Goal: Task Accomplishment & Management: Use online tool/utility

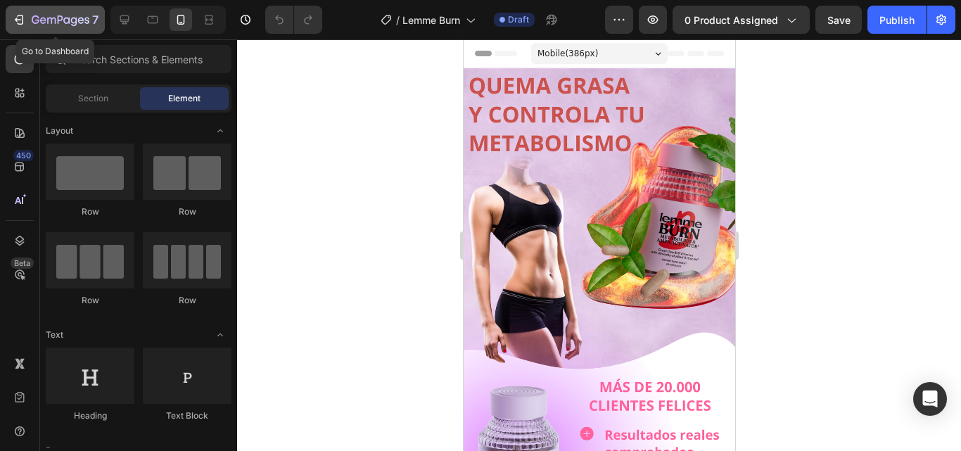
click at [84, 18] on icon "button" at bounding box center [61, 21] width 58 height 12
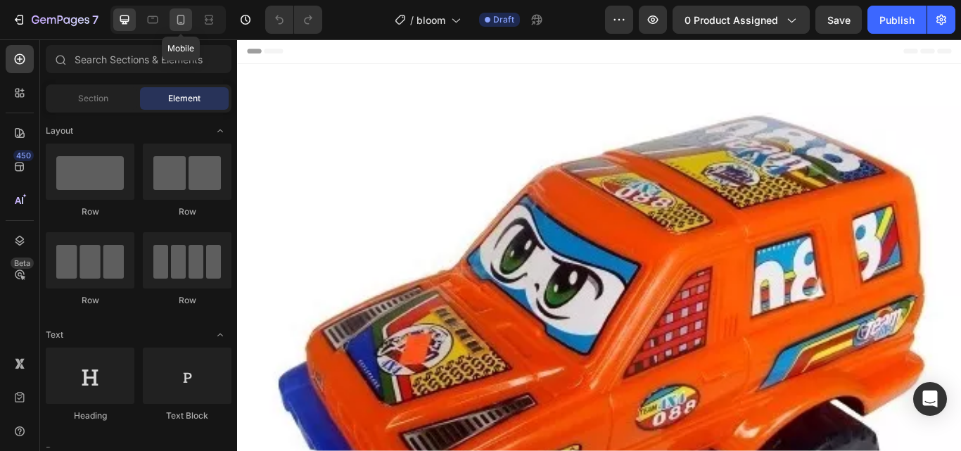
click at [188, 26] on icon at bounding box center [181, 20] width 14 height 14
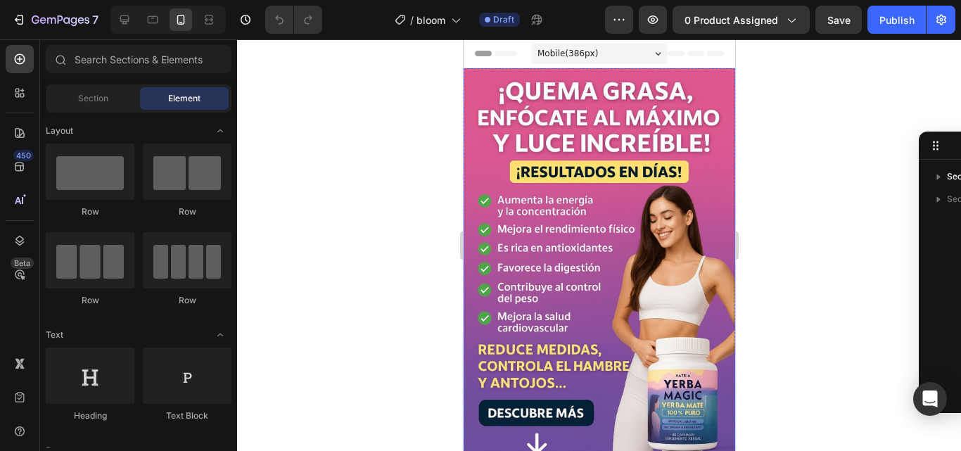
click at [626, 227] on img at bounding box center [599, 415] width 272 height 694
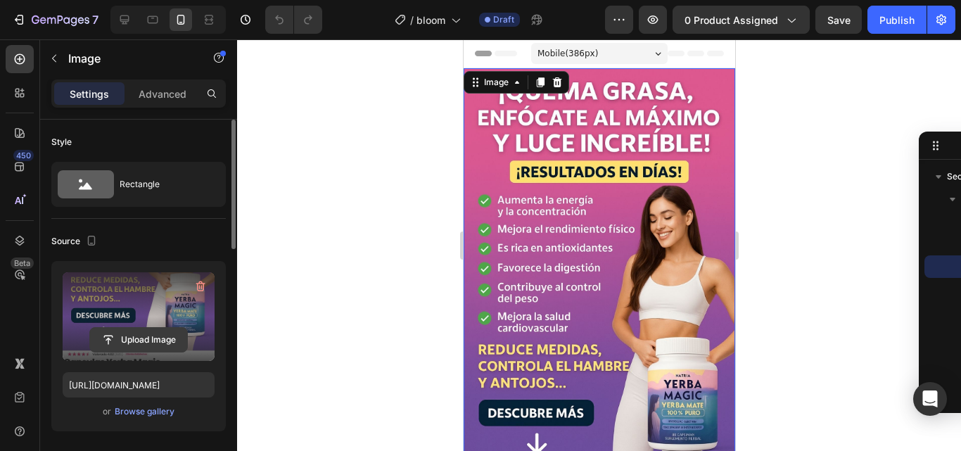
click at [155, 336] on input "file" at bounding box center [138, 340] width 97 height 24
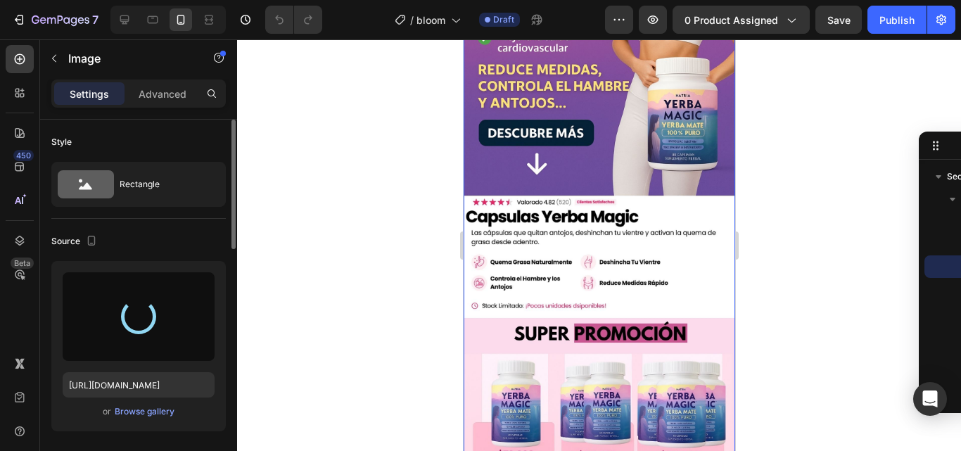
scroll to position [282, 0]
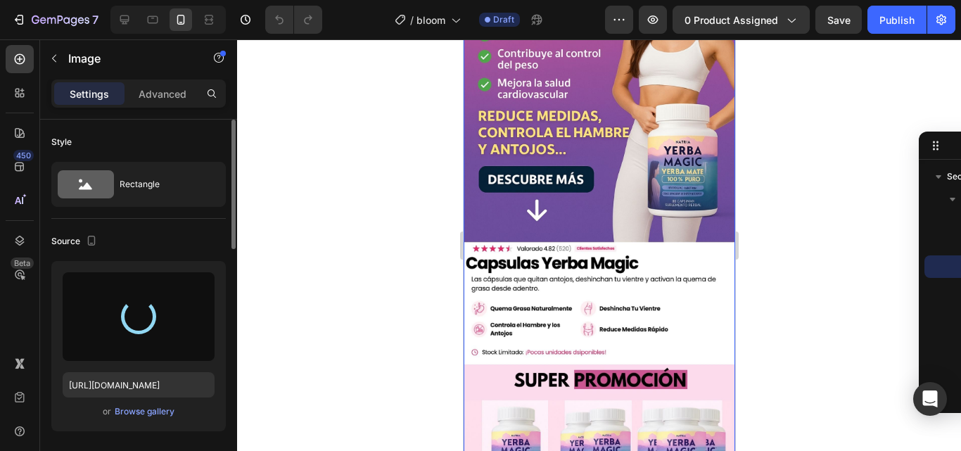
type input "[URL][DOMAIN_NAME]"
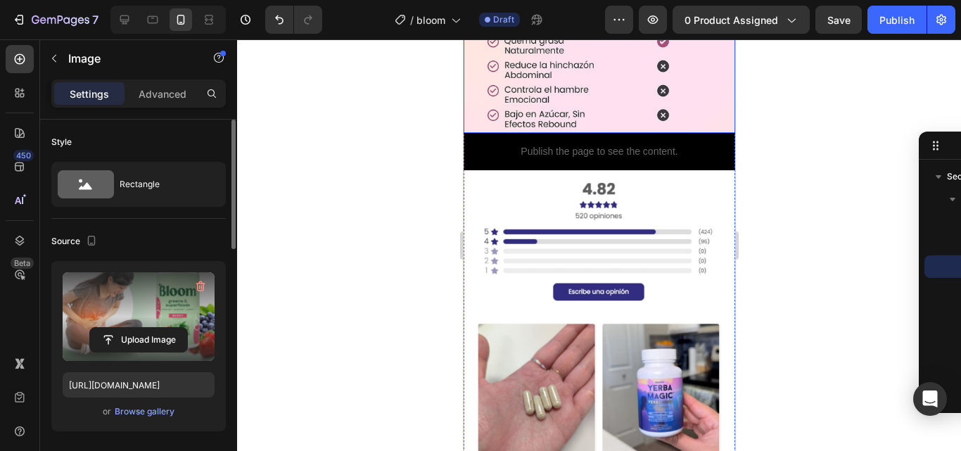
scroll to position [845, 0]
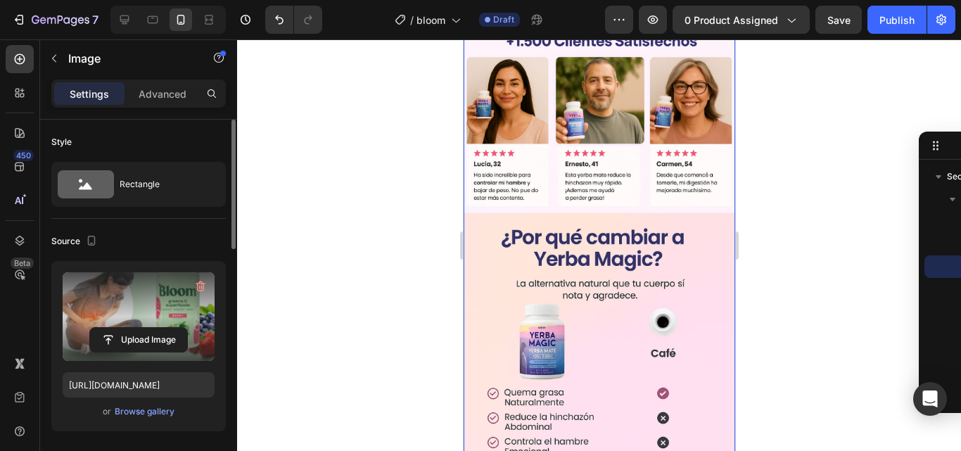
click at [607, 152] on img at bounding box center [599, 62] width 272 height 845
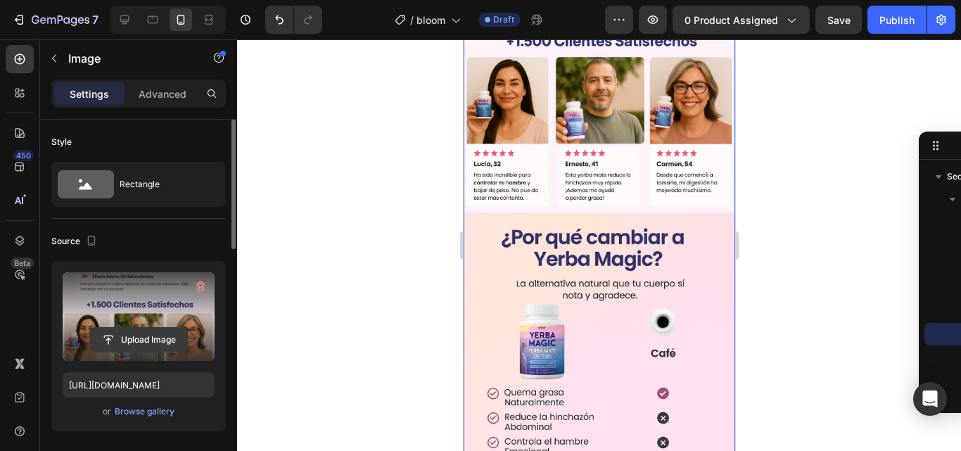
click at [160, 339] on input "file" at bounding box center [138, 340] width 97 height 24
type input "C:\fakepath\giphy (9).gif"
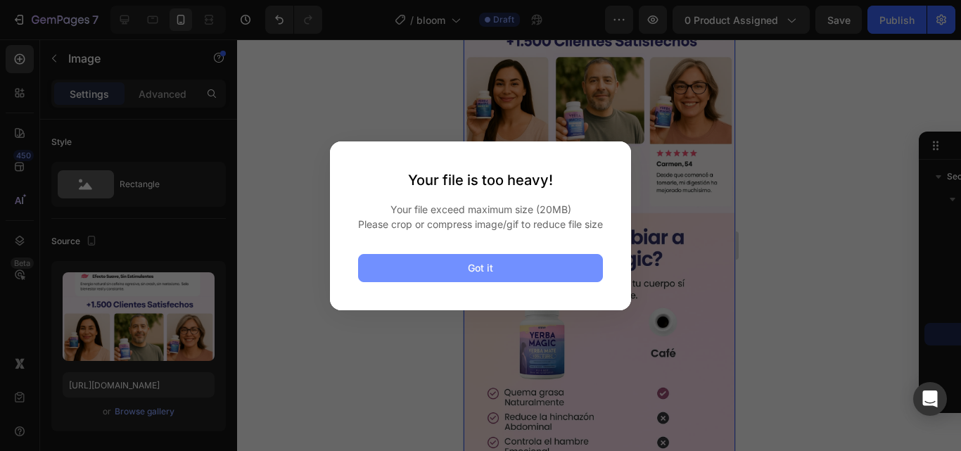
click at [474, 266] on button "Got it" at bounding box center [480, 268] width 245 height 28
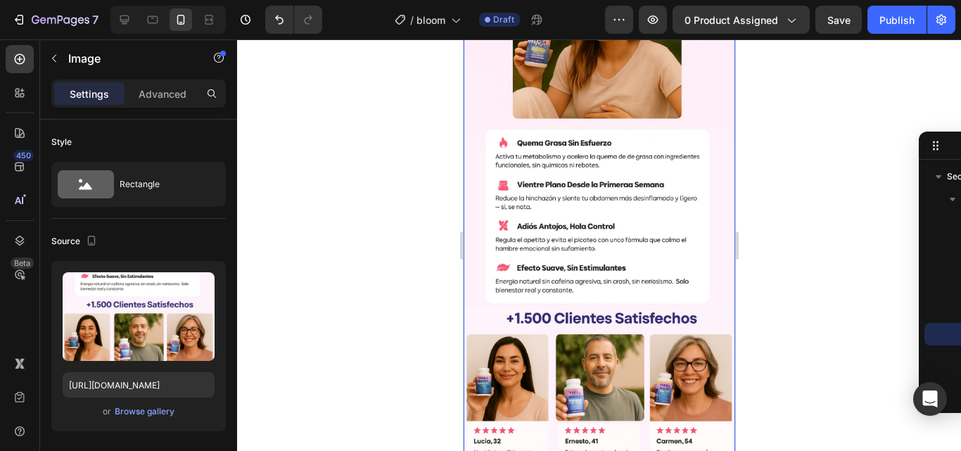
scroll to position [563, 0]
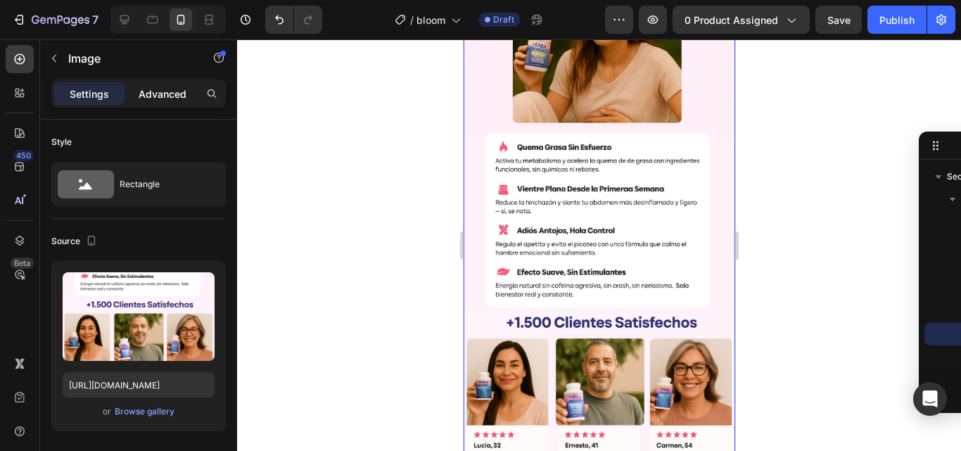
click at [162, 94] on p "Advanced" at bounding box center [163, 94] width 48 height 15
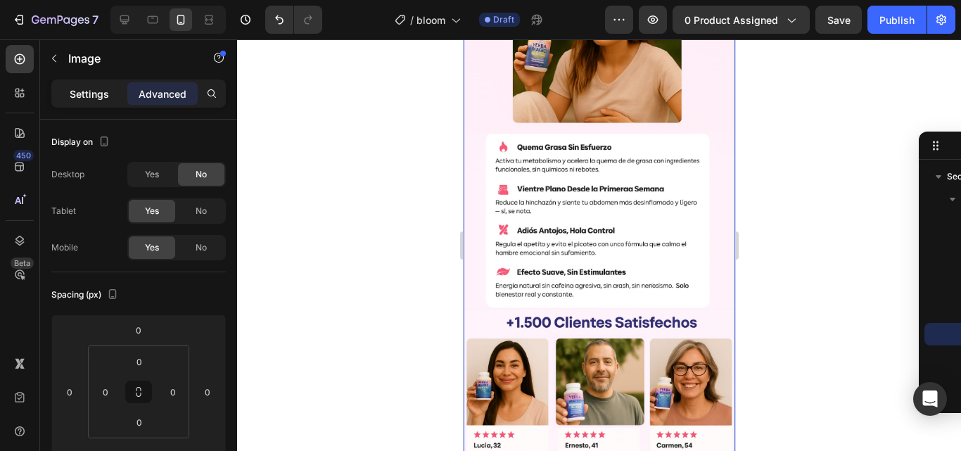
click at [104, 93] on p "Settings" at bounding box center [89, 94] width 39 height 15
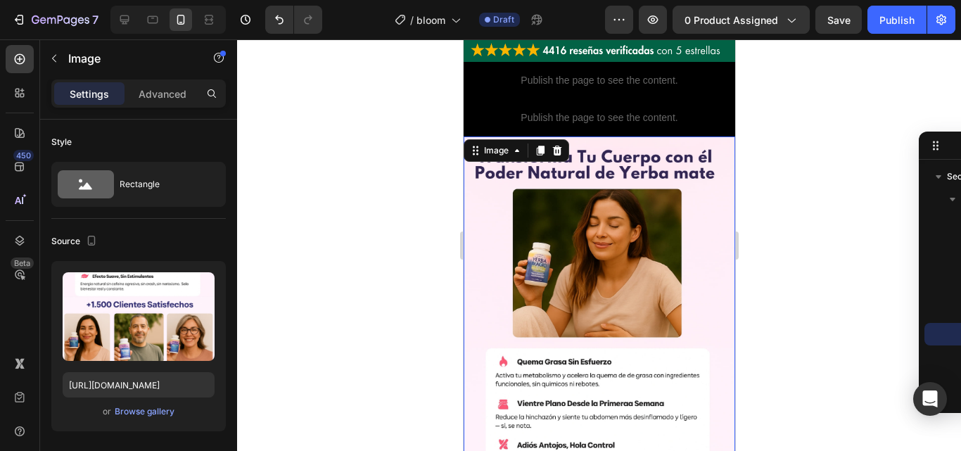
scroll to position [352, 0]
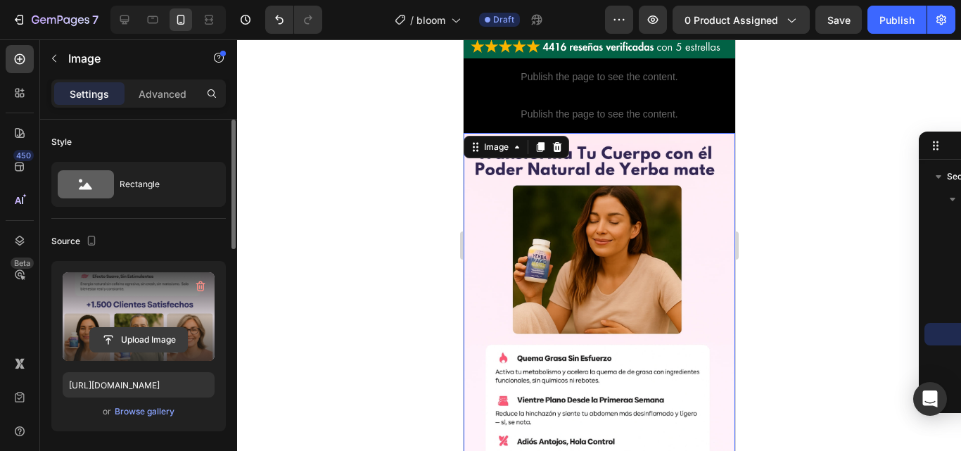
click at [132, 336] on input "file" at bounding box center [138, 340] width 97 height 24
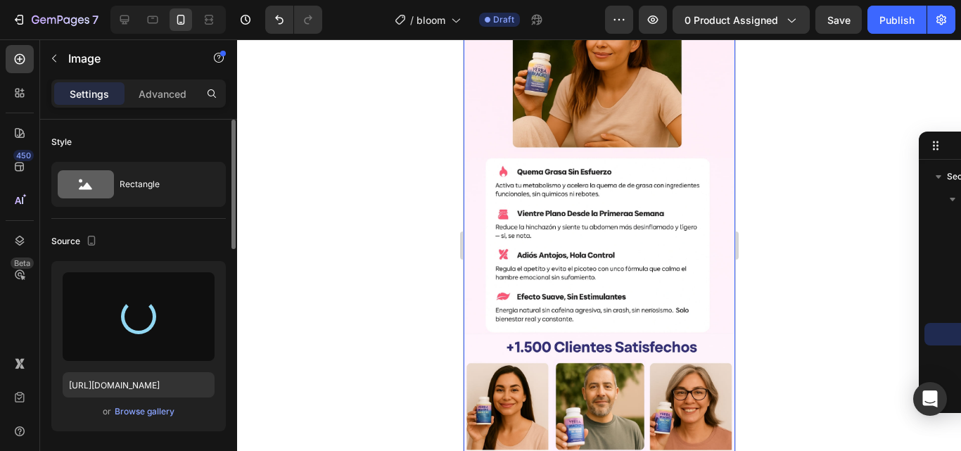
scroll to position [563, 0]
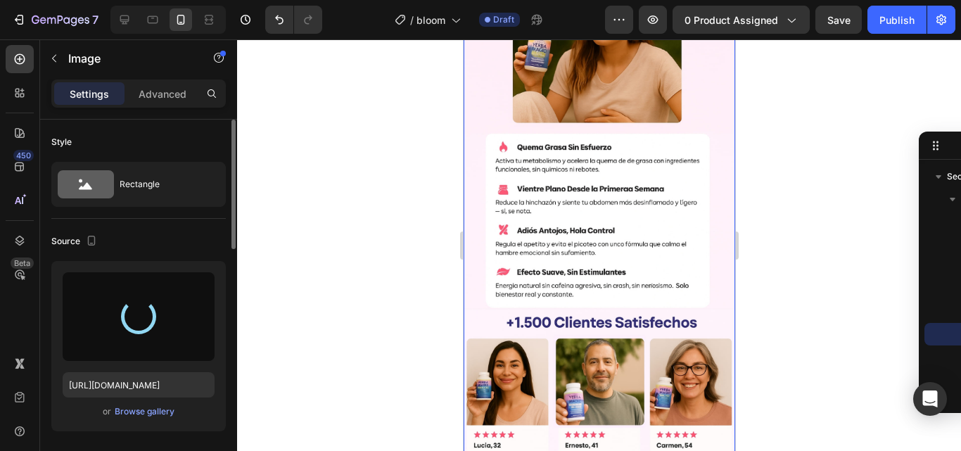
type input "[URL][DOMAIN_NAME]"
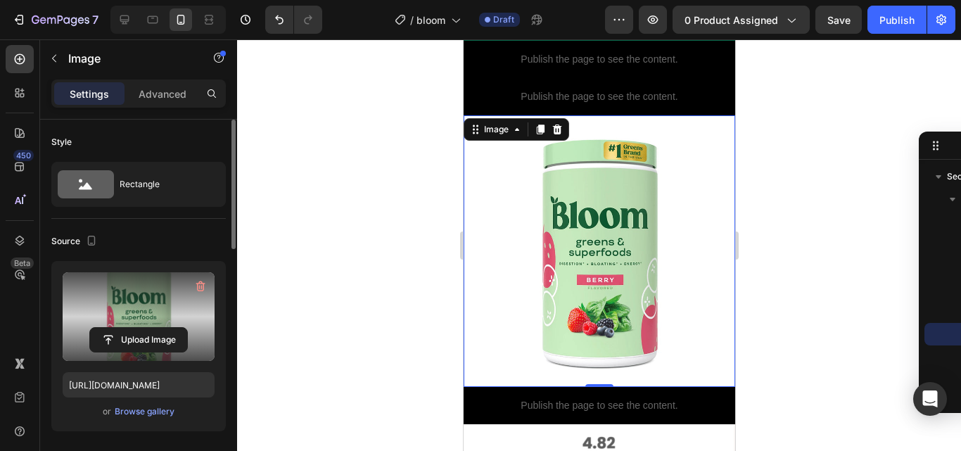
scroll to position [282, 0]
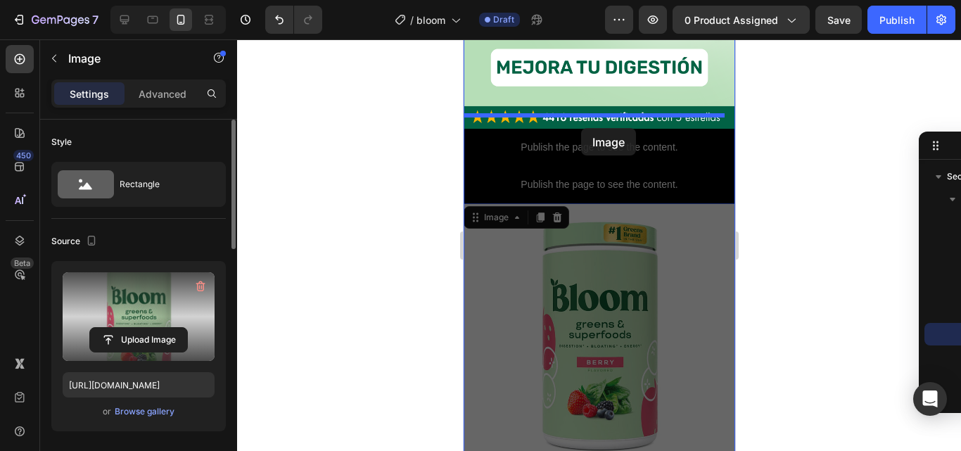
drag, startPoint x: 581, startPoint y: 313, endPoint x: 581, endPoint y: 128, distance: 185.1
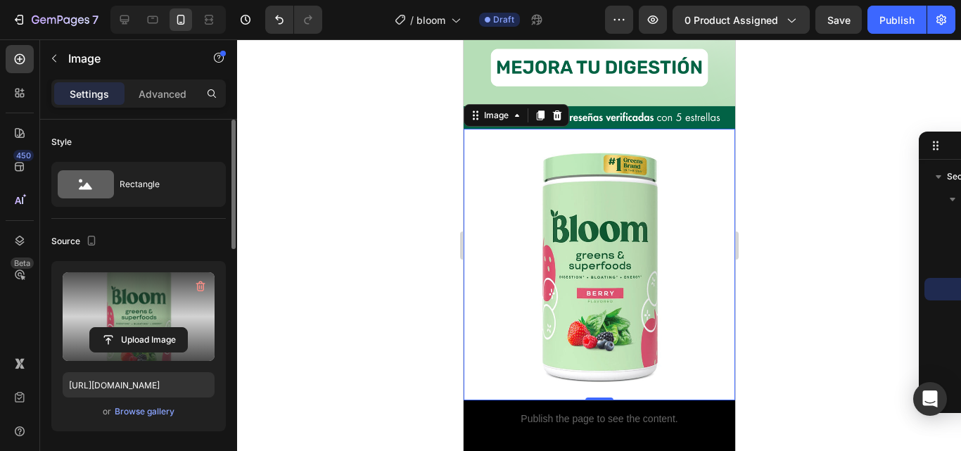
click at [794, 189] on div at bounding box center [599, 245] width 724 height 412
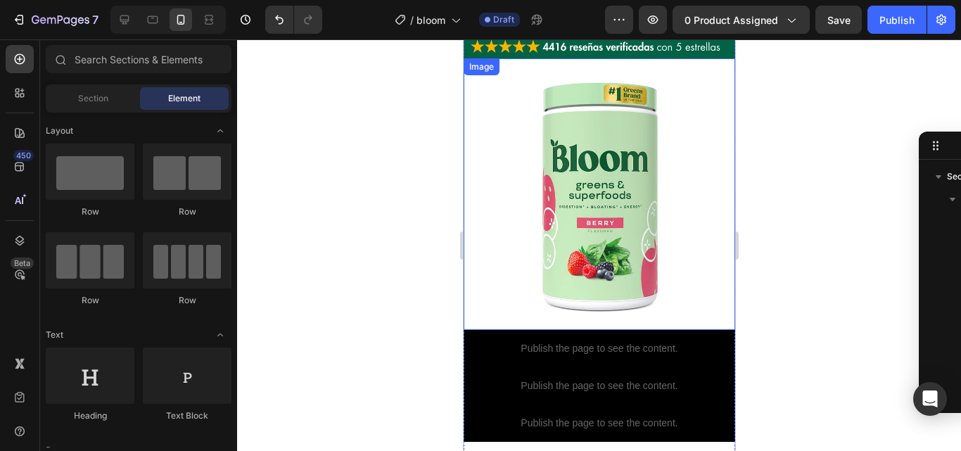
click at [598, 270] on img at bounding box center [599, 194] width 272 height 272
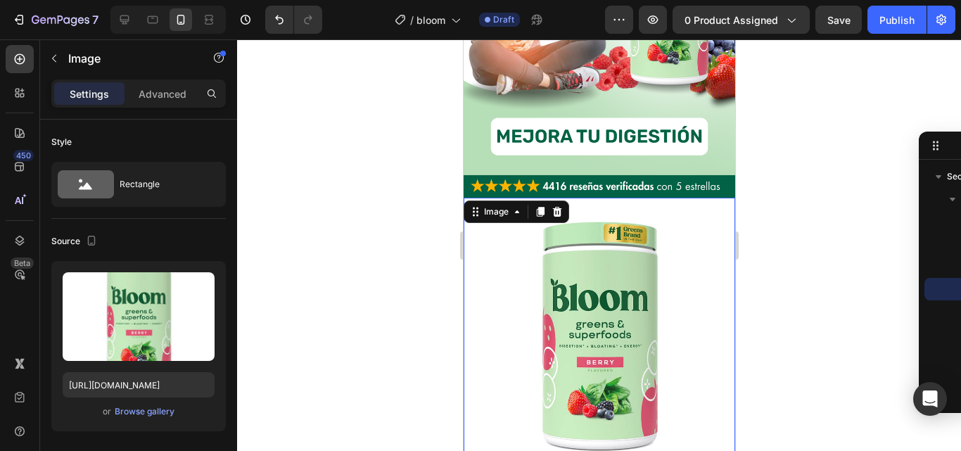
scroll to position [211, 0]
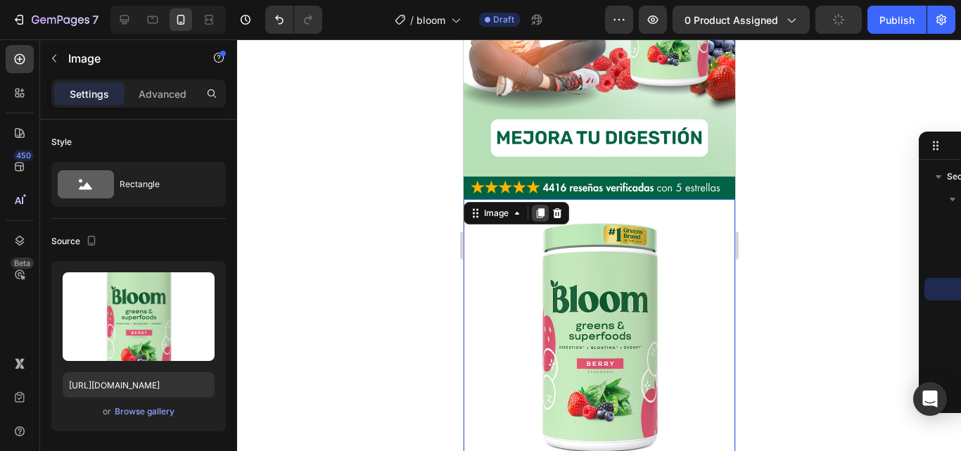
click at [538, 208] on icon at bounding box center [539, 213] width 11 height 11
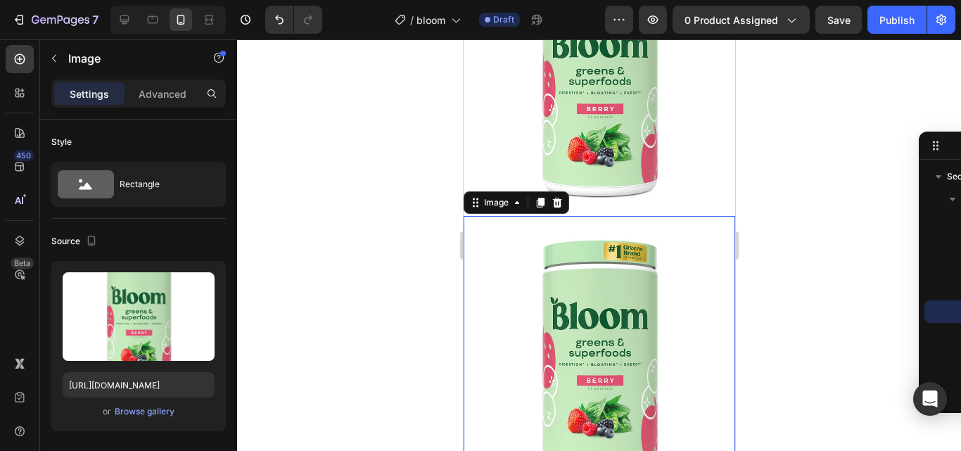
scroll to position [358, 0]
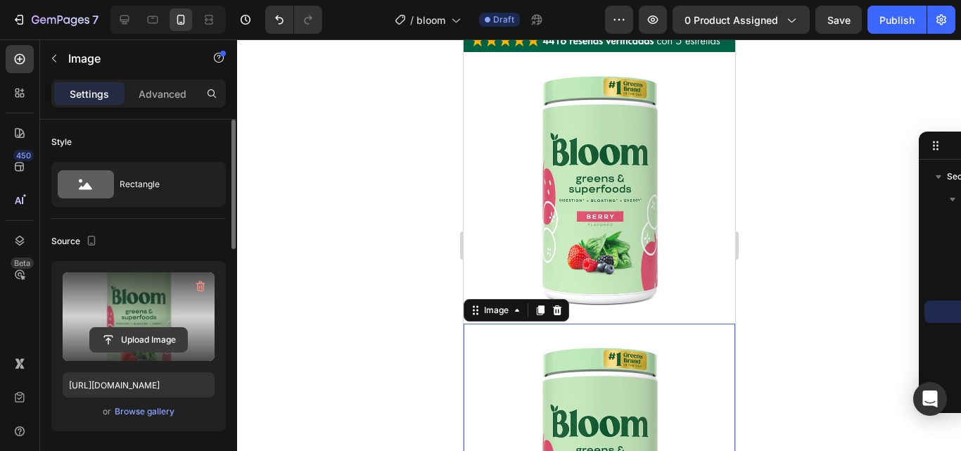
click at [134, 332] on input "file" at bounding box center [138, 340] width 97 height 24
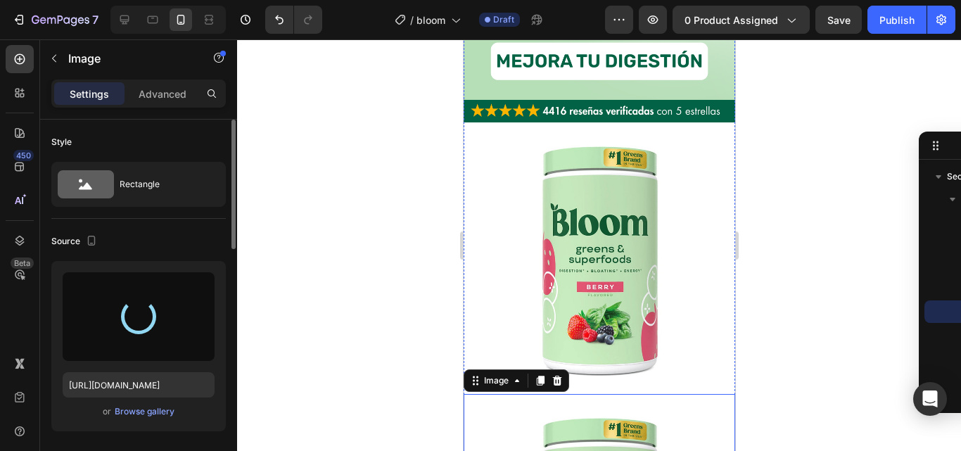
scroll to position [429, 0]
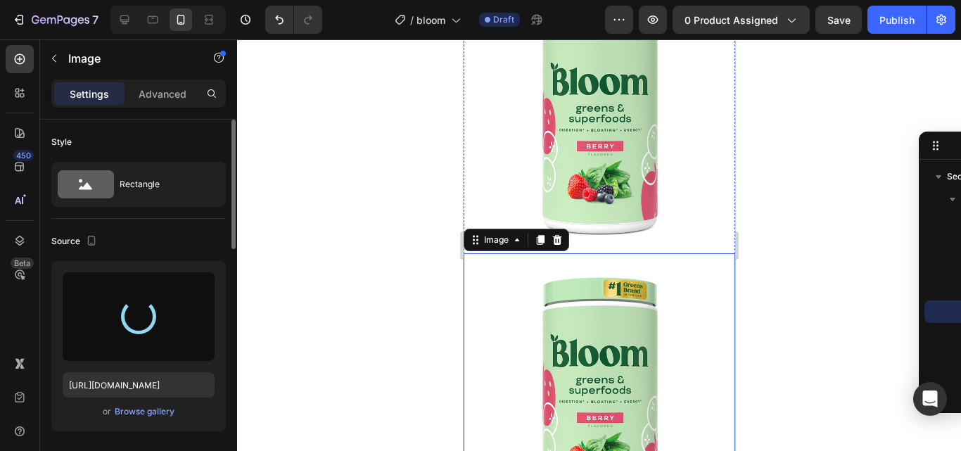
type input "[URL][DOMAIN_NAME]"
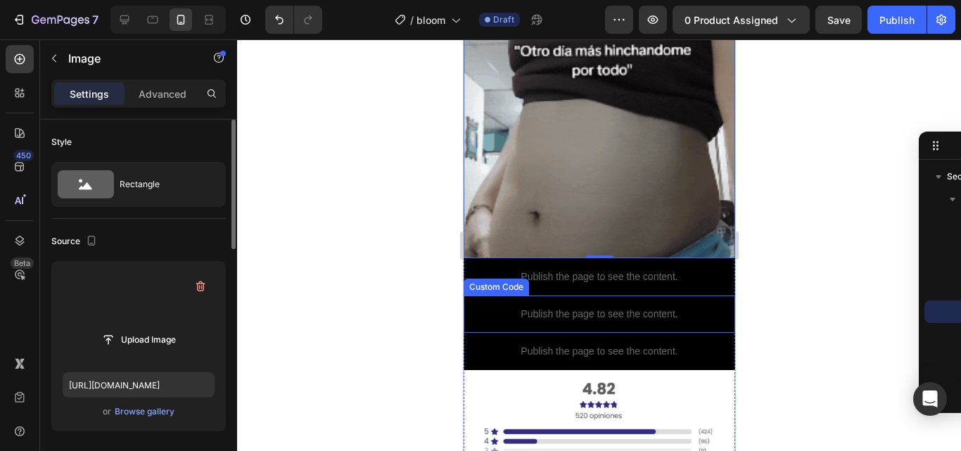
scroll to position [499, 0]
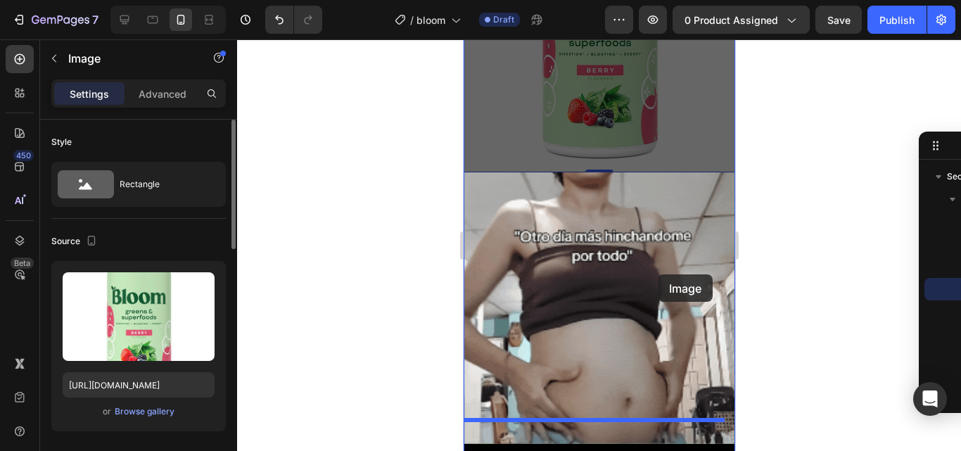
drag, startPoint x: 657, startPoint y: 155, endPoint x: 657, endPoint y: 275, distance: 119.7
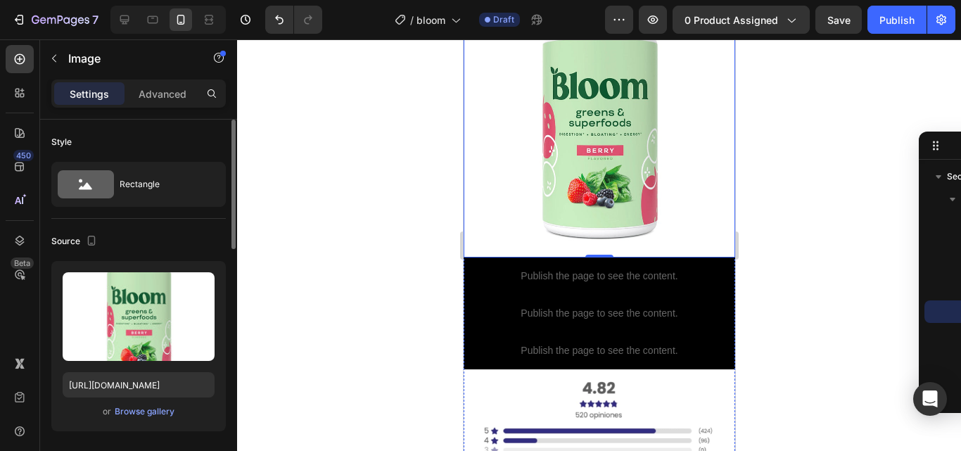
scroll to position [731, 0]
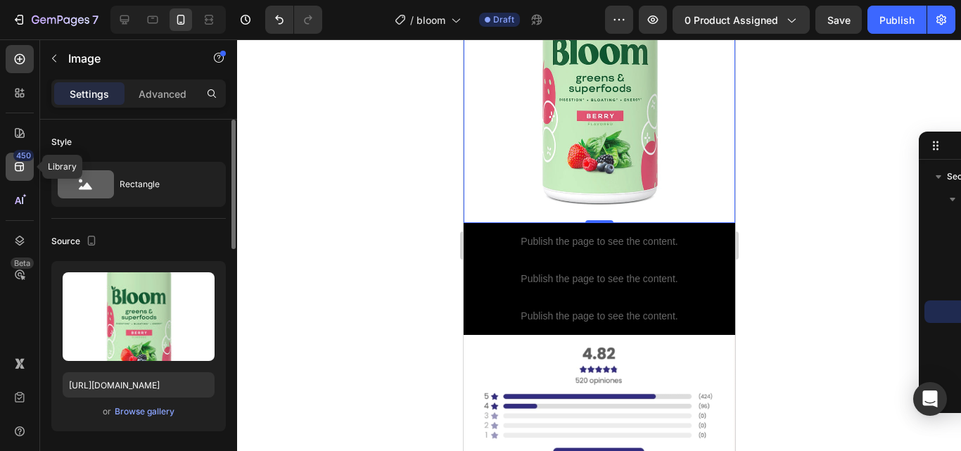
click at [27, 160] on div "450" at bounding box center [23, 155] width 20 height 11
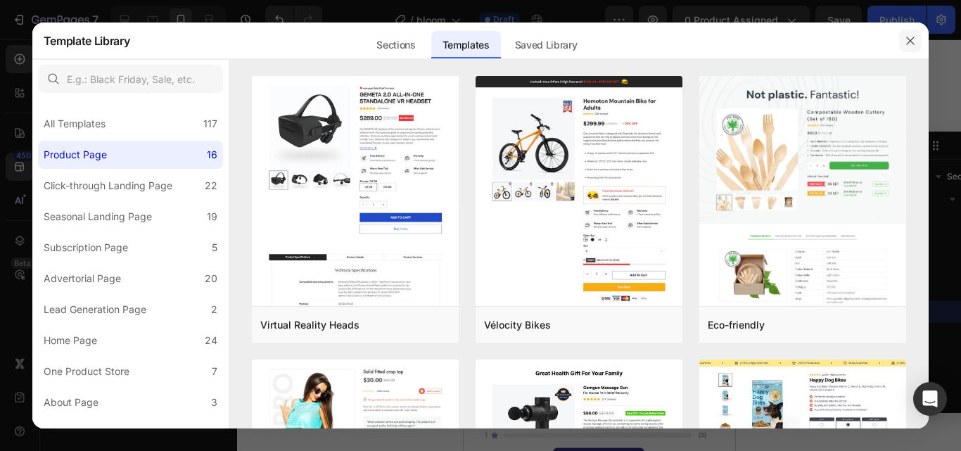
click at [907, 40] on icon "button" at bounding box center [910, 40] width 11 height 11
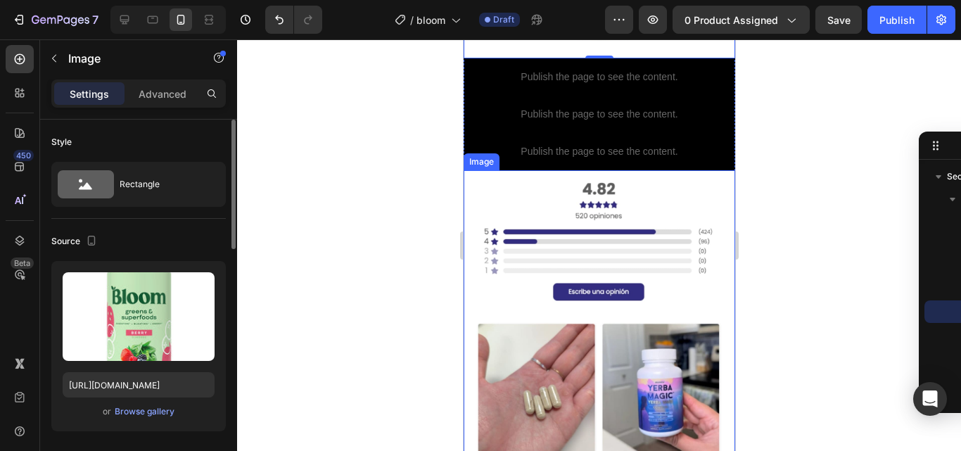
scroll to position [915, 0]
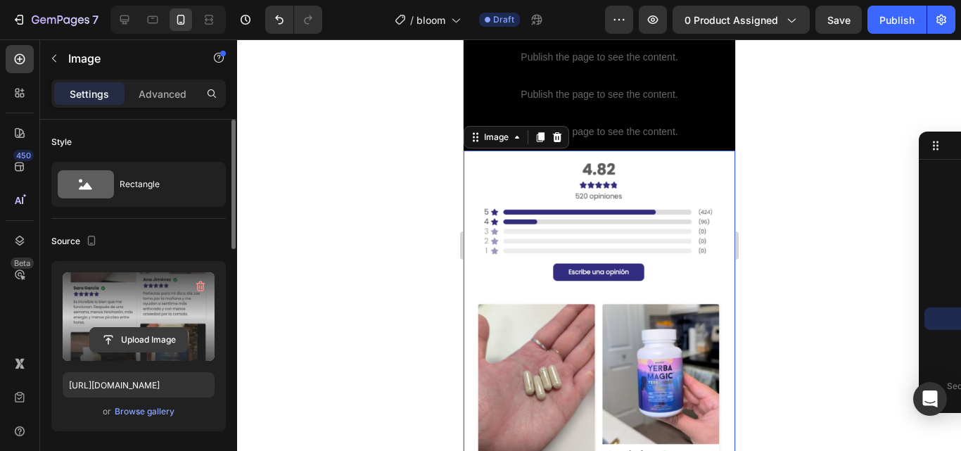
click at [139, 339] on input "file" at bounding box center [138, 340] width 97 height 24
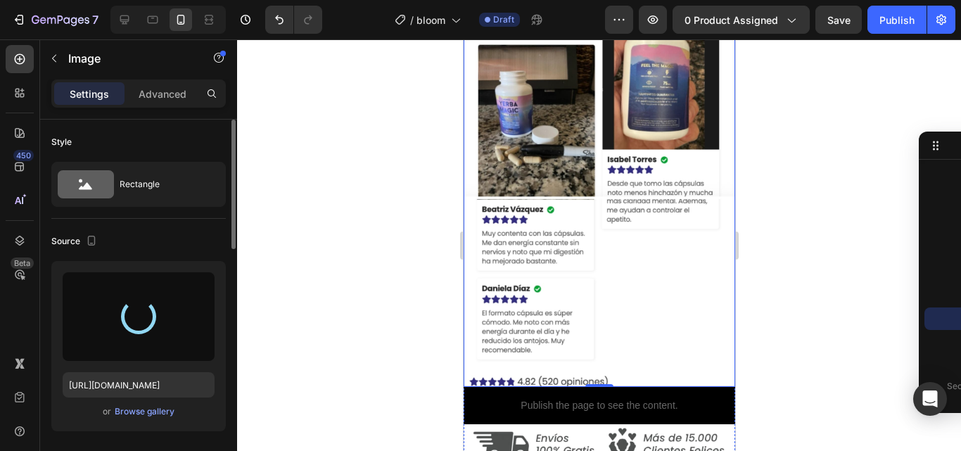
type input "[URL][DOMAIN_NAME]"
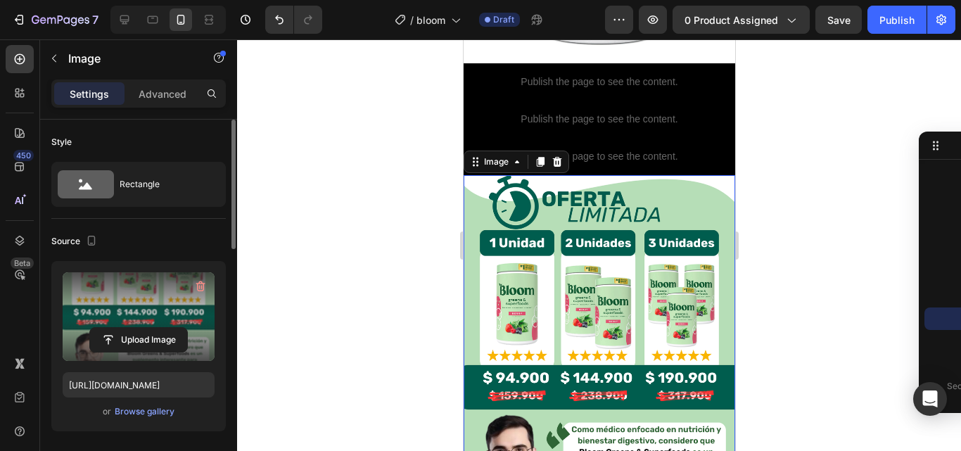
scroll to position [819, 0]
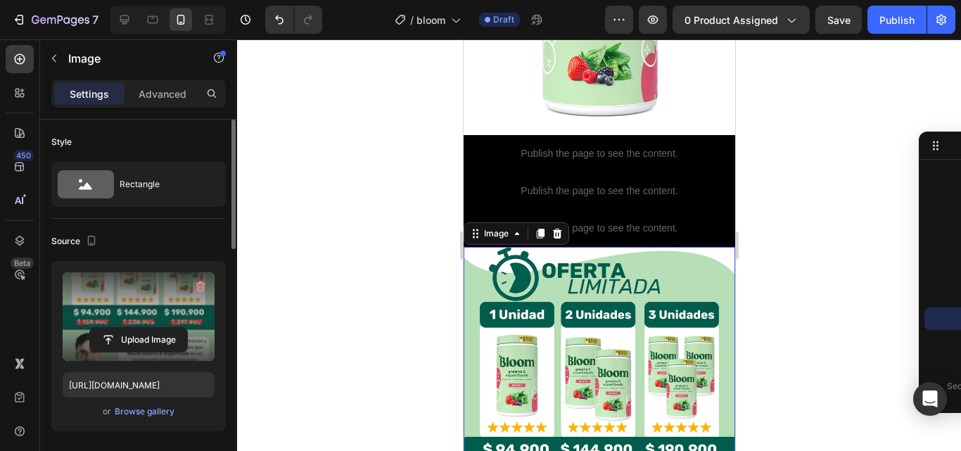
click at [639, 317] on img at bounding box center [599, 458] width 272 height 422
click at [536, 229] on icon at bounding box center [540, 234] width 8 height 10
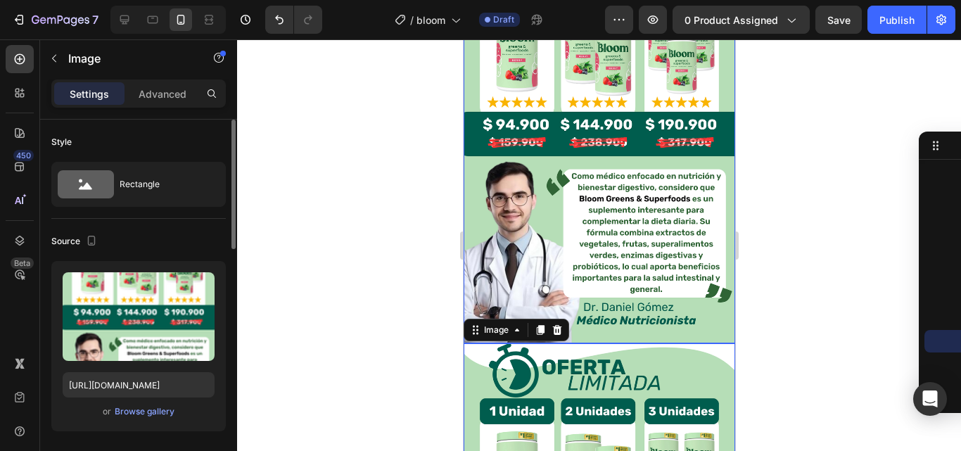
scroll to position [1137, 0]
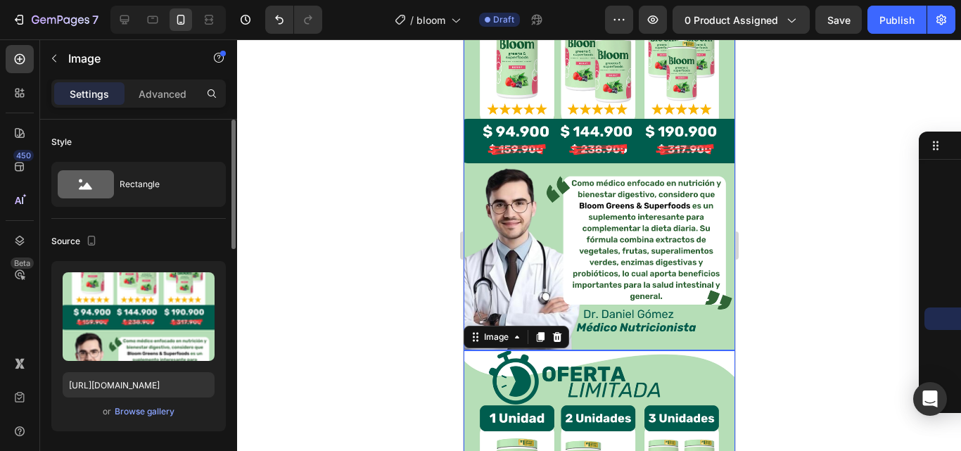
click at [574, 226] on img at bounding box center [599, 140] width 272 height 422
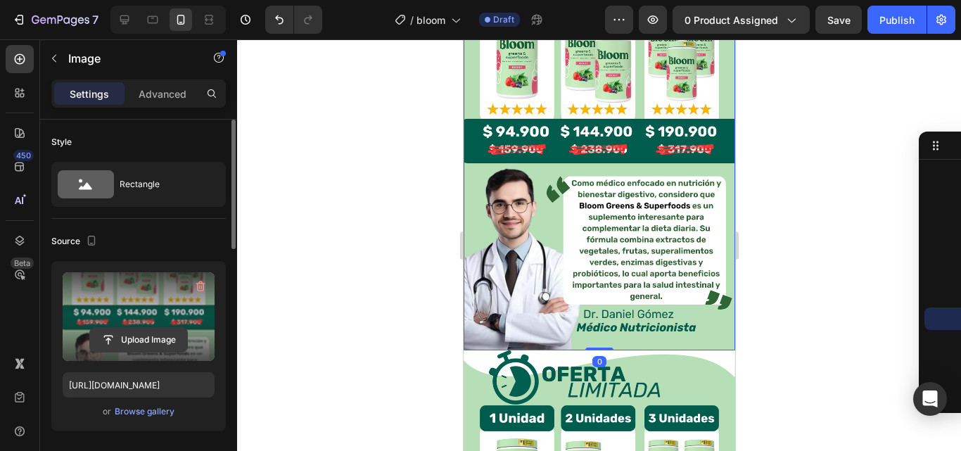
click at [130, 338] on input "file" at bounding box center [138, 340] width 97 height 24
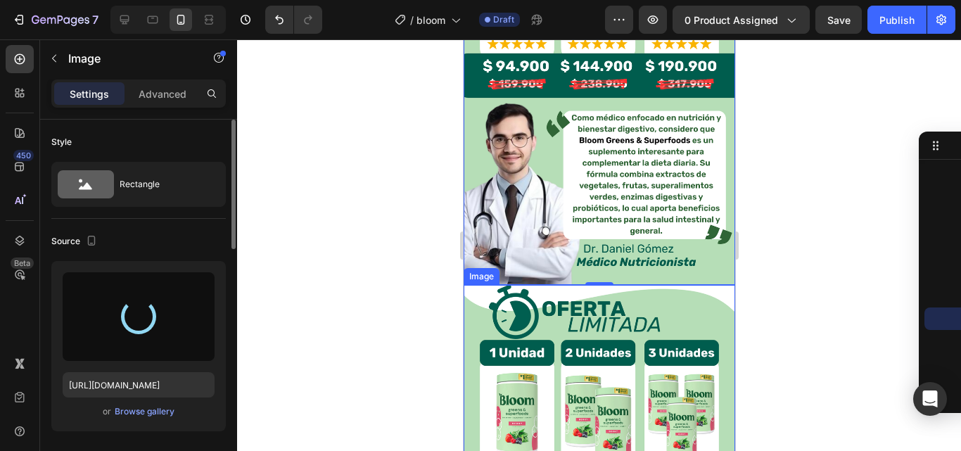
scroll to position [1207, 0]
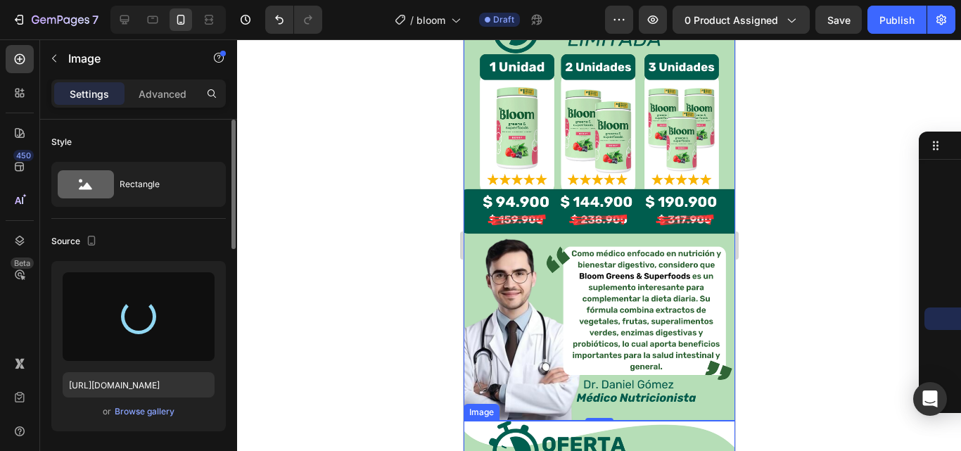
type input "[URL][DOMAIN_NAME]"
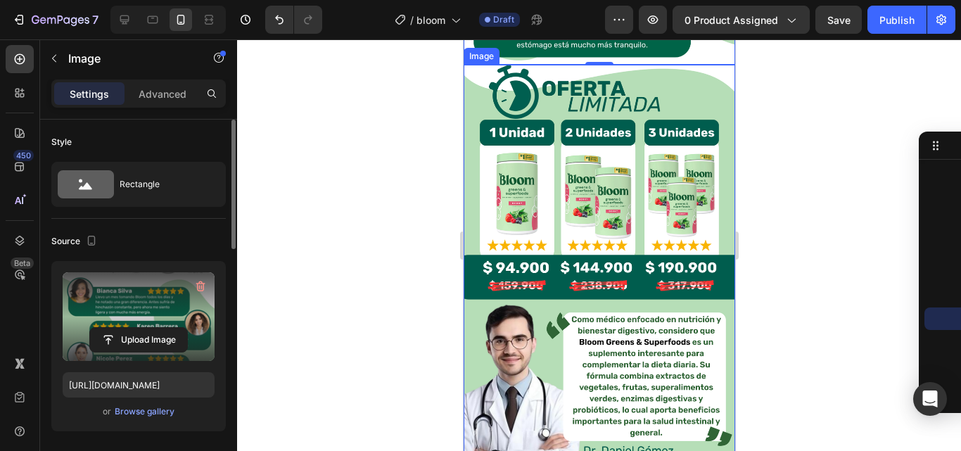
scroll to position [1137, 0]
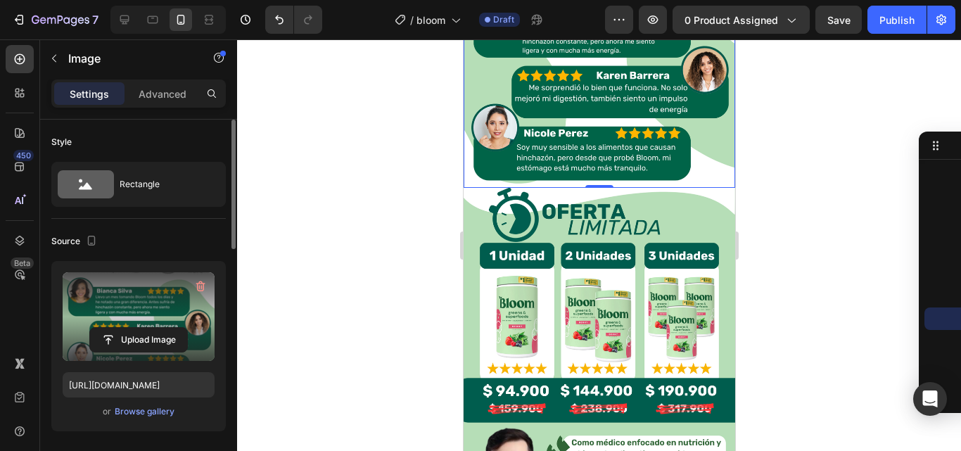
click at [801, 175] on div at bounding box center [599, 245] width 724 height 412
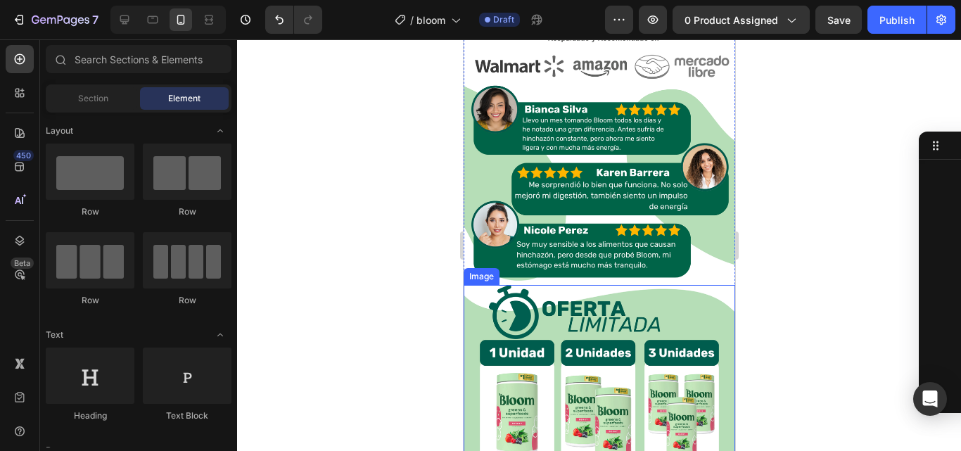
scroll to position [785, 0]
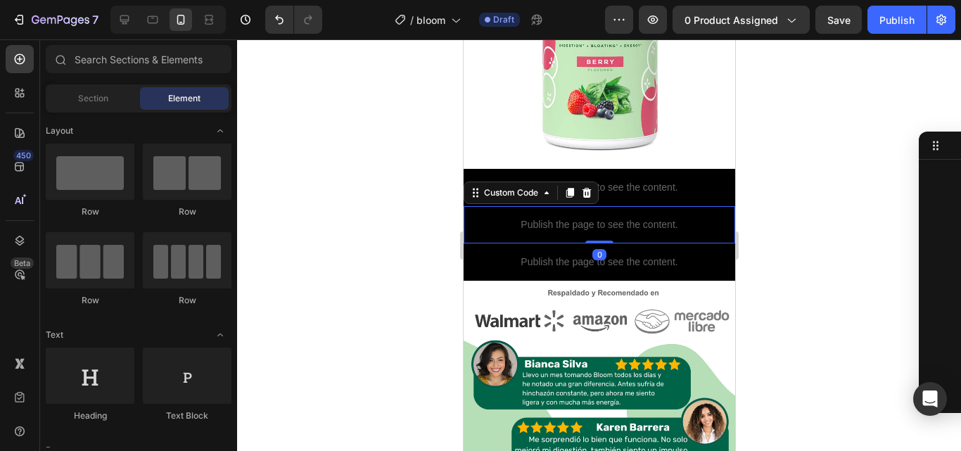
click at [631, 217] on p "Publish the page to see the content." at bounding box center [599, 224] width 272 height 15
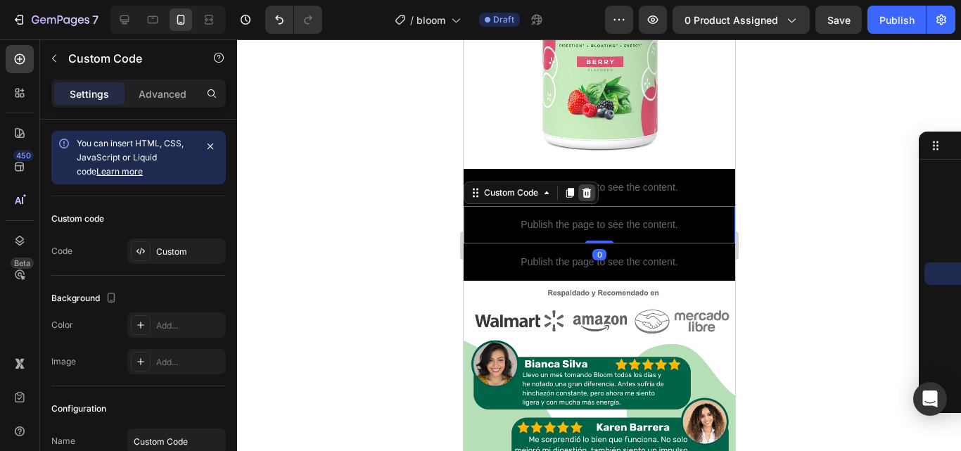
click at [586, 187] on icon at bounding box center [586, 192] width 9 height 10
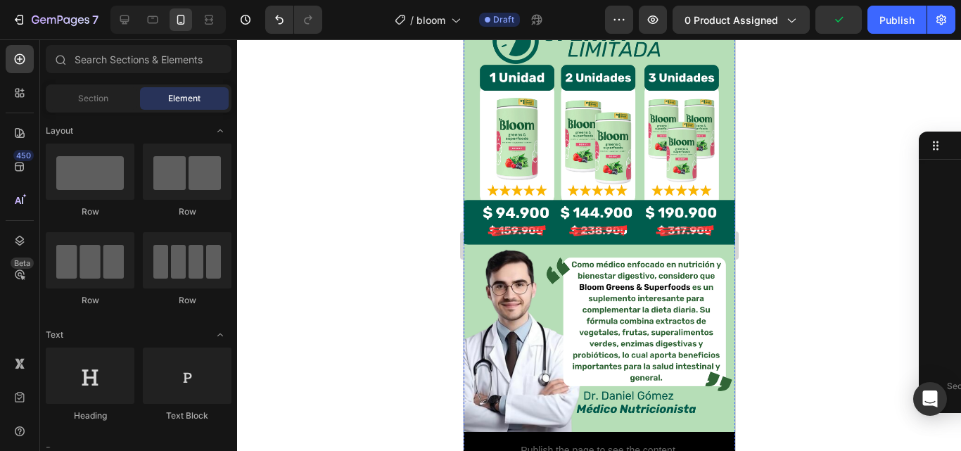
scroll to position [1137, 0]
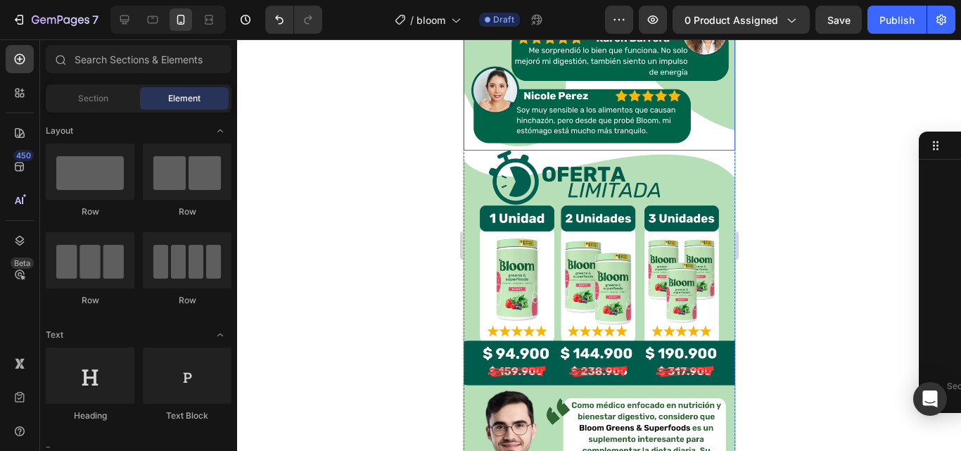
click at [621, 250] on img at bounding box center [599, 362] width 272 height 422
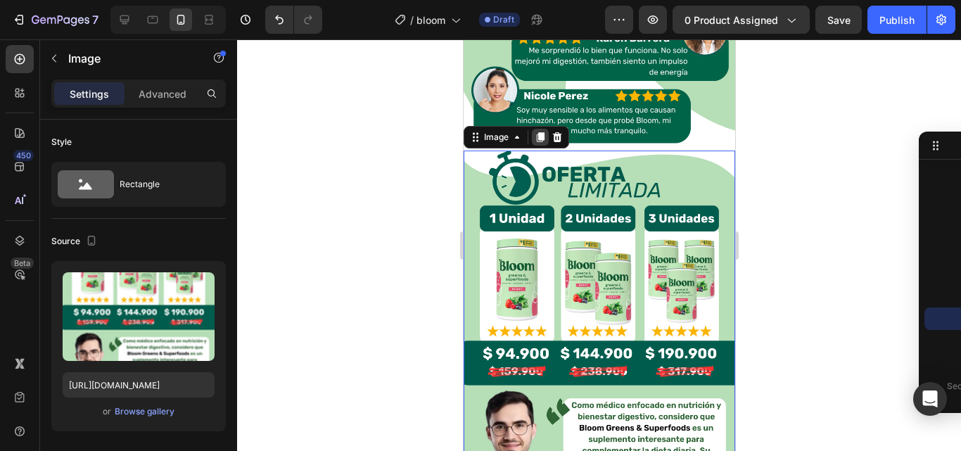
click at [538, 133] on icon at bounding box center [540, 138] width 8 height 10
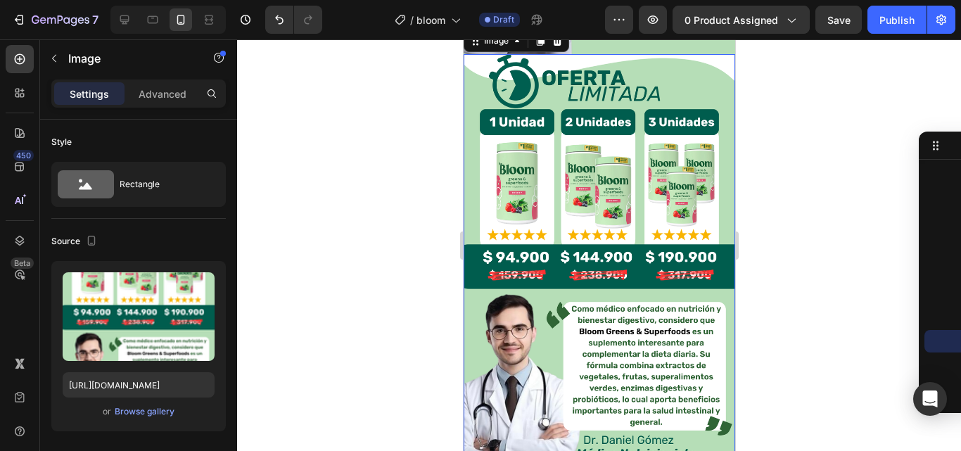
scroll to position [1688, 0]
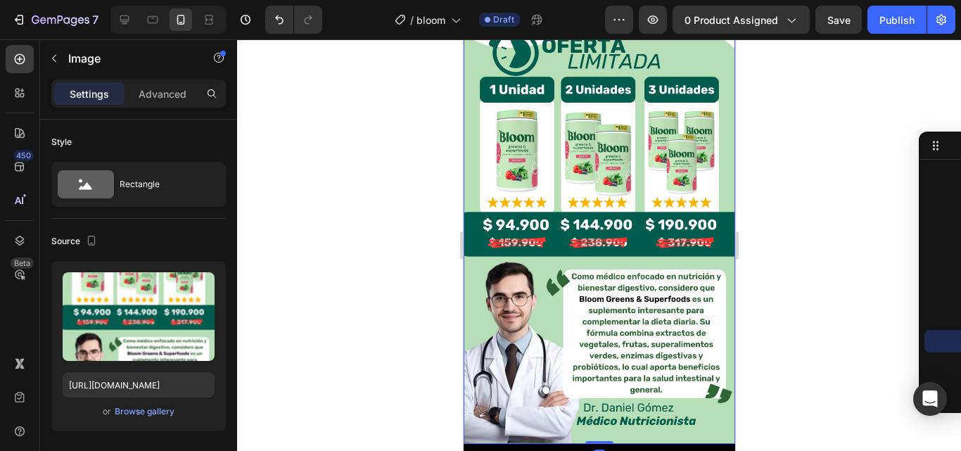
click at [604, 224] on img at bounding box center [599, 233] width 272 height 422
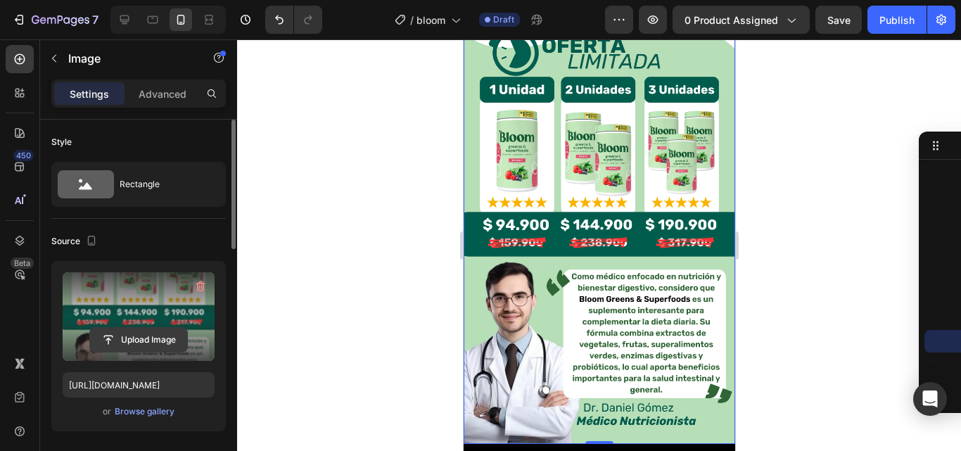
click at [154, 346] on input "file" at bounding box center [138, 340] width 97 height 24
type input "C:\fakepath\giphy (10) (2).gif"
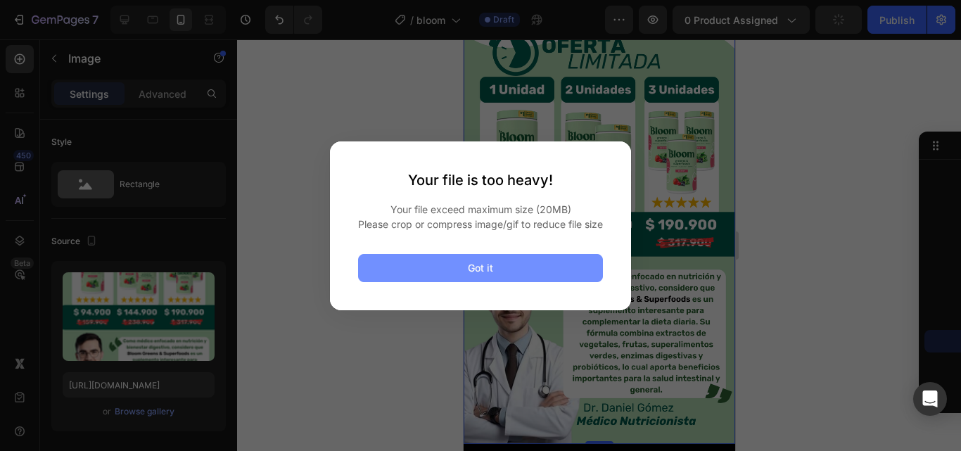
click at [516, 270] on button "Got it" at bounding box center [480, 268] width 245 height 28
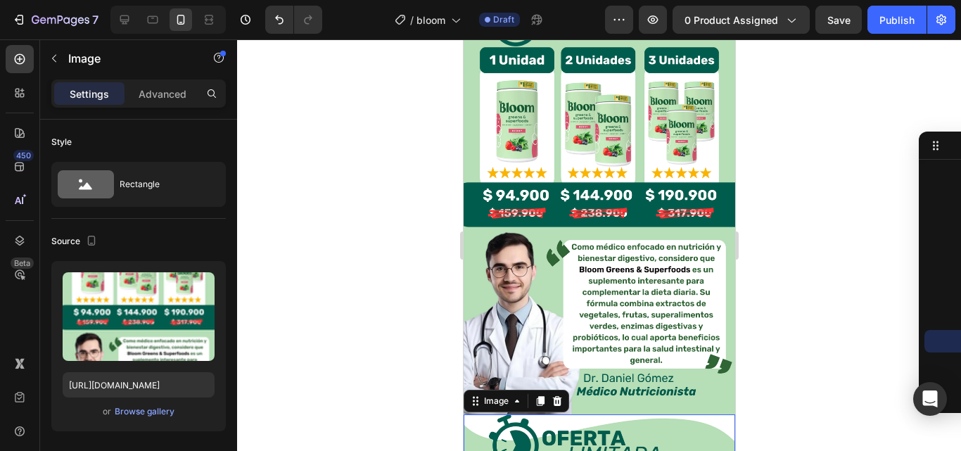
scroll to position [1405, 0]
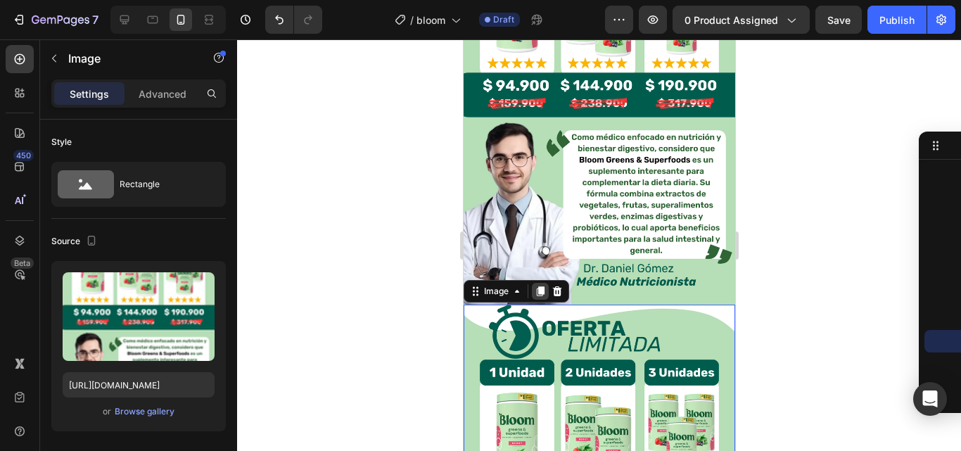
click at [538, 286] on icon at bounding box center [540, 291] width 8 height 10
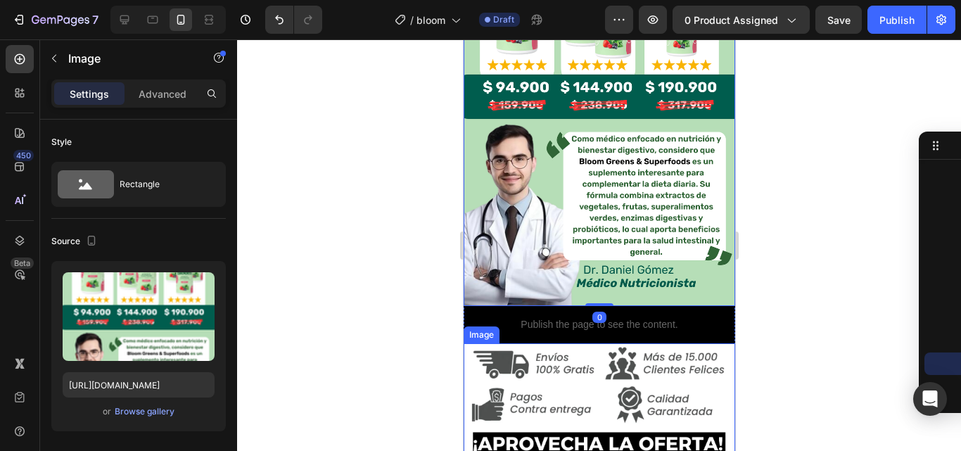
scroll to position [2107, 0]
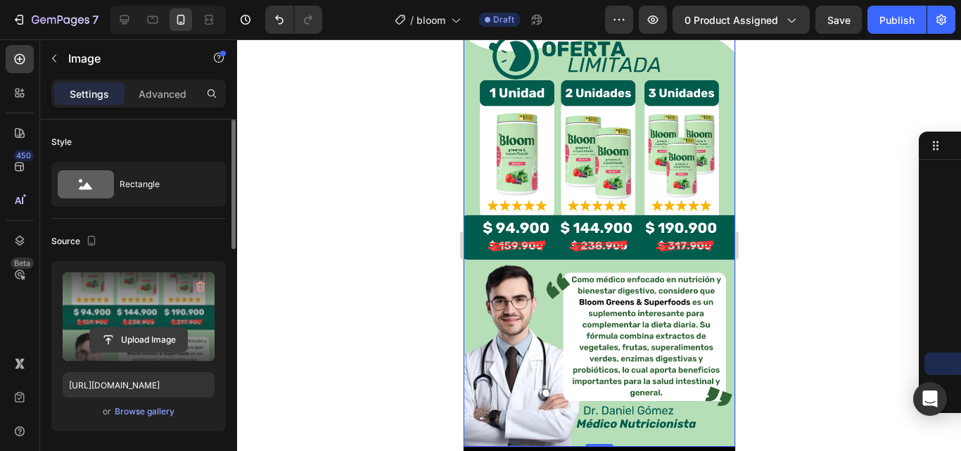
click at [158, 340] on input "file" at bounding box center [138, 340] width 97 height 24
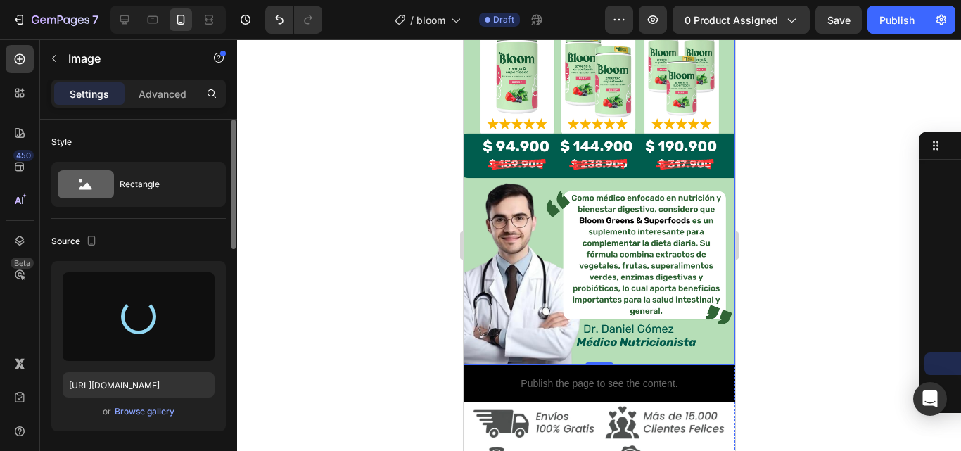
type input "[URL][DOMAIN_NAME]"
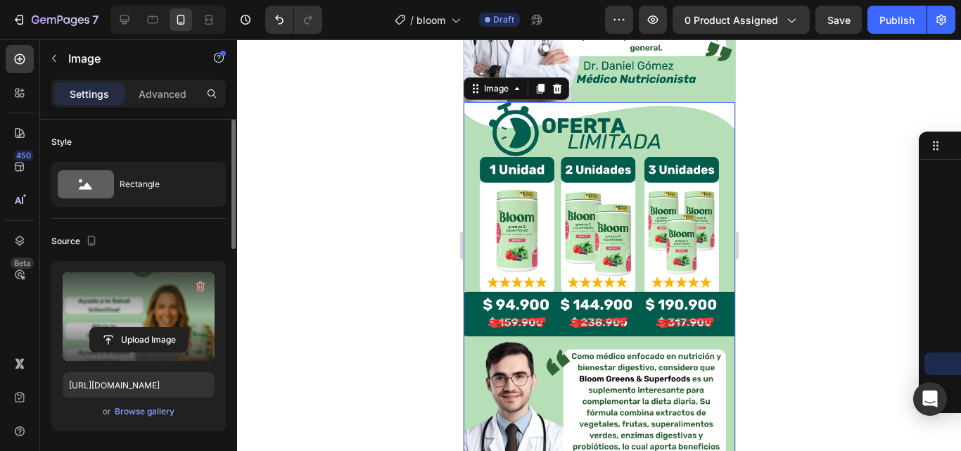
scroll to position [1952, 0]
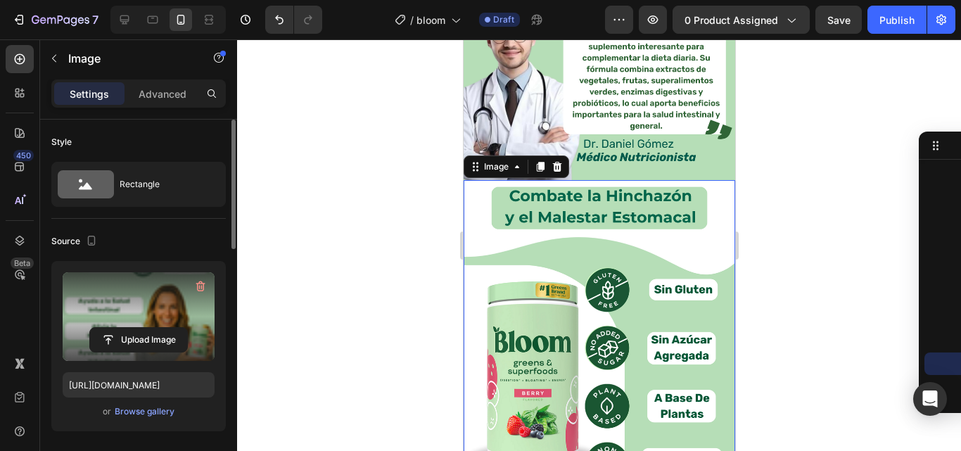
click at [795, 171] on div at bounding box center [599, 245] width 724 height 412
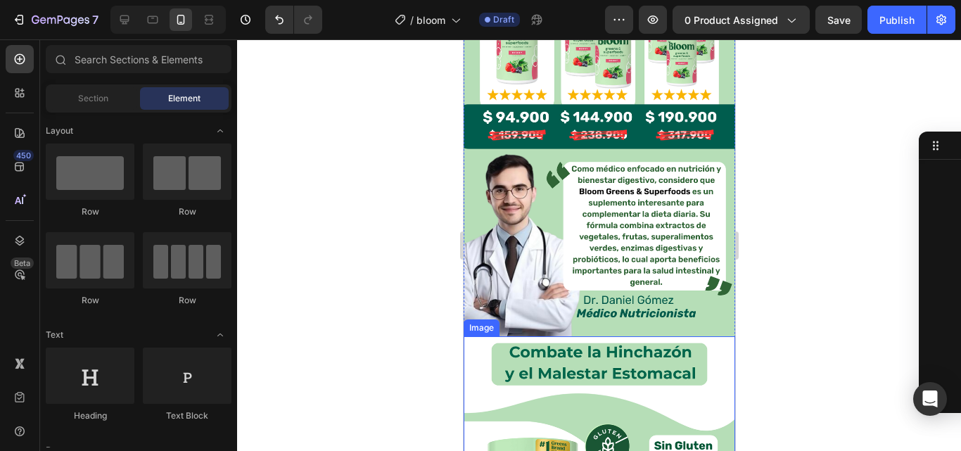
scroll to position [1670, 0]
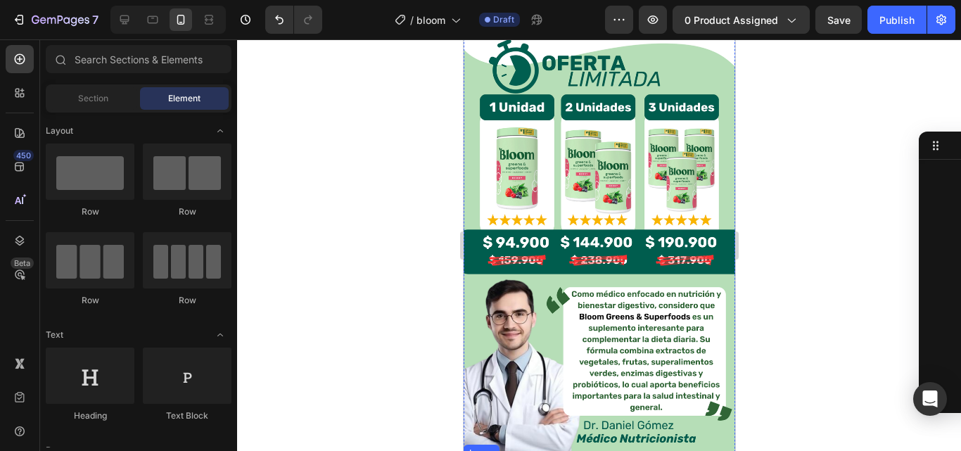
click at [579, 302] on img at bounding box center [599, 250] width 272 height 422
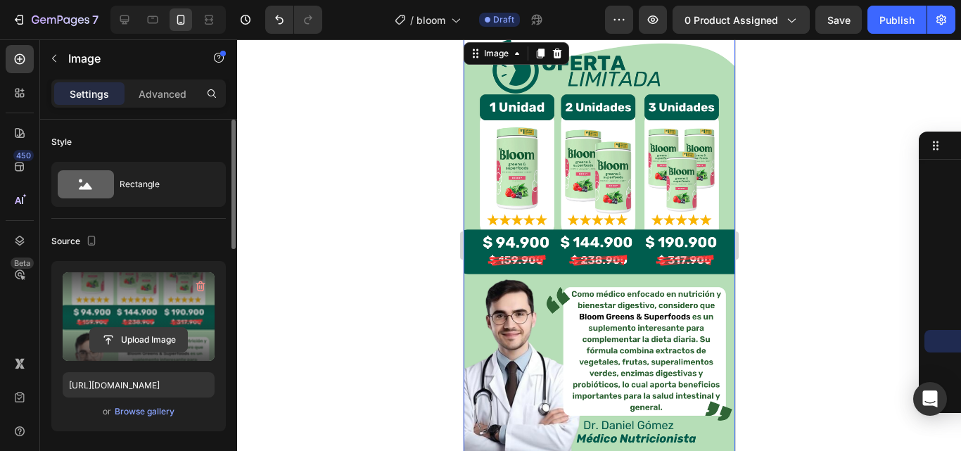
click at [122, 348] on input "file" at bounding box center [138, 340] width 97 height 24
type input "C:\fakepath\giphy (10) (1).gif"
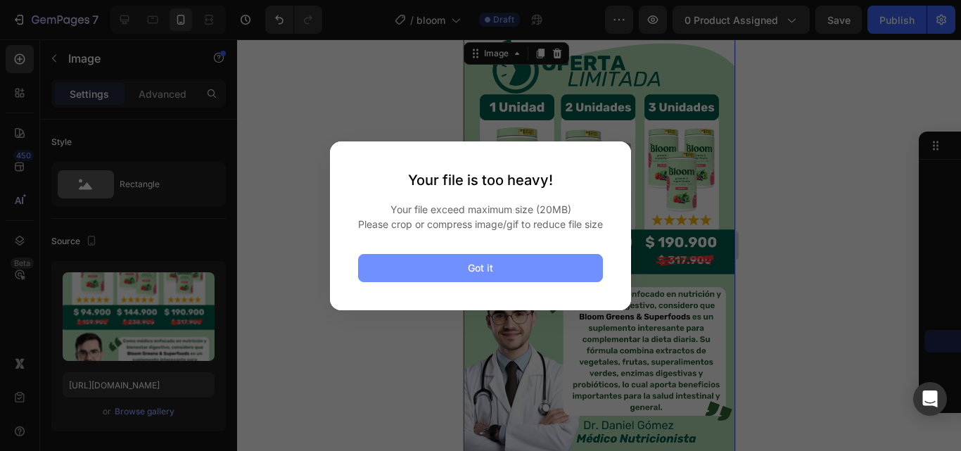
click at [517, 277] on button "Got it" at bounding box center [480, 268] width 245 height 28
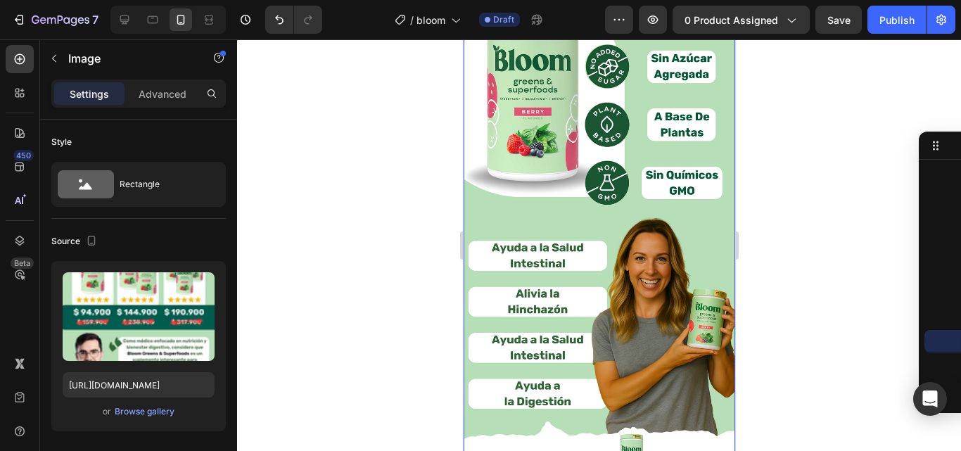
click at [662, 247] on img at bounding box center [599, 276] width 272 height 755
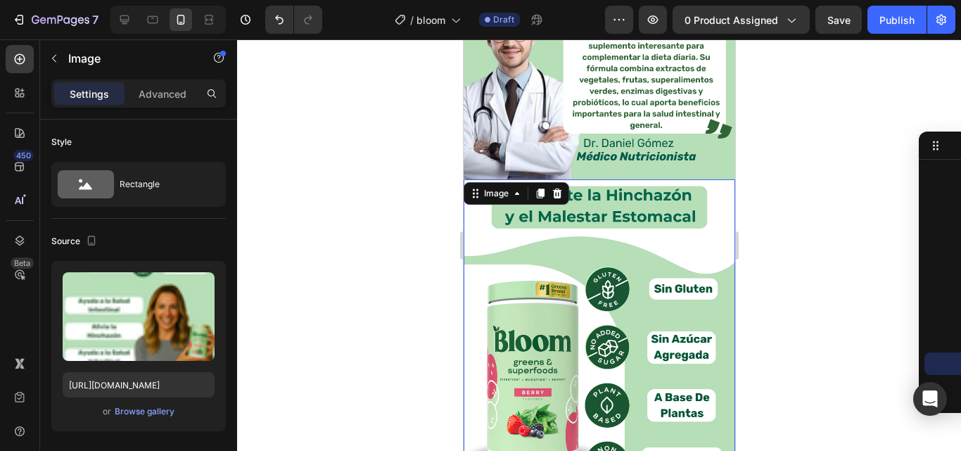
scroll to position [1952, 0]
click at [539, 189] on icon at bounding box center [540, 194] width 8 height 10
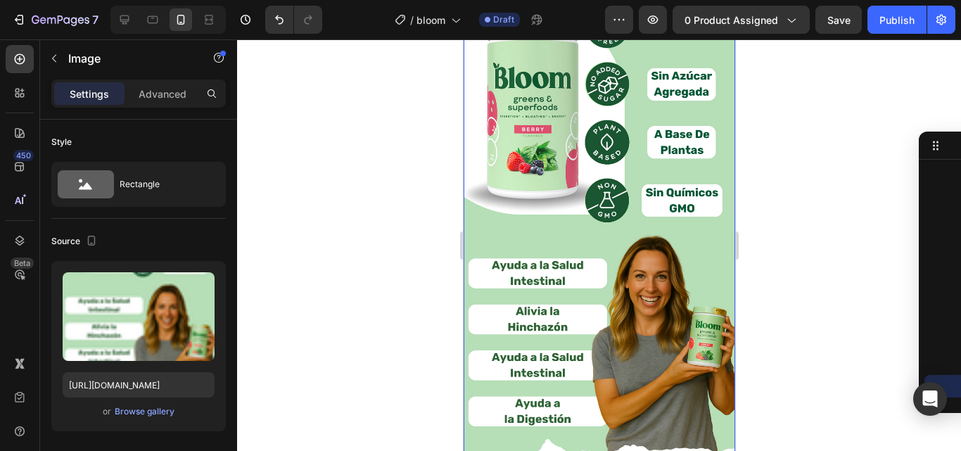
scroll to position [2832, 0]
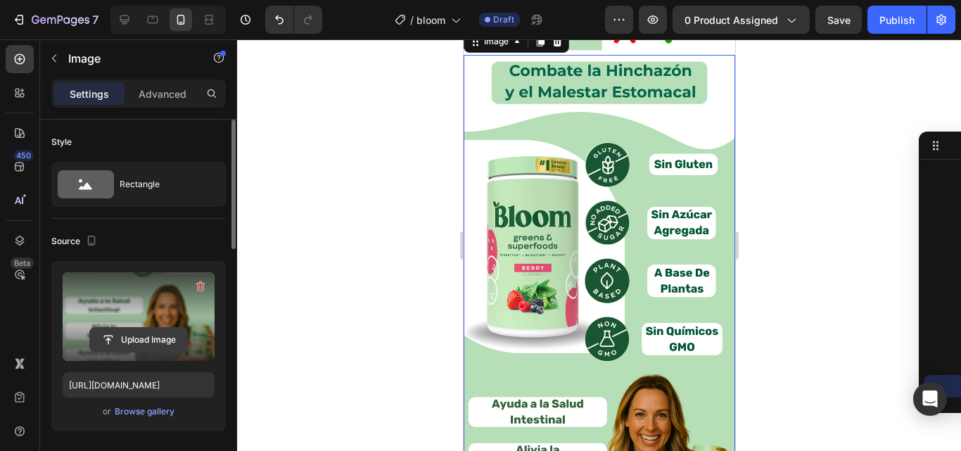
click at [132, 335] on input "file" at bounding box center [138, 340] width 97 height 24
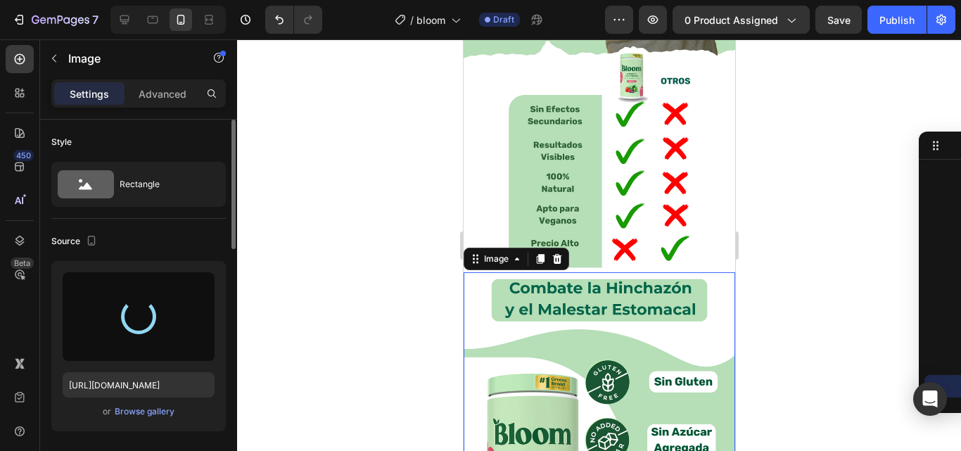
scroll to position [2621, 0]
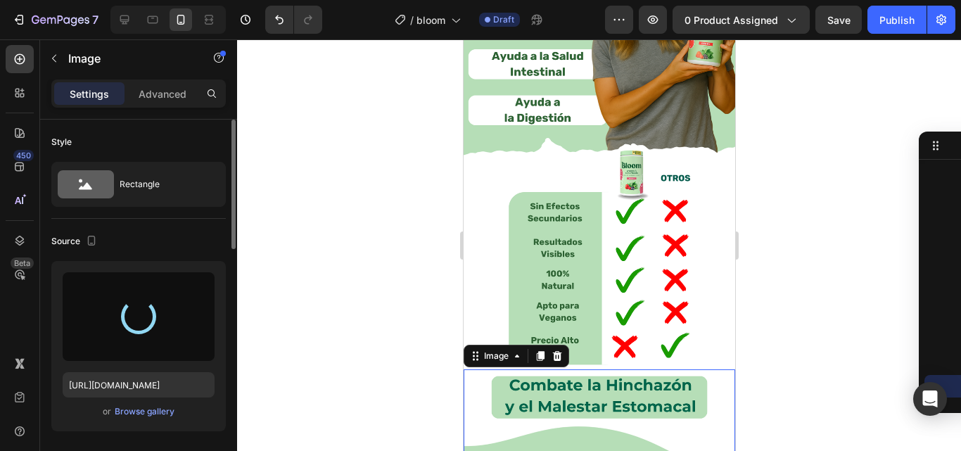
type input "[URL][DOMAIN_NAME]"
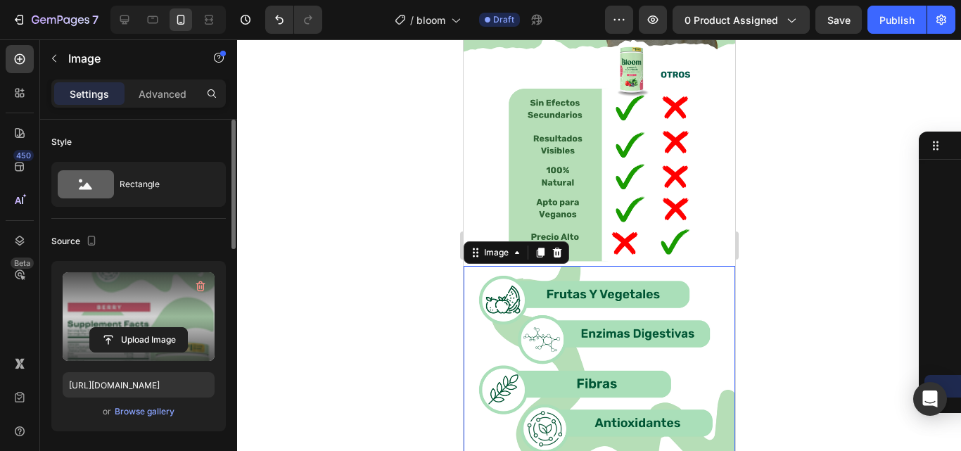
click at [784, 220] on div at bounding box center [599, 245] width 724 height 412
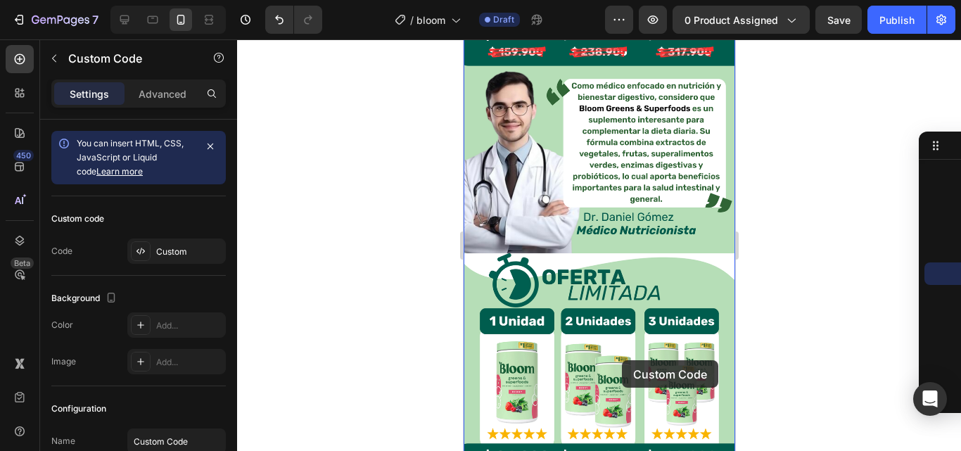
scroll to position [1478, 0]
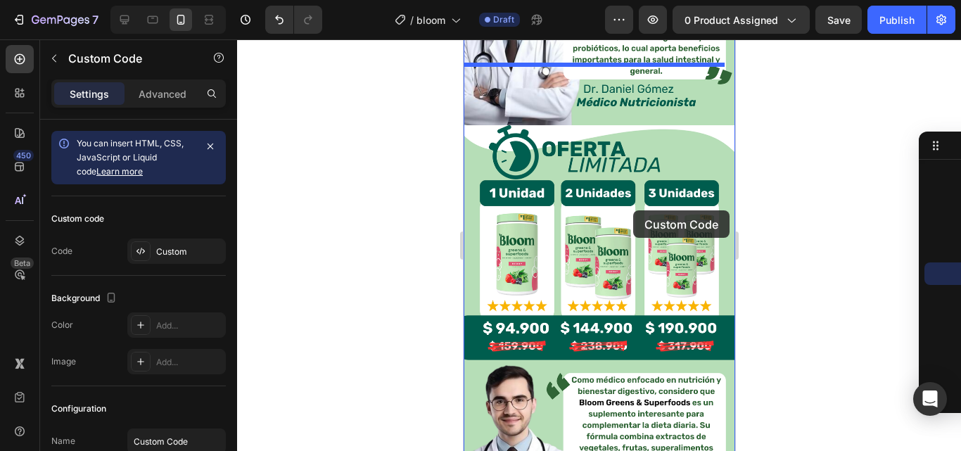
drag, startPoint x: 628, startPoint y: 204, endPoint x: 633, endPoint y: 210, distance: 8.0
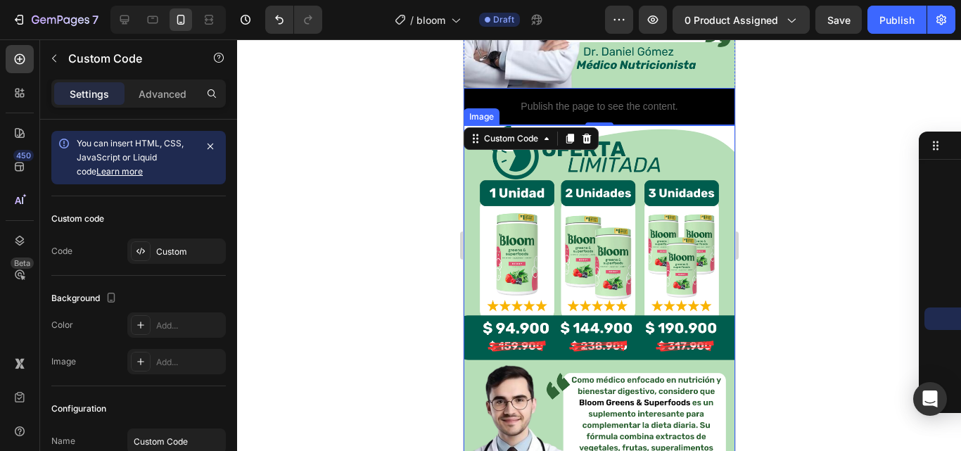
scroll to position [1547, 0]
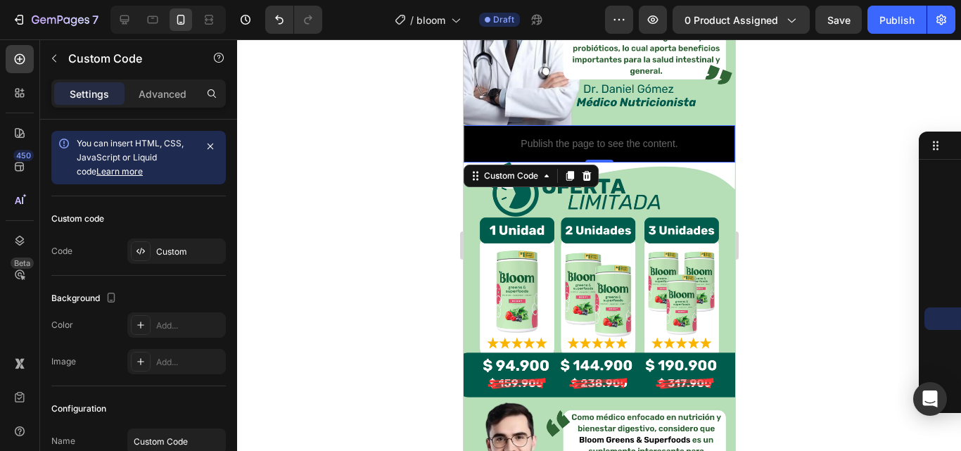
click at [799, 168] on div at bounding box center [599, 245] width 724 height 412
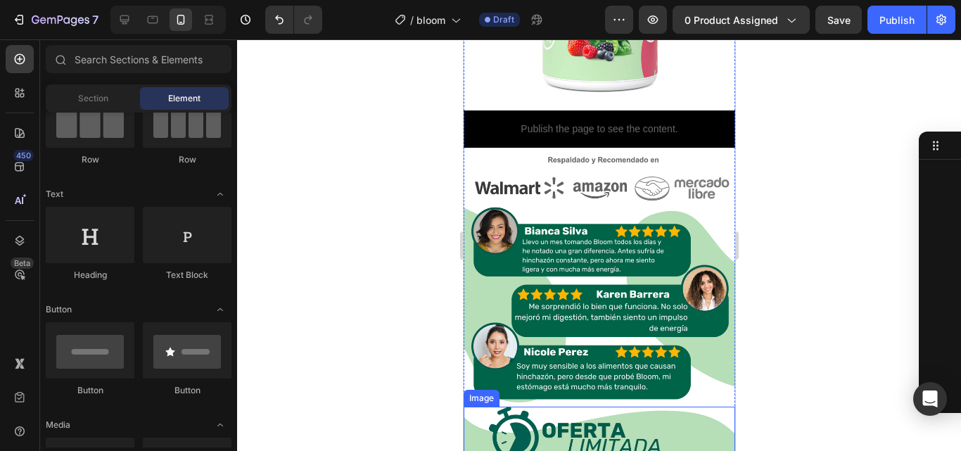
scroll to position [632, 0]
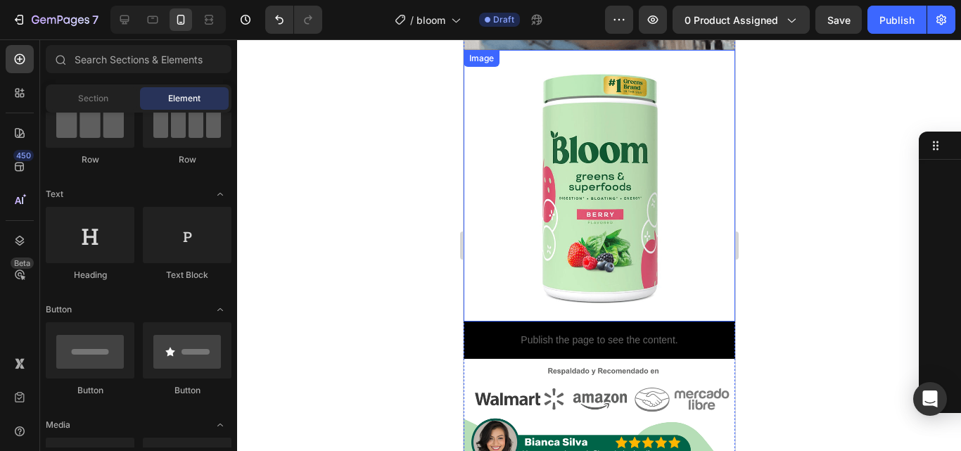
click at [603, 258] on img at bounding box center [599, 186] width 272 height 272
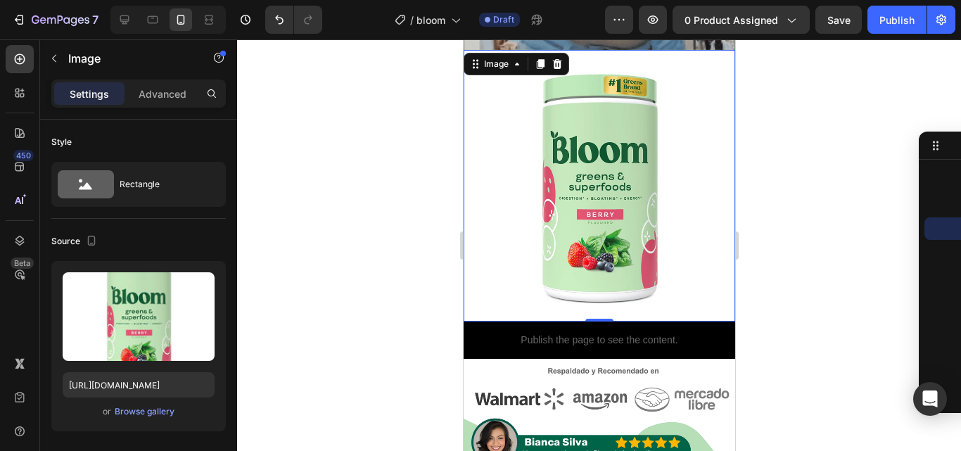
click at [350, 241] on div at bounding box center [599, 245] width 724 height 412
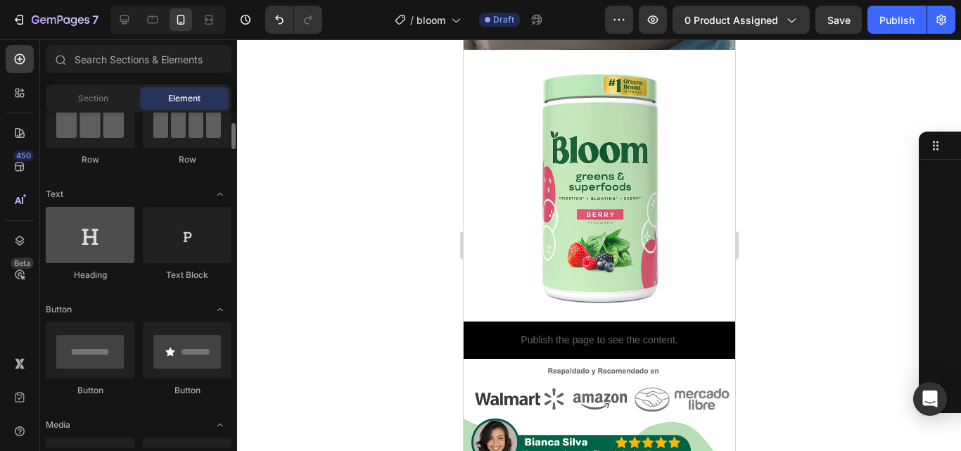
click at [115, 258] on div at bounding box center [90, 235] width 89 height 56
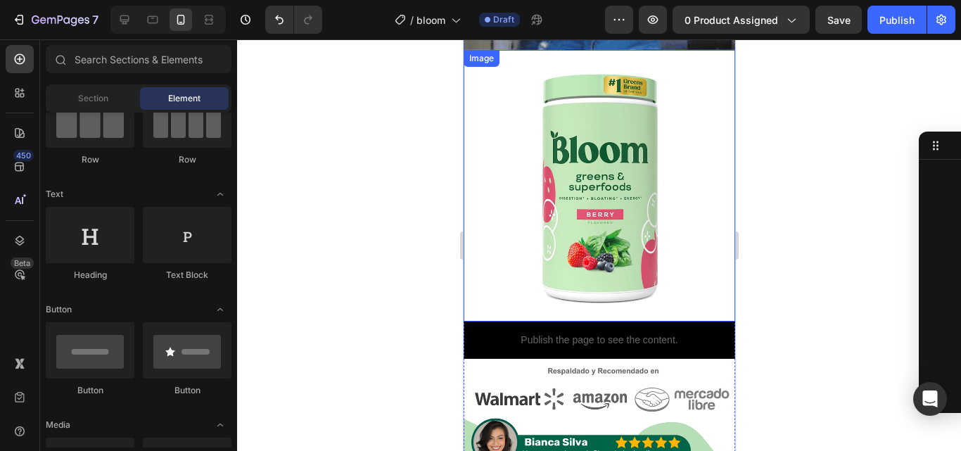
click at [603, 281] on img at bounding box center [599, 186] width 272 height 272
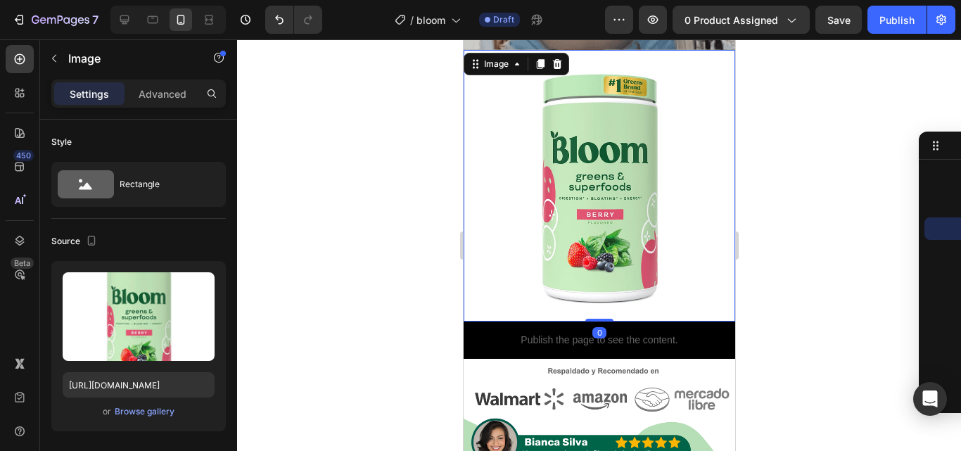
click at [324, 271] on div at bounding box center [599, 245] width 724 height 412
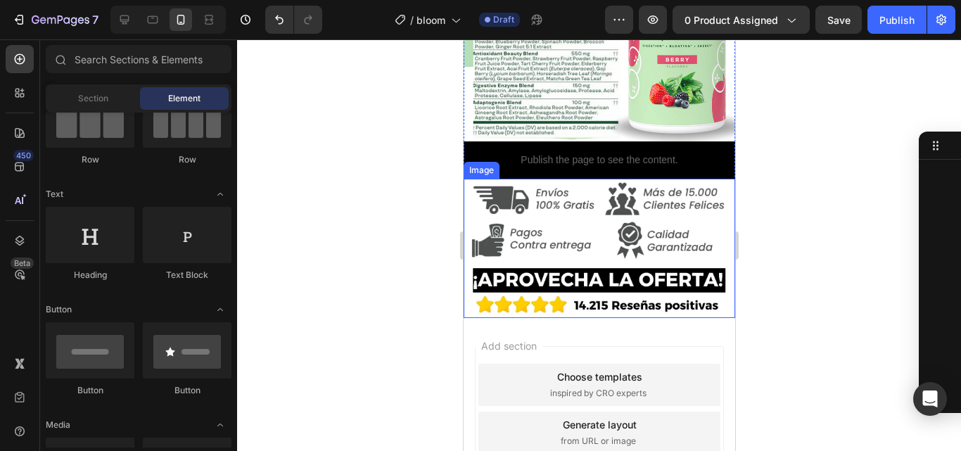
scroll to position [3026, 0]
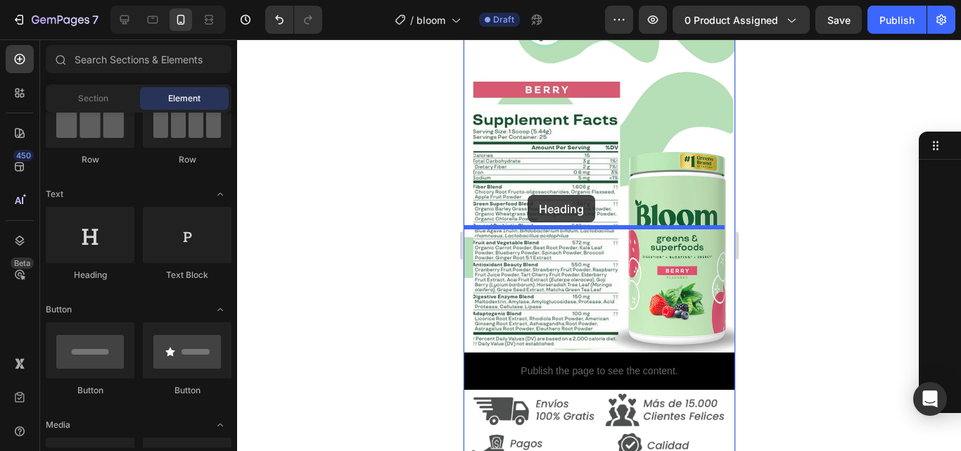
drag, startPoint x: 545, startPoint y: 275, endPoint x: 532, endPoint y: 198, distance: 77.8
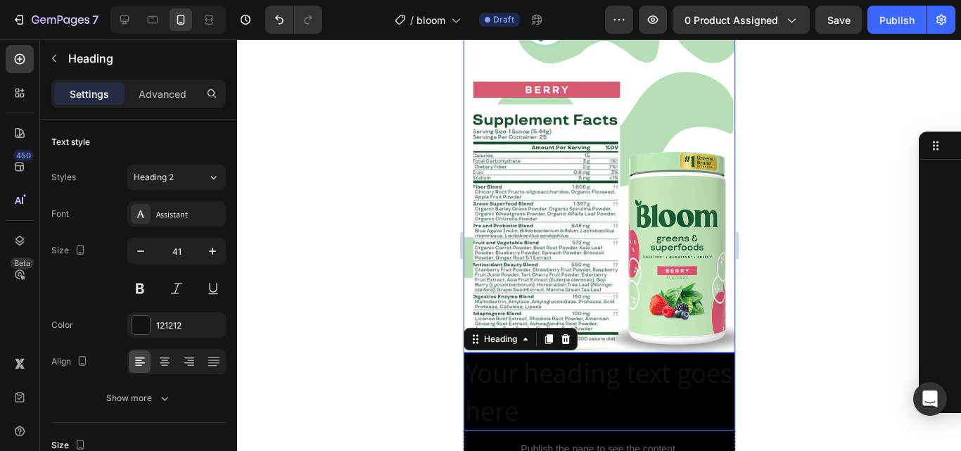
scroll to position [173, 0]
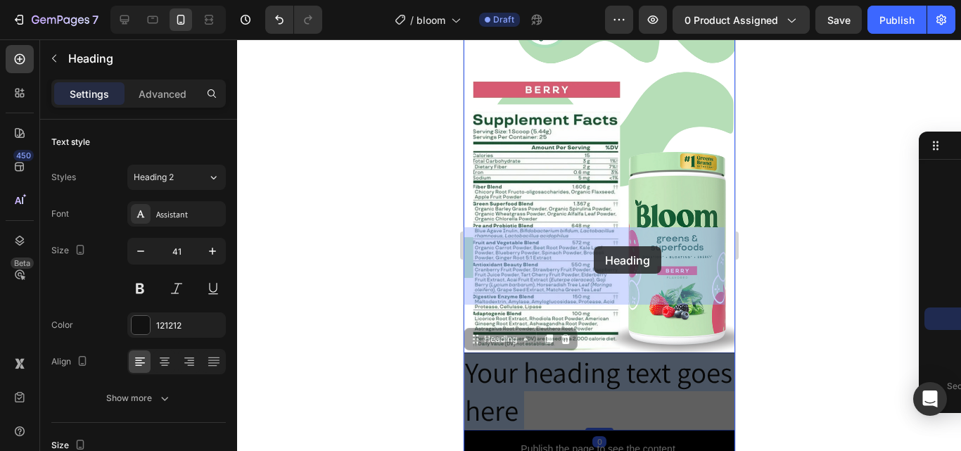
drag, startPoint x: 577, startPoint y: 198, endPoint x: 593, endPoint y: 246, distance: 51.2
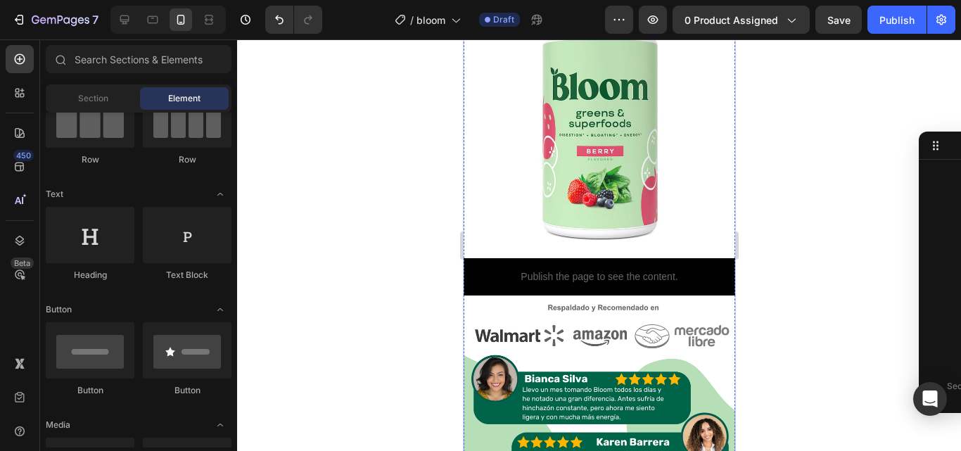
scroll to position [703, 0]
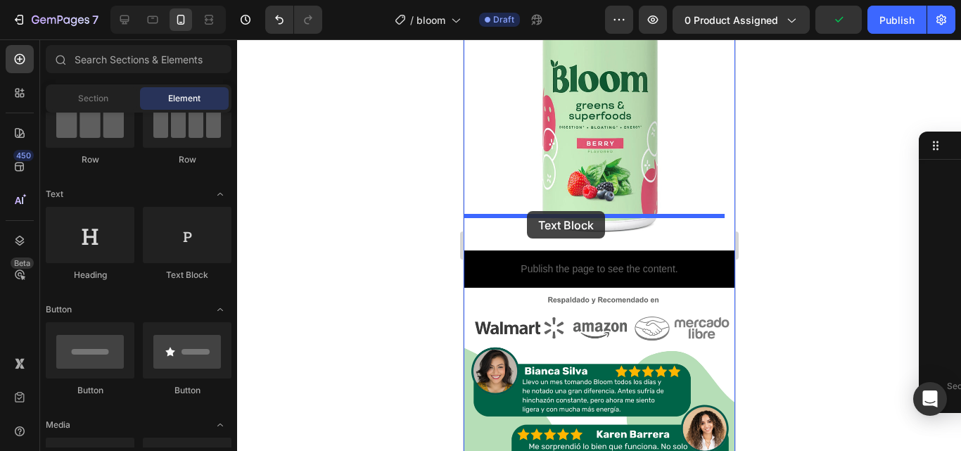
drag, startPoint x: 778, startPoint y: 263, endPoint x: 526, endPoint y: 211, distance: 256.6
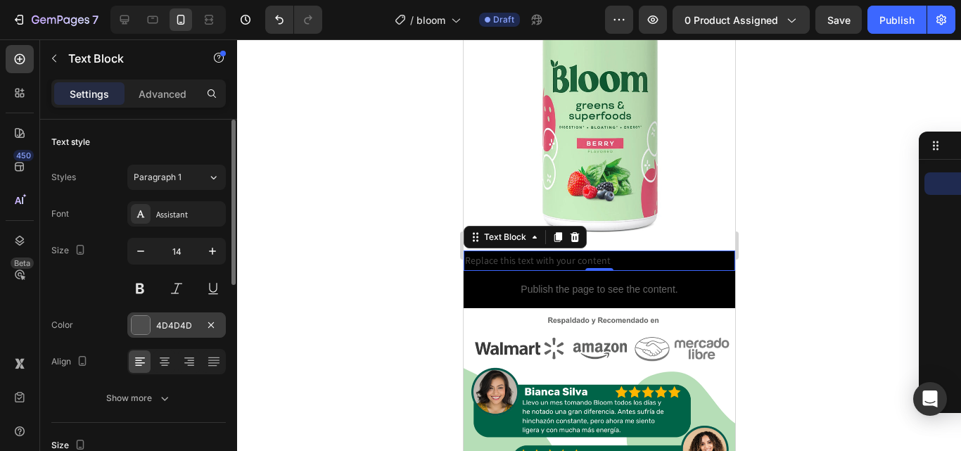
click at [146, 325] on div at bounding box center [141, 325] width 18 height 18
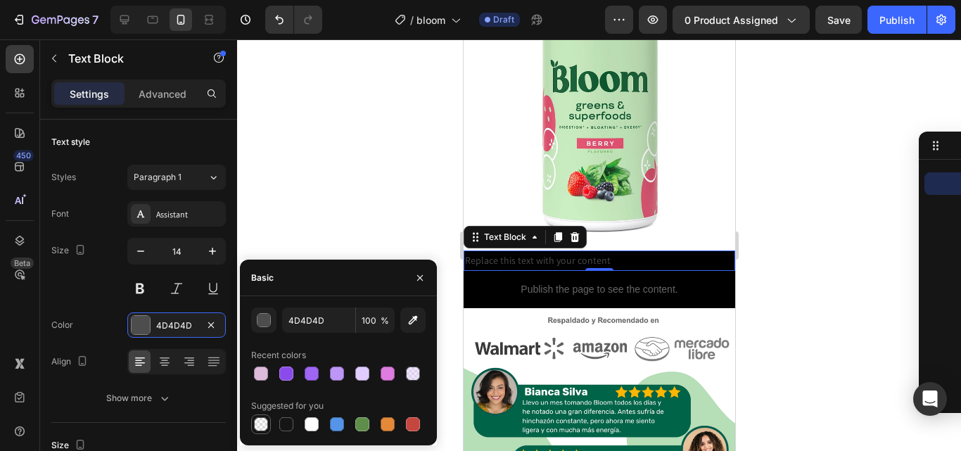
click at [260, 424] on div at bounding box center [261, 424] width 14 height 14
type input "000000"
type input "0"
click at [281, 422] on div at bounding box center [286, 424] width 14 height 14
type input "151515"
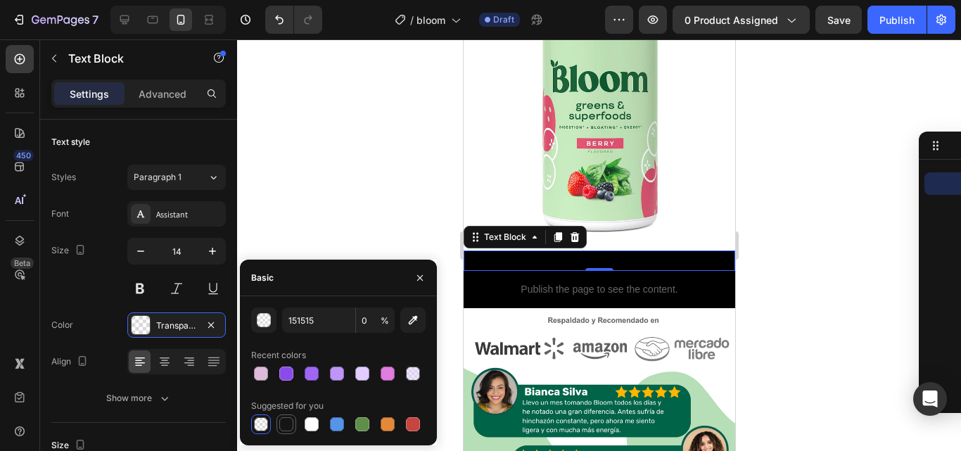
type input "100"
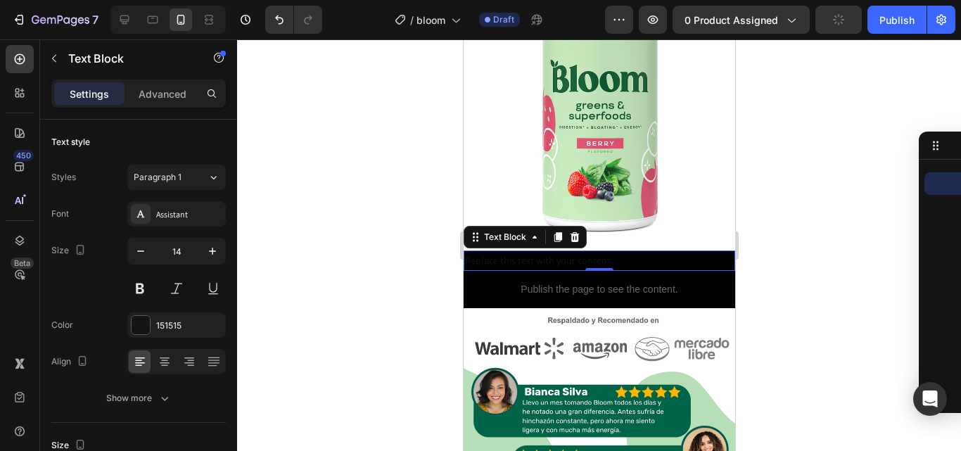
click at [759, 195] on div at bounding box center [599, 245] width 724 height 412
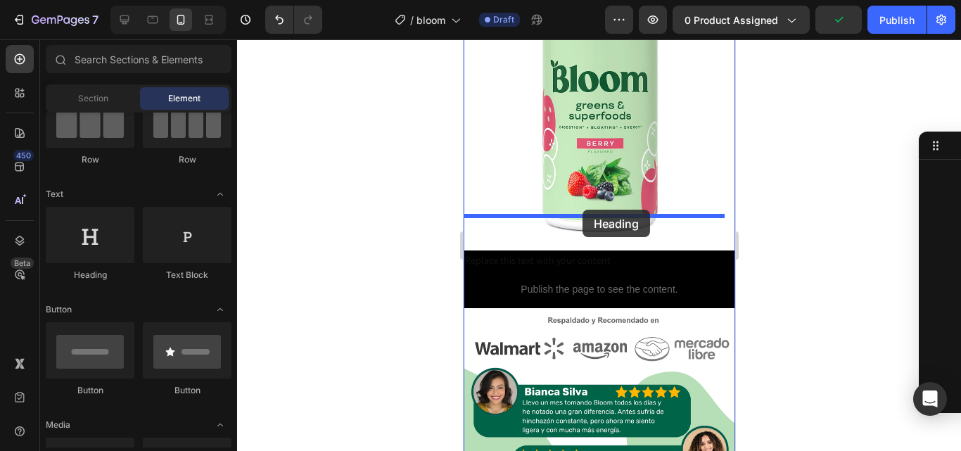
drag, startPoint x: 581, startPoint y: 289, endPoint x: 582, endPoint y: 210, distance: 78.8
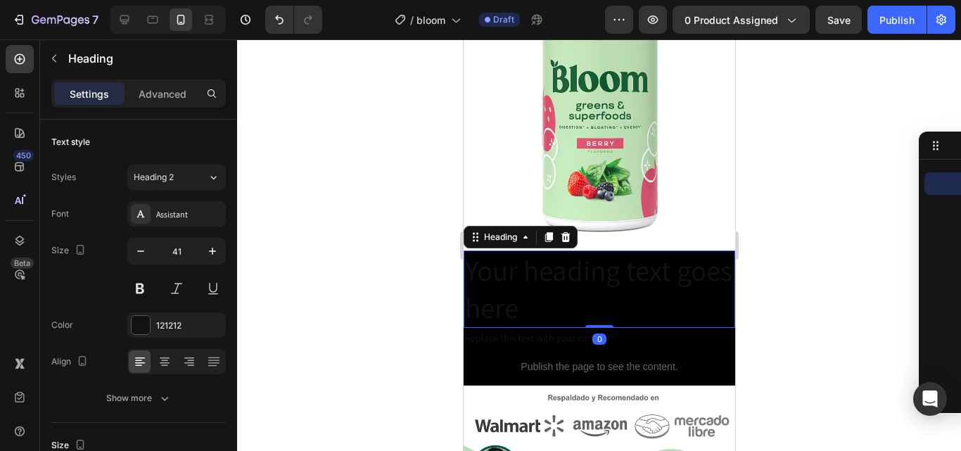
click at [594, 256] on h2 "Your heading text goes here" at bounding box center [599, 290] width 272 height 78
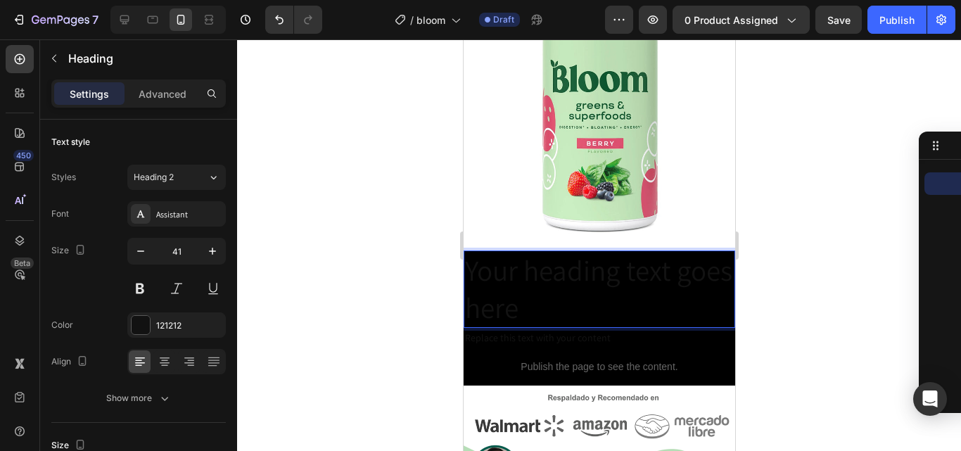
click at [594, 256] on p "Your heading text goes here" at bounding box center [599, 289] width 269 height 75
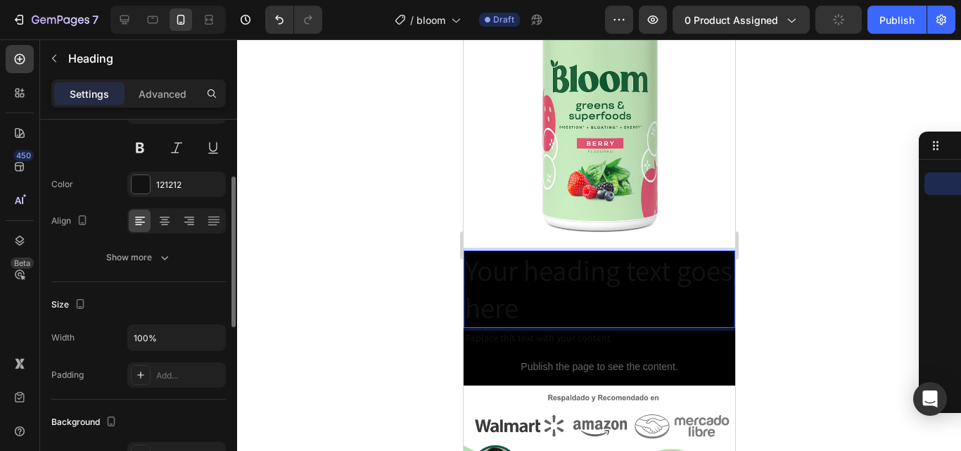
click at [685, 277] on p "Your heading text goes here" at bounding box center [599, 289] width 269 height 75
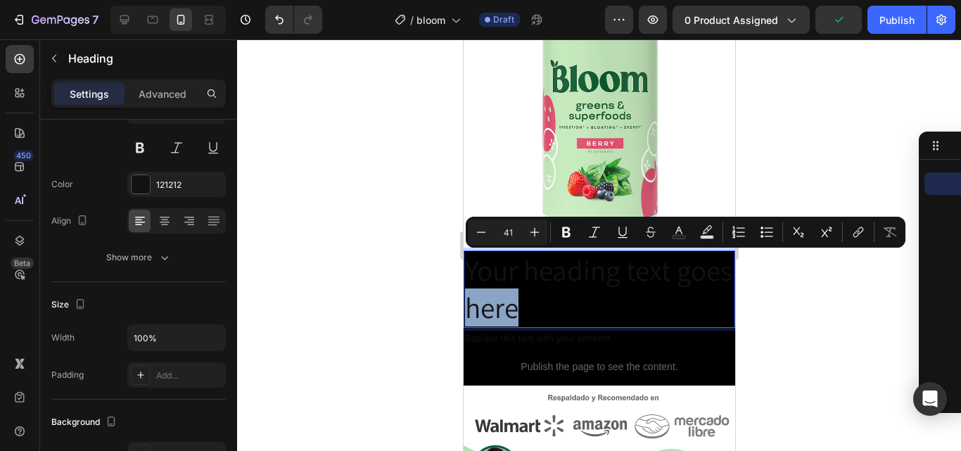
drag, startPoint x: 685, startPoint y: 277, endPoint x: 663, endPoint y: 277, distance: 21.8
click at [663, 277] on p "Your heading text goes here" at bounding box center [599, 289] width 269 height 75
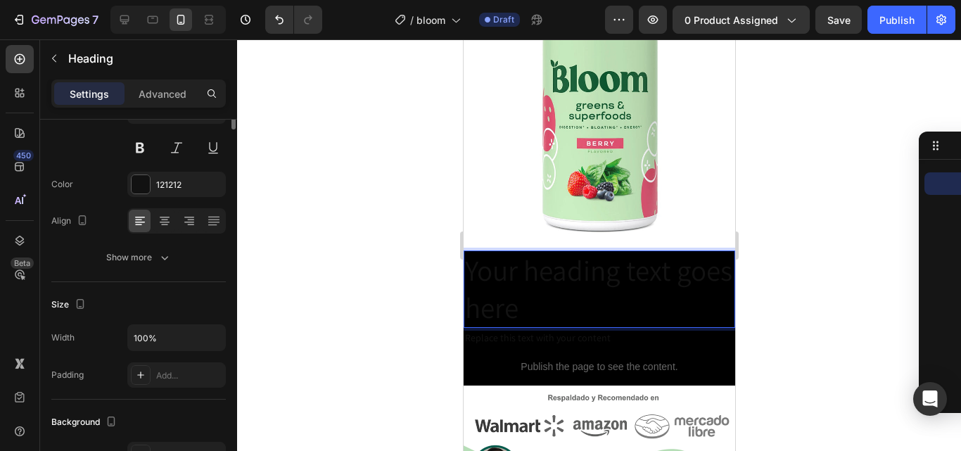
scroll to position [0, 0]
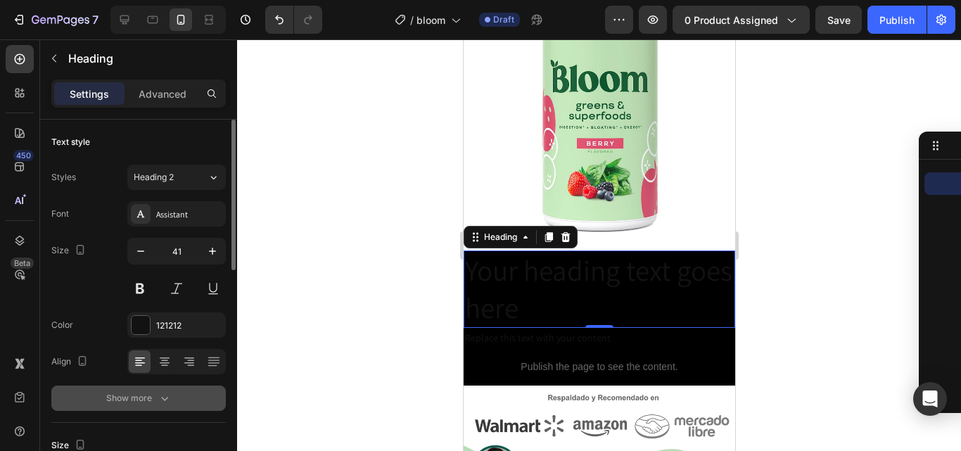
click at [158, 403] on icon "button" at bounding box center [165, 398] width 14 height 14
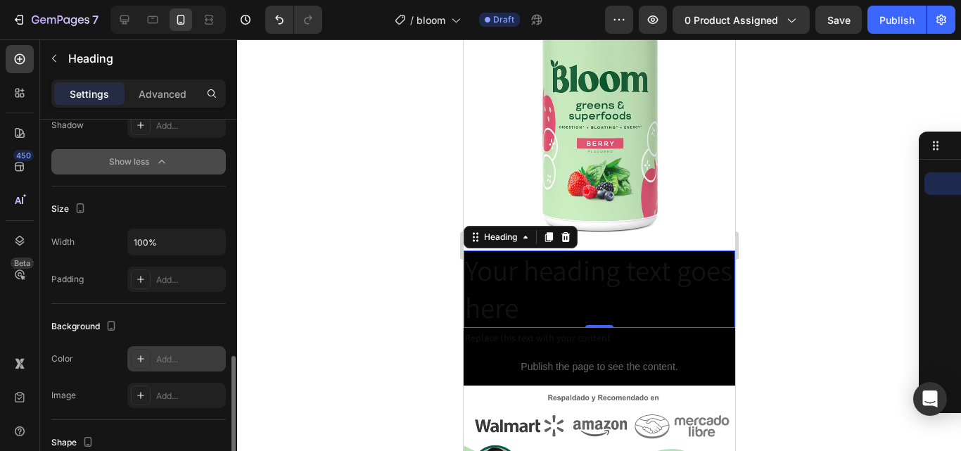
scroll to position [493, 0]
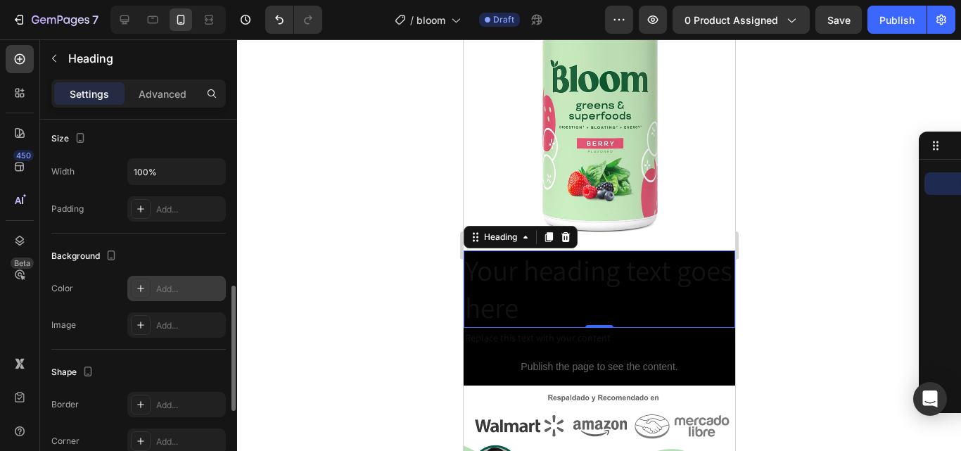
click at [147, 285] on div at bounding box center [141, 289] width 20 height 20
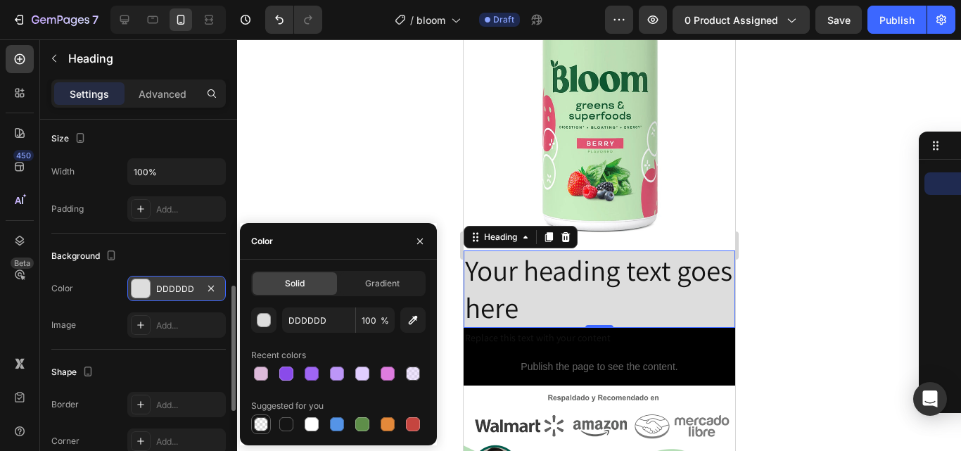
click at [265, 427] on div at bounding box center [261, 424] width 14 height 14
type input "000000"
type input "0"
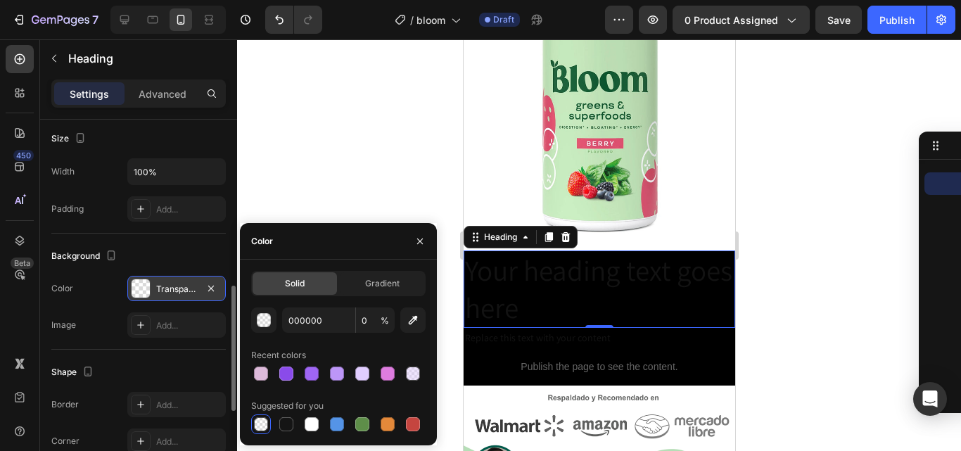
click at [262, 420] on div at bounding box center [261, 424] width 14 height 14
click at [313, 427] on div at bounding box center [312, 424] width 14 height 14
type input "FFFFFF"
type input "100"
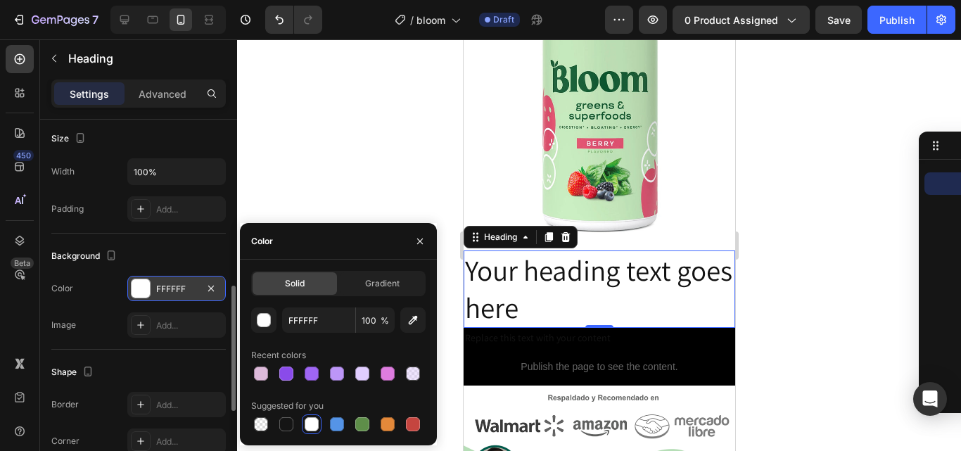
click at [786, 205] on div at bounding box center [599, 245] width 724 height 412
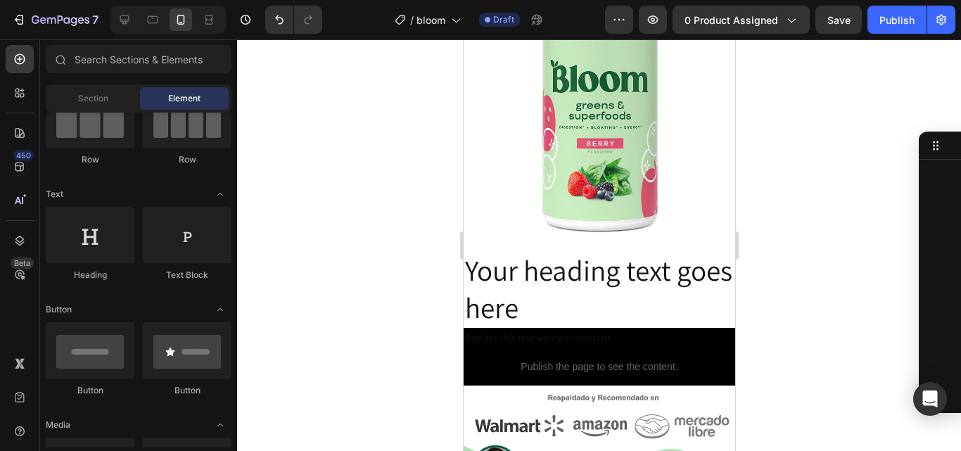
drag, startPoint x: 32, startPoint y: 28, endPoint x: 429, endPoint y: 122, distance: 408.6
click at [415, 132] on div at bounding box center [599, 245] width 724 height 412
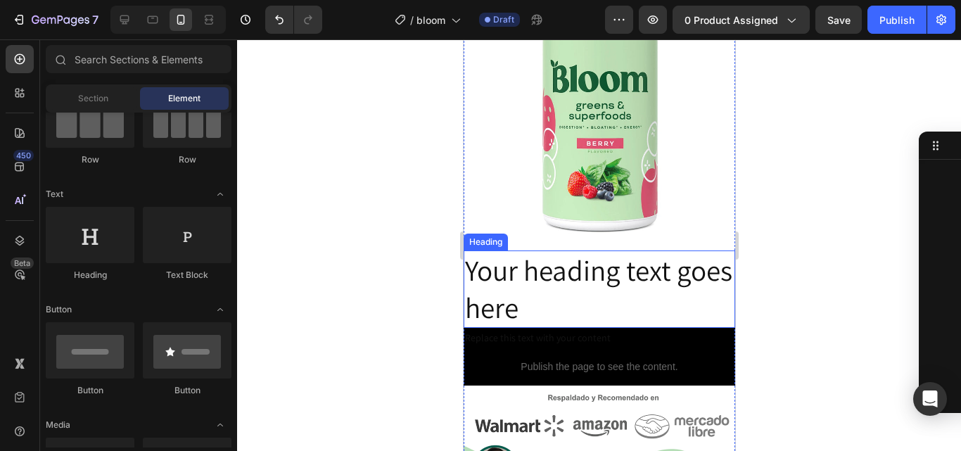
click at [599, 252] on p "Your heading text goes here" at bounding box center [599, 289] width 269 height 75
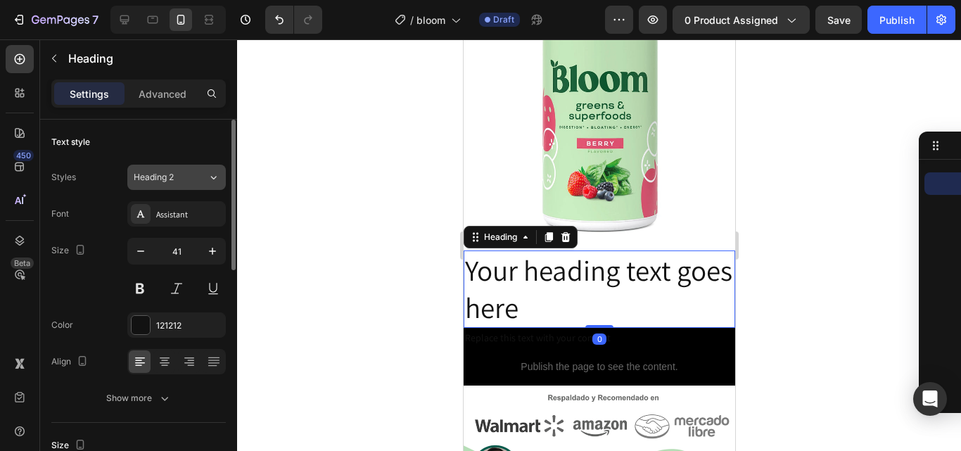
click at [210, 179] on icon at bounding box center [214, 177] width 12 height 14
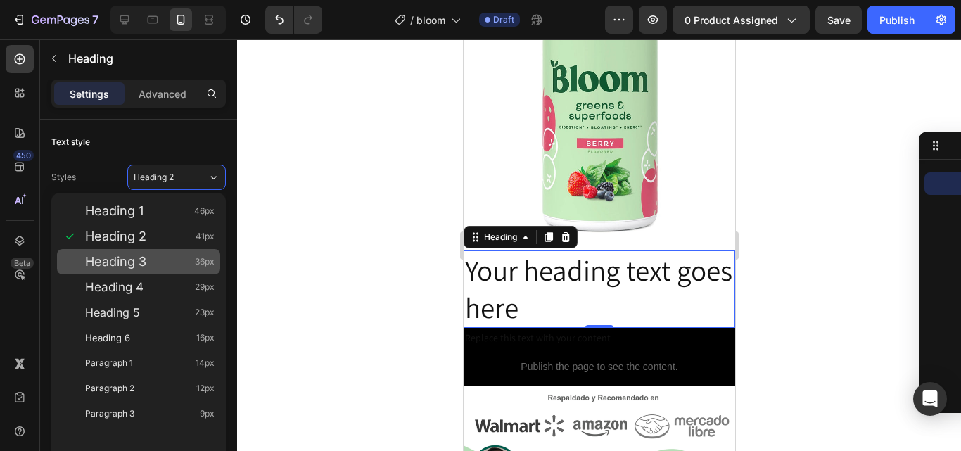
click at [175, 259] on div "Heading 3 36px" at bounding box center [150, 262] width 130 height 14
type input "36"
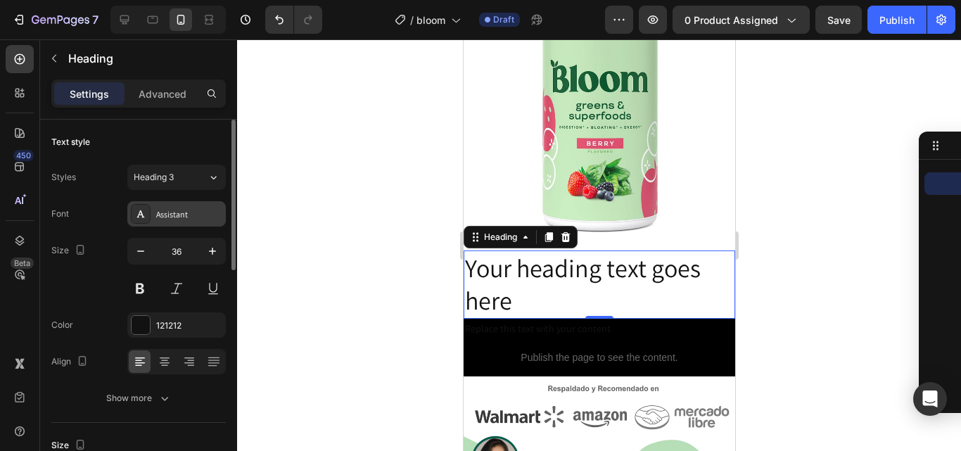
click at [184, 211] on div "Assistant" at bounding box center [189, 214] width 66 height 13
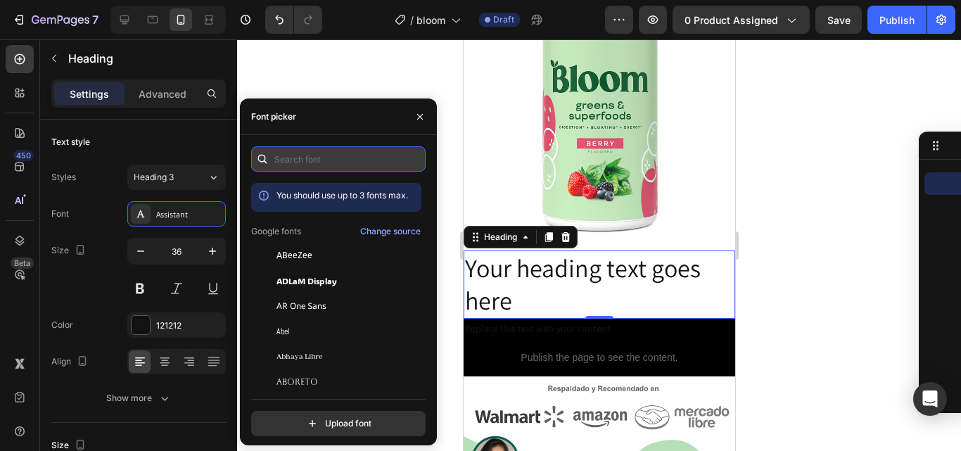
click at [322, 158] on input "text" at bounding box center [338, 158] width 175 height 25
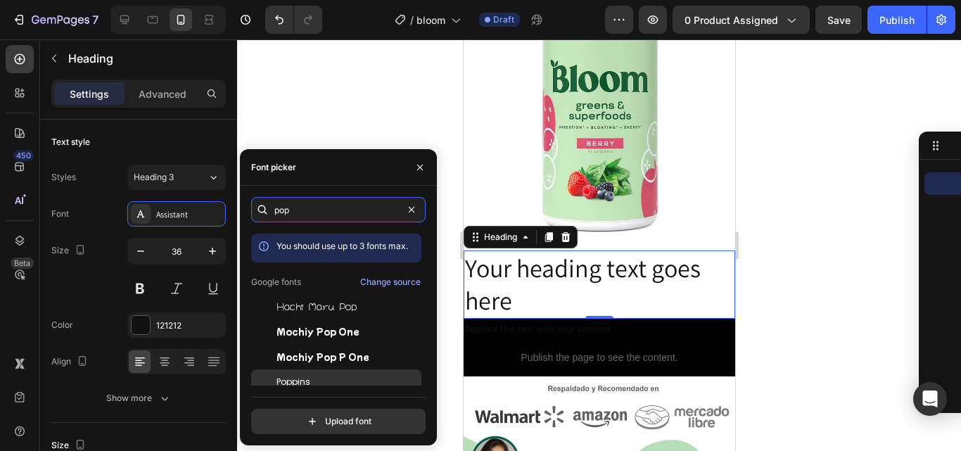
type input "pop"
click at [311, 379] on div "Poppins" at bounding box center [348, 382] width 142 height 13
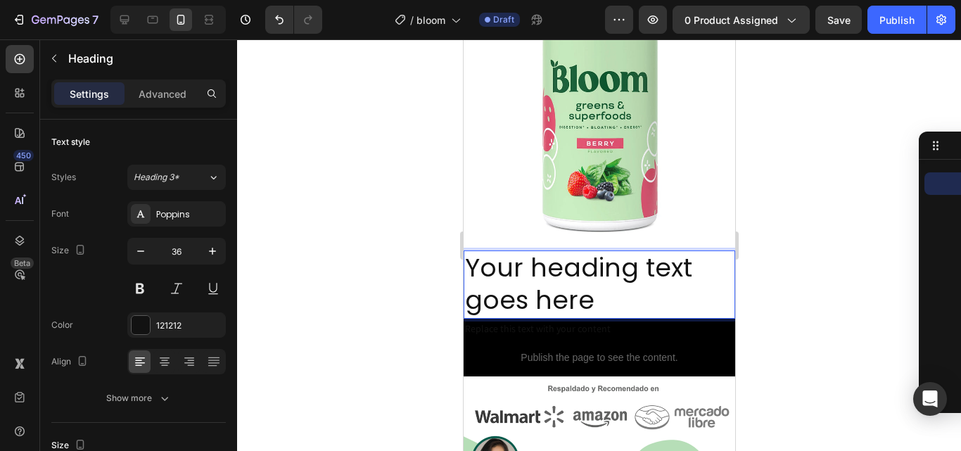
click at [604, 267] on p "Your heading text goes here" at bounding box center [599, 285] width 269 height 66
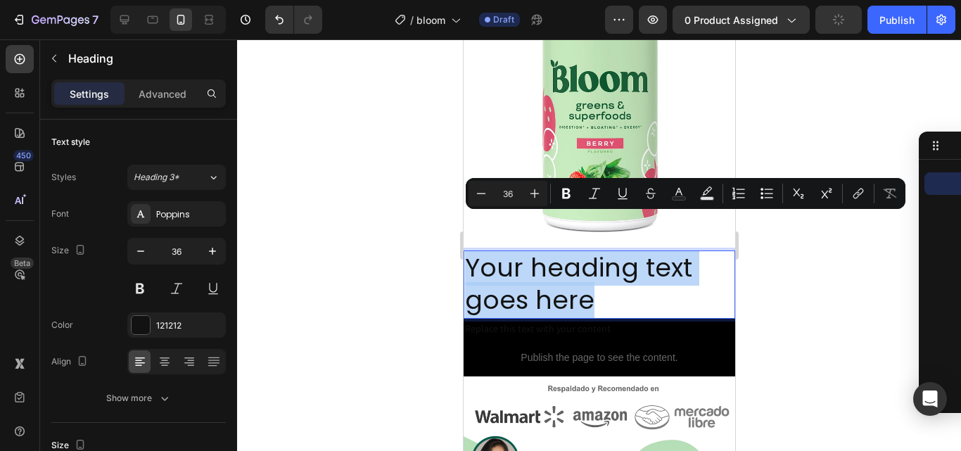
drag, startPoint x: 593, startPoint y: 267, endPoint x: 472, endPoint y: 237, distance: 124.8
click at [472, 252] on p "Your heading text goes here" at bounding box center [599, 285] width 269 height 66
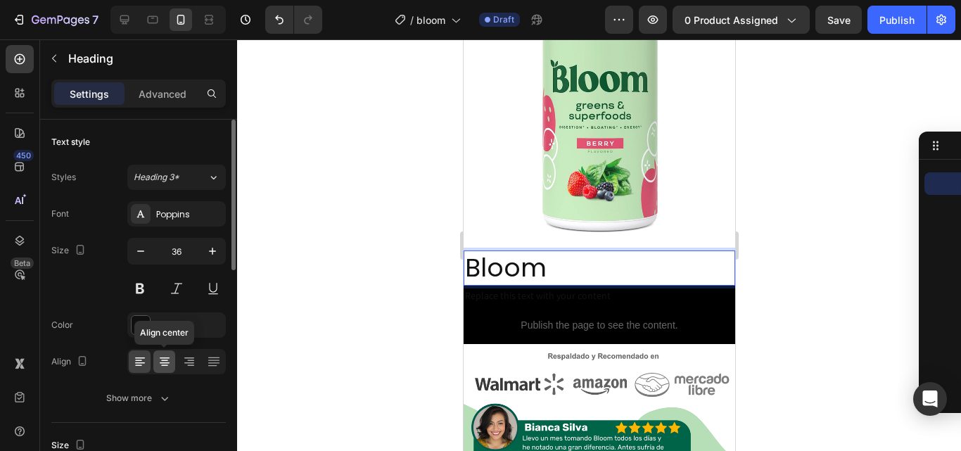
click at [163, 361] on icon at bounding box center [164, 360] width 7 height 1
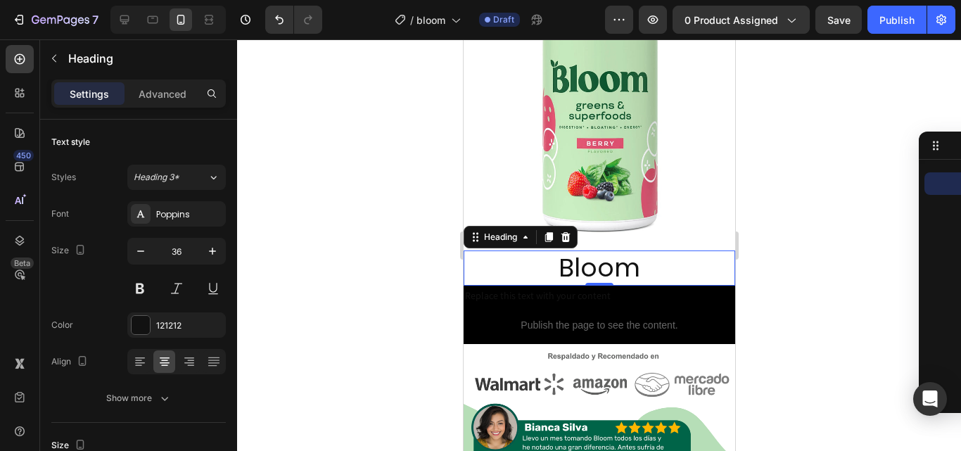
click at [633, 252] on p "Bloom" at bounding box center [599, 268] width 269 height 33
click at [142, 295] on button at bounding box center [139, 288] width 25 height 25
click at [648, 252] on p "Bloom" at bounding box center [599, 268] width 269 height 33
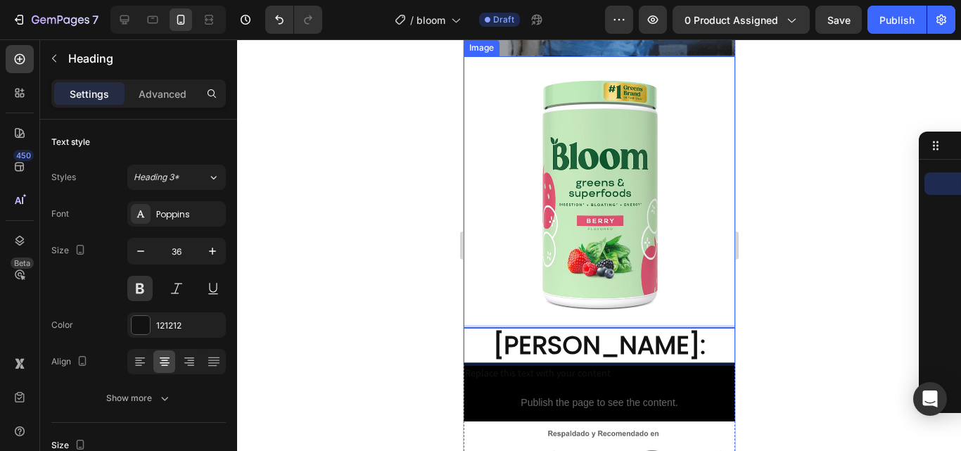
scroll to position [704, 0]
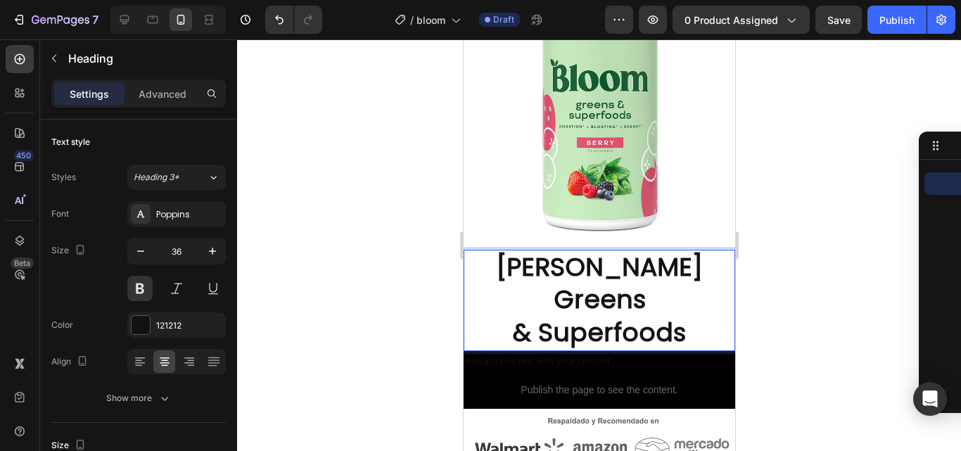
click at [591, 251] on p "Bloom Greens & Superfoods" at bounding box center [599, 300] width 269 height 99
click at [764, 244] on div at bounding box center [599, 245] width 724 height 412
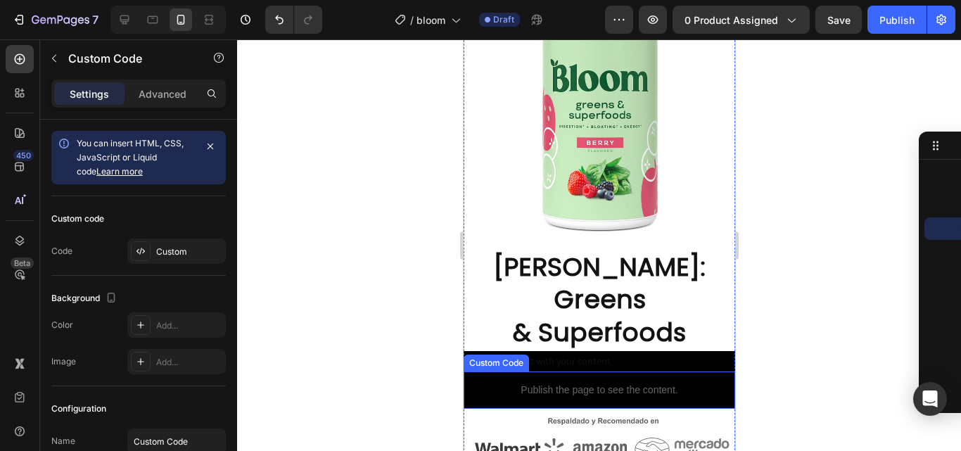
click at [652, 383] on p "Publish the page to see the content." at bounding box center [599, 390] width 272 height 15
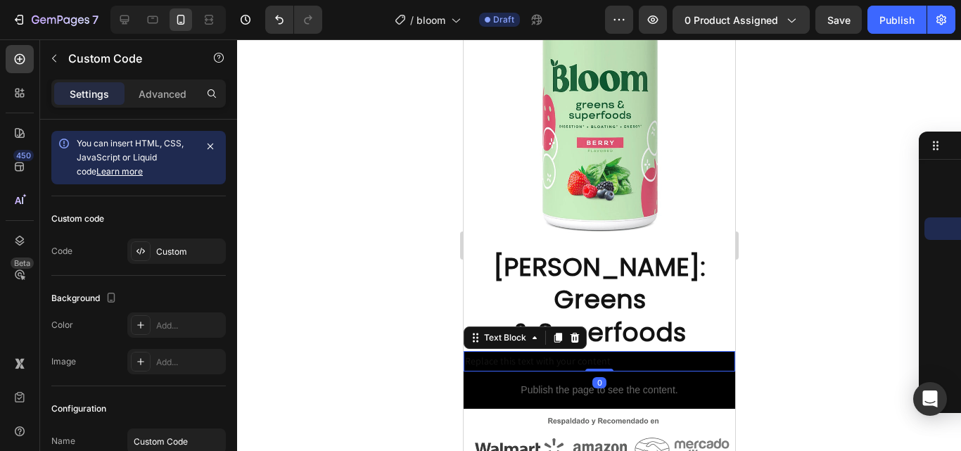
click at [661, 351] on div "Replace this text with your content" at bounding box center [599, 361] width 272 height 20
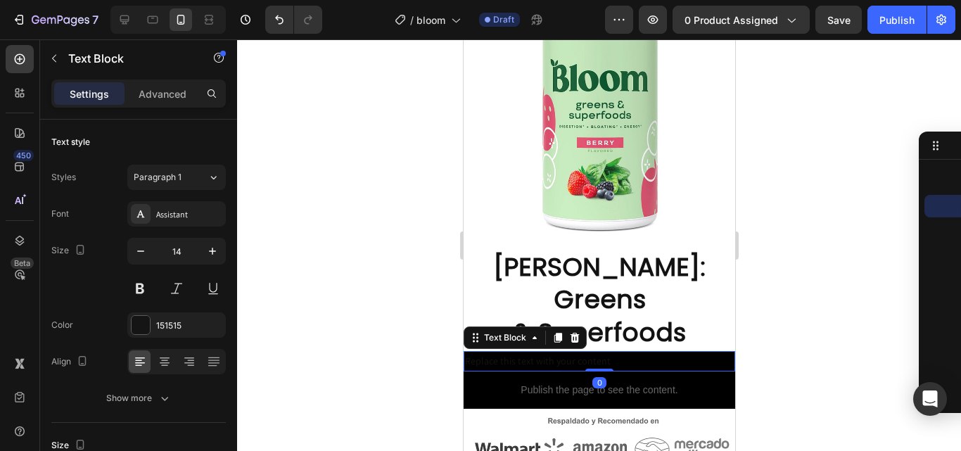
click at [438, 272] on div at bounding box center [599, 245] width 724 height 412
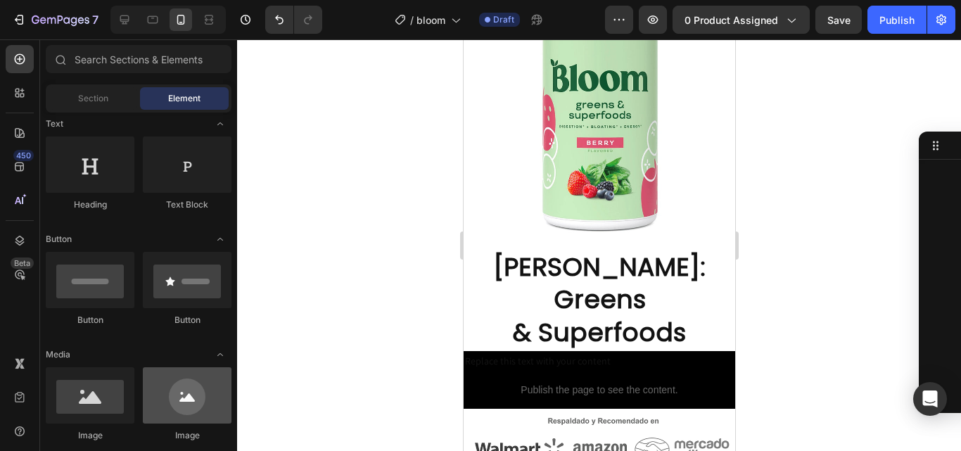
scroll to position [141, 0]
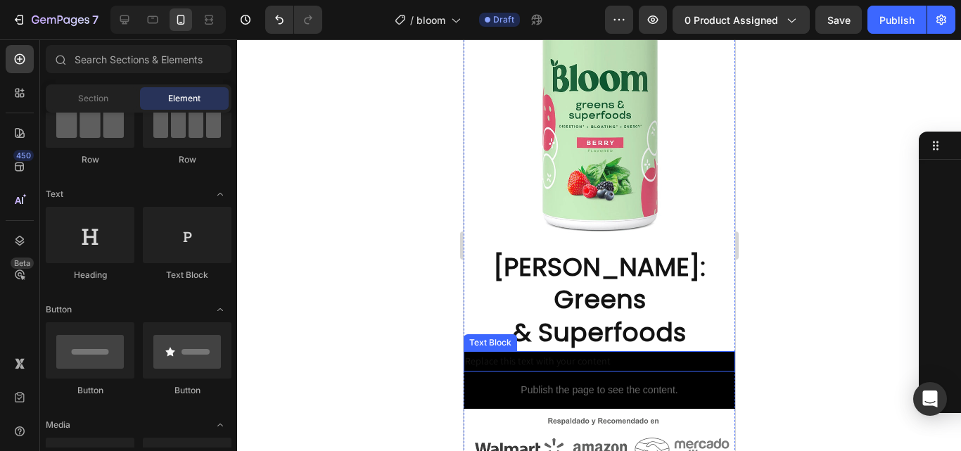
click at [618, 351] on div "Replace this text with your content" at bounding box center [599, 361] width 272 height 20
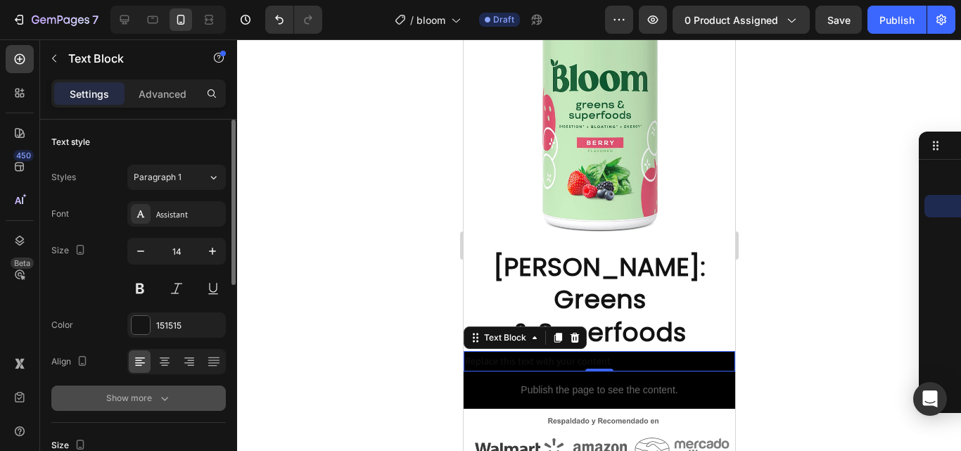
click at [170, 392] on icon "button" at bounding box center [165, 398] width 14 height 14
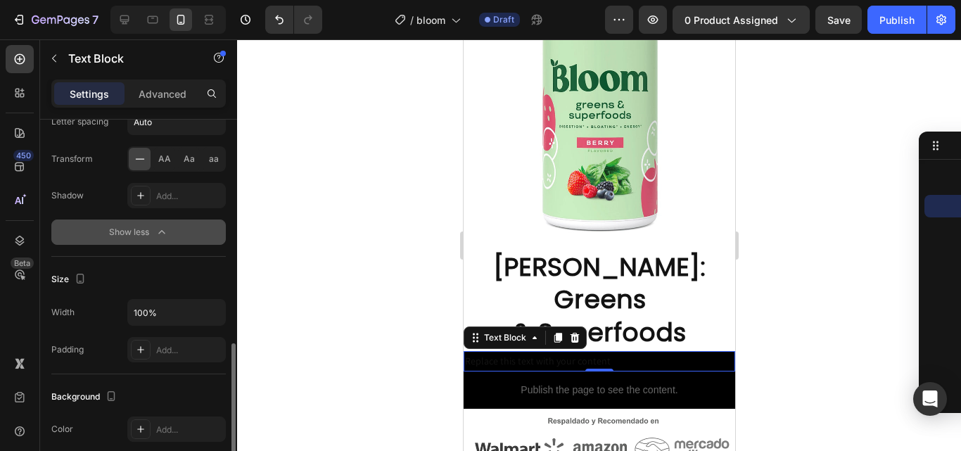
scroll to position [422, 0]
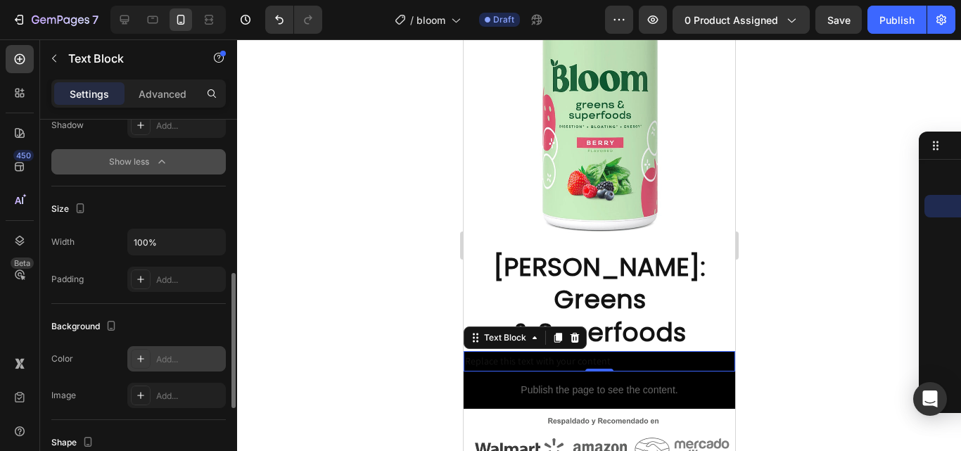
click at [159, 365] on div "Add..." at bounding box center [189, 359] width 66 height 13
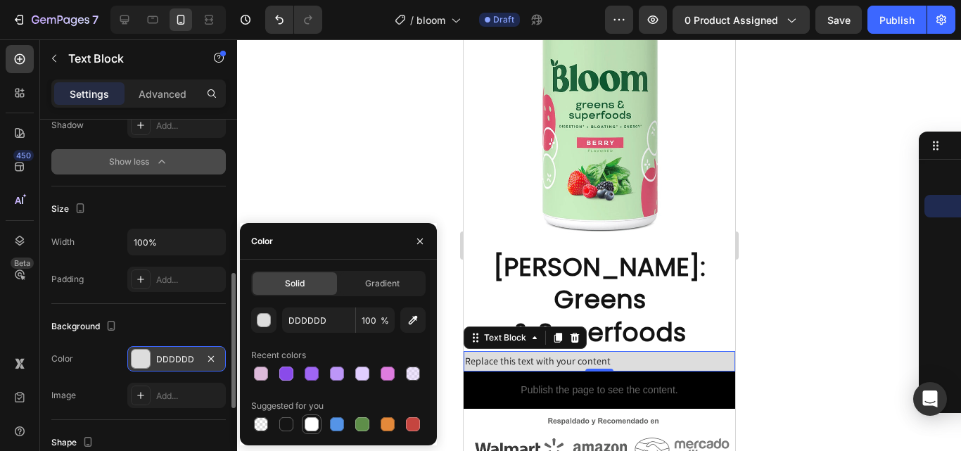
click at [306, 425] on div at bounding box center [312, 424] width 14 height 14
type input "FFFFFF"
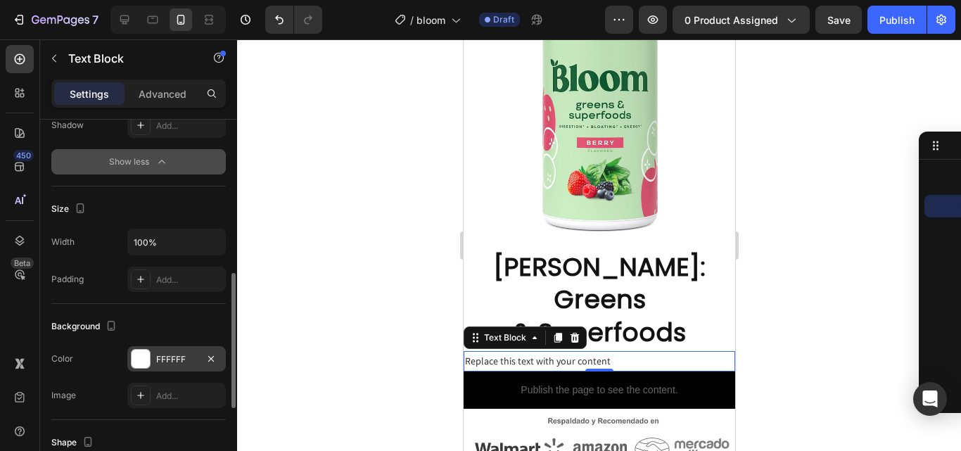
click at [605, 351] on div "Replace this text with your content" at bounding box center [599, 361] width 272 height 20
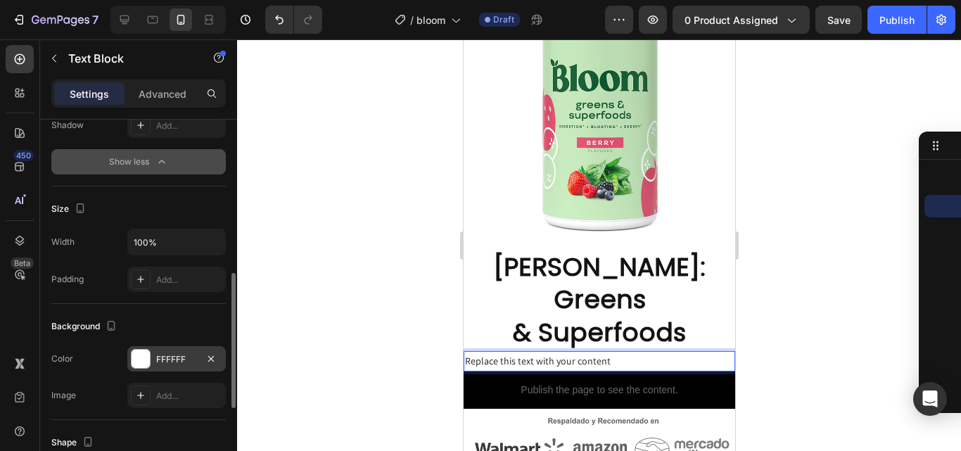
click at [605, 353] on p "Replace this text with your content" at bounding box center [599, 362] width 269 height 18
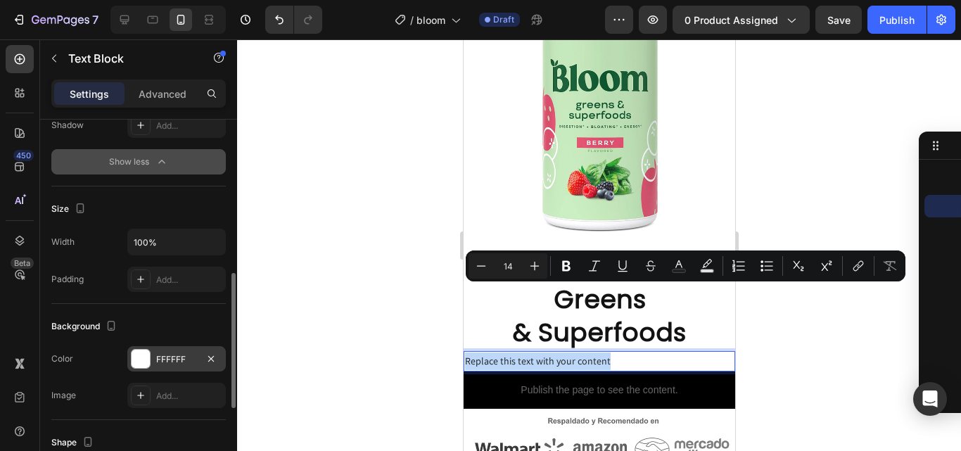
drag, startPoint x: 573, startPoint y: 295, endPoint x: 448, endPoint y: 301, distance: 125.4
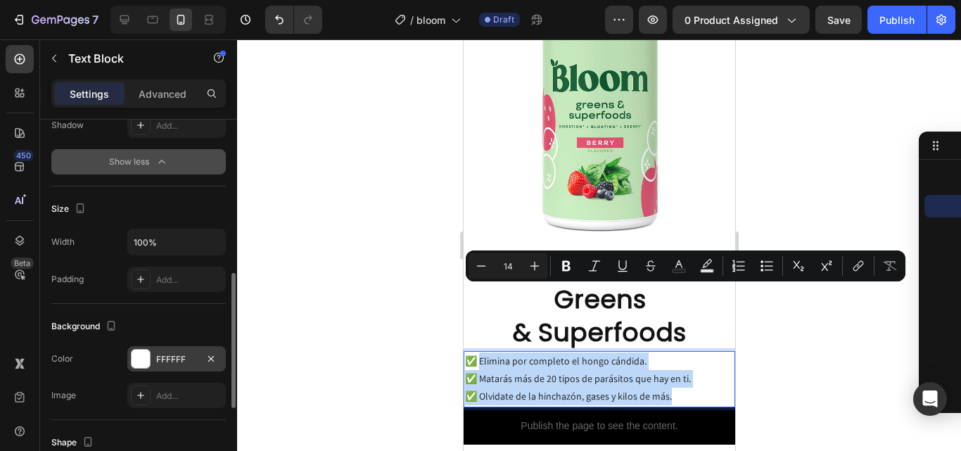
drag, startPoint x: 671, startPoint y: 330, endPoint x: 482, endPoint y: 296, distance: 192.5
click at [482, 353] on p "✅ Elimina por completo el hongo cándida. ✅ Matarás más de 20 tipos de parásitos…" at bounding box center [599, 379] width 269 height 53
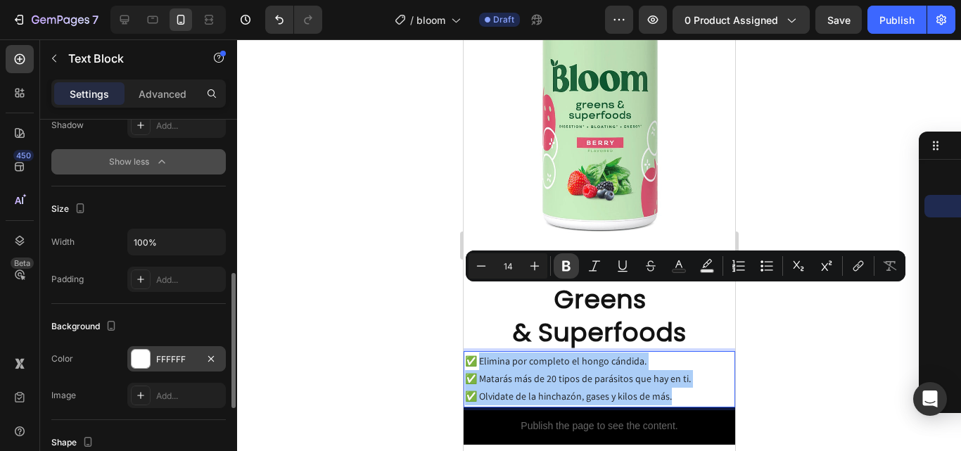
click at [562, 268] on icon "Editor contextual toolbar" at bounding box center [567, 266] width 14 height 14
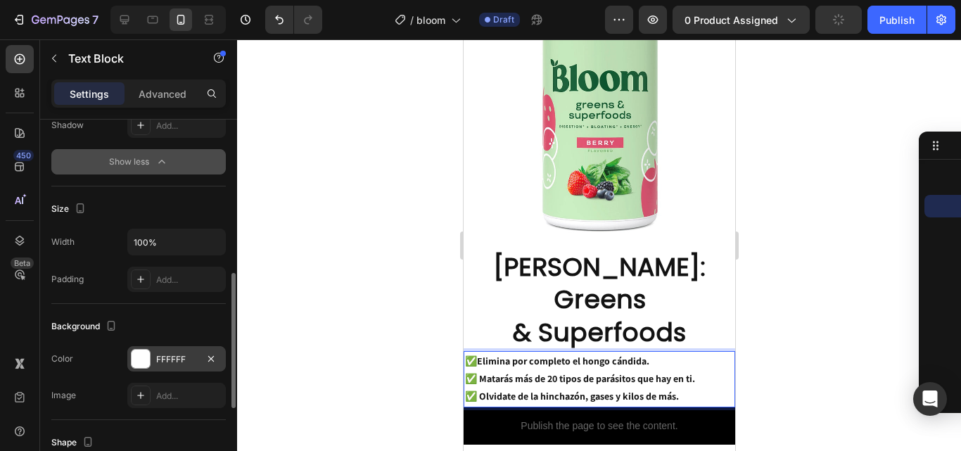
click at [644, 355] on strong "Elimina por completo el hongo cándida." at bounding box center [563, 361] width 172 height 13
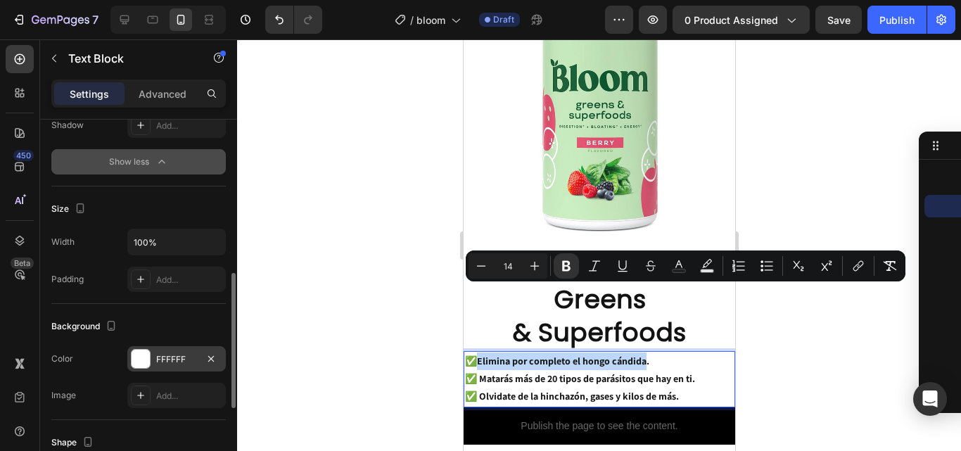
drag, startPoint x: 645, startPoint y: 294, endPoint x: 479, endPoint y: 302, distance: 166.3
click at [479, 353] on p "✅ Elimina por completo el hongo cándida. ✅ Matarás más de 20 tipos de parásitos…" at bounding box center [599, 379] width 269 height 53
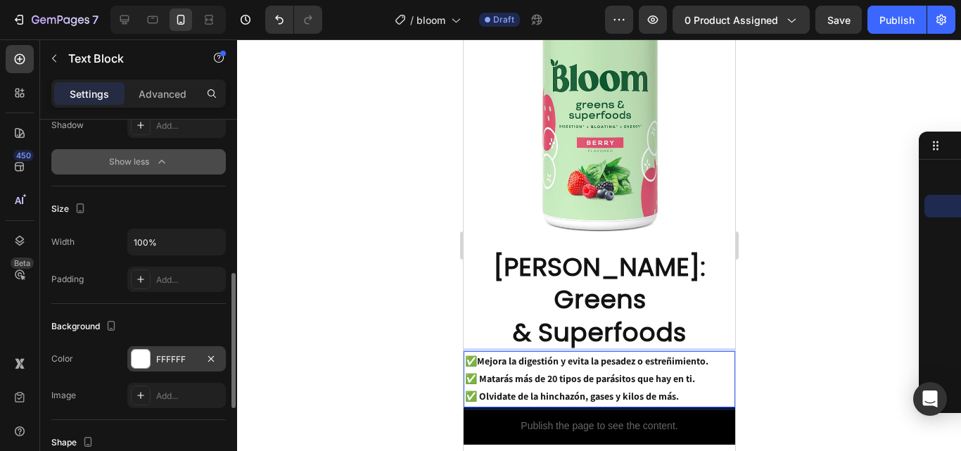
click at [694, 372] on strong "✅ Matarás más de 20 tipos de parásitos que hay en ti." at bounding box center [580, 378] width 230 height 13
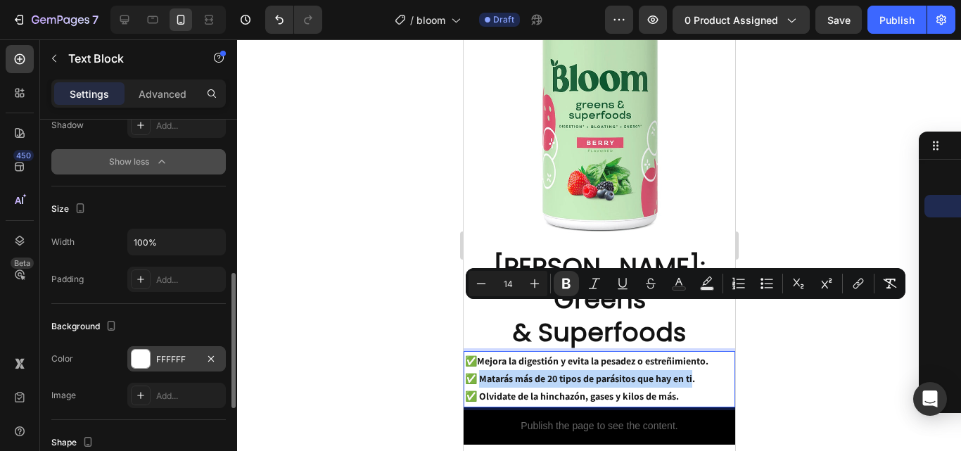
drag, startPoint x: 694, startPoint y: 313, endPoint x: 481, endPoint y: 313, distance: 212.6
click at [481, 372] on strong "✅ Matarás más de 20 tipos de parásitos que hay en ti." at bounding box center [580, 378] width 230 height 13
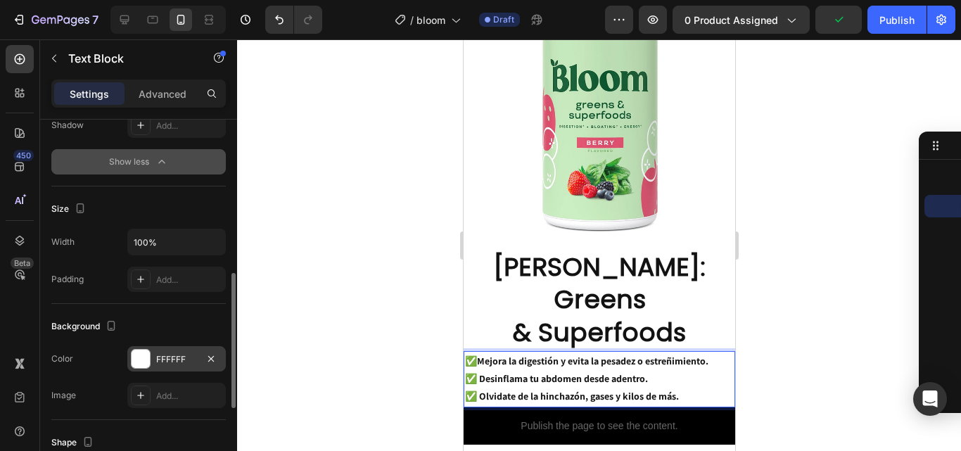
click at [675, 390] on strong "✅ Olvidate de la hinchazón, gases y kilos de más." at bounding box center [572, 396] width 214 height 13
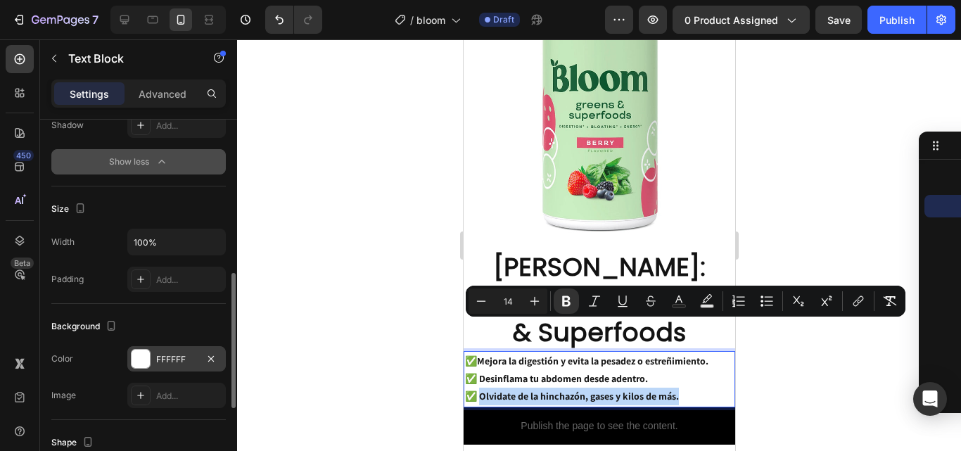
drag, startPoint x: 675, startPoint y: 329, endPoint x: 499, endPoint y: 330, distance: 176.0
click at [499, 390] on strong "✅ Olvidate de la hinchazón, gases y kilos de más." at bounding box center [572, 396] width 214 height 13
drag, startPoint x: 636, startPoint y: 329, endPoint x: 673, endPoint y: 329, distance: 37.3
click at [657, 390] on strong "✅ Olvidate de la hinchazón, gases y kilos de más." at bounding box center [572, 396] width 214 height 13
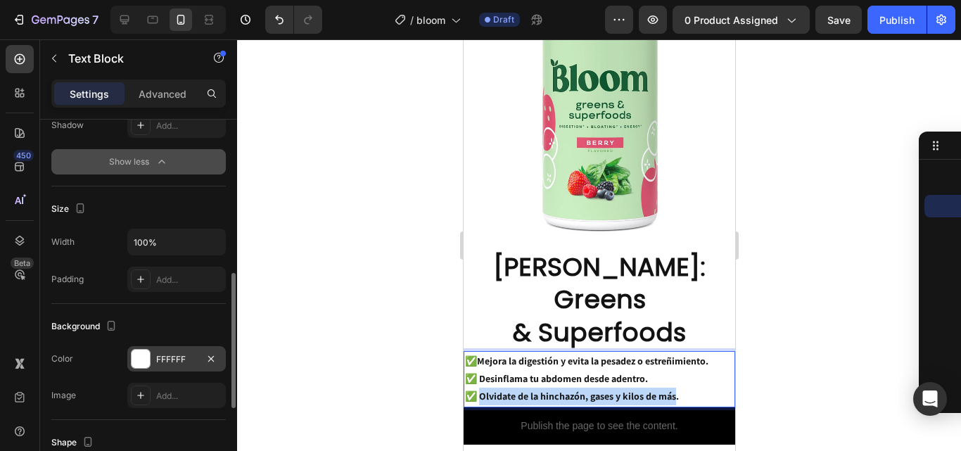
drag, startPoint x: 671, startPoint y: 329, endPoint x: 483, endPoint y: 327, distance: 188.7
click at [483, 390] on strong "✅ Olvidate de la hinchazón, gases y kilos de más." at bounding box center [572, 396] width 214 height 13
click at [812, 229] on div at bounding box center [599, 245] width 724 height 412
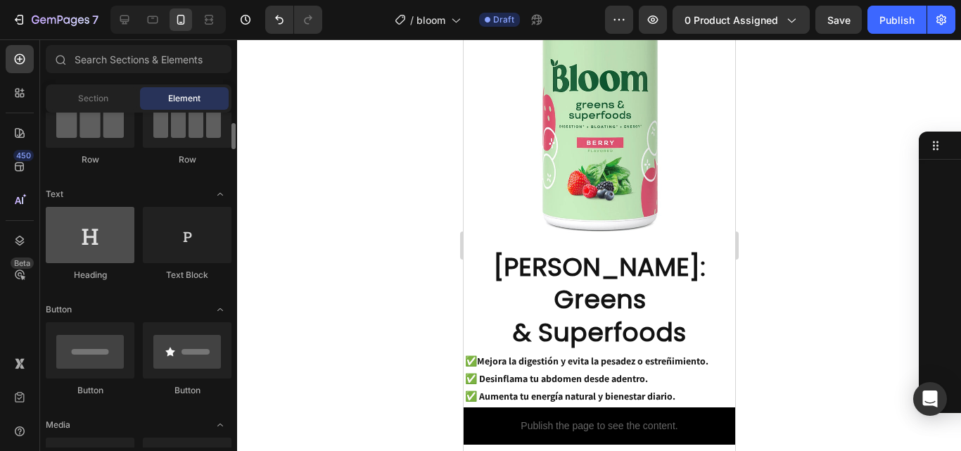
click at [125, 247] on div at bounding box center [90, 235] width 89 height 56
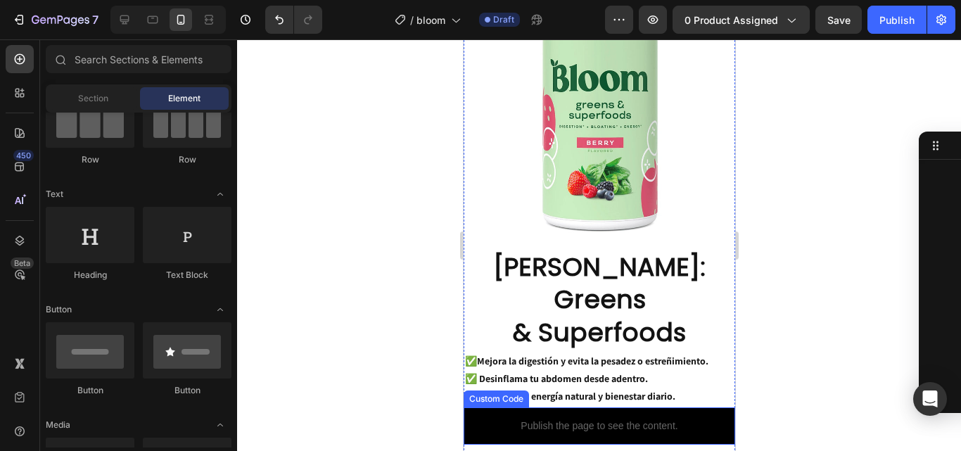
click at [565, 408] on div "Publish the page to see the content." at bounding box center [599, 426] width 272 height 37
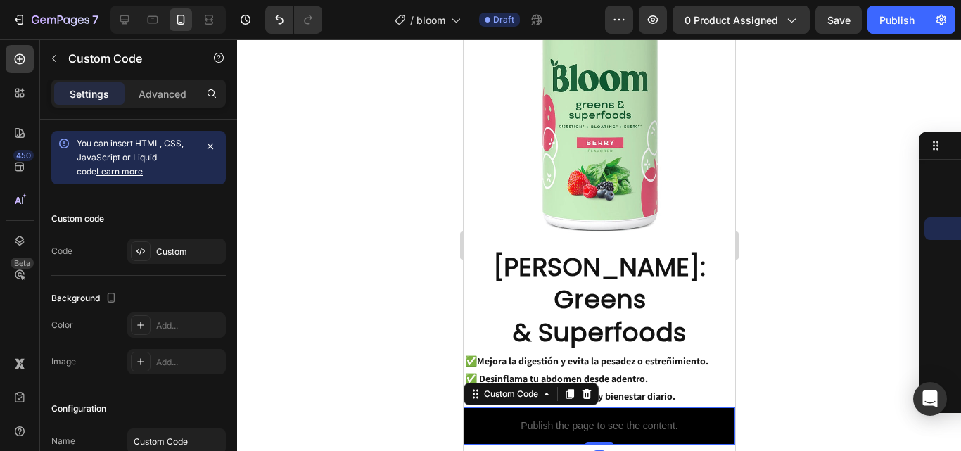
drag, startPoint x: 374, startPoint y: 342, endPoint x: 277, endPoint y: 306, distance: 102.9
click at [373, 342] on div at bounding box center [599, 245] width 724 height 412
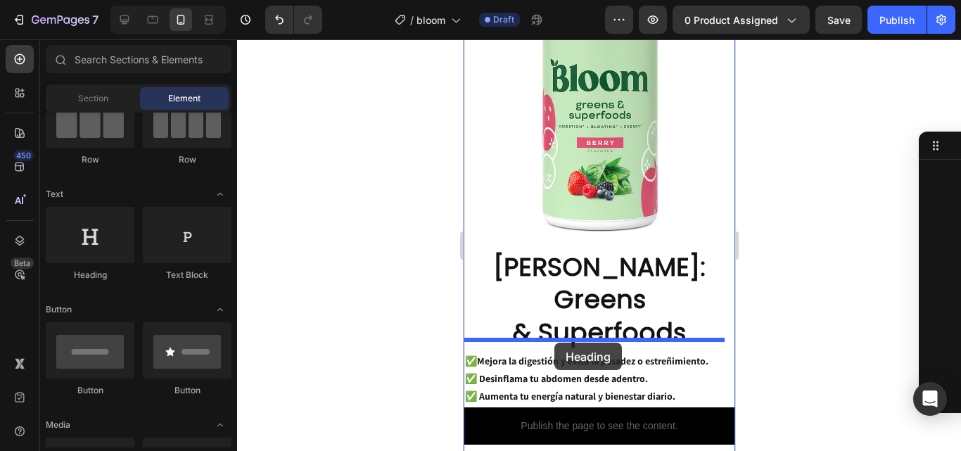
drag, startPoint x: 886, startPoint y: 367, endPoint x: 554, endPoint y: 343, distance: 333.1
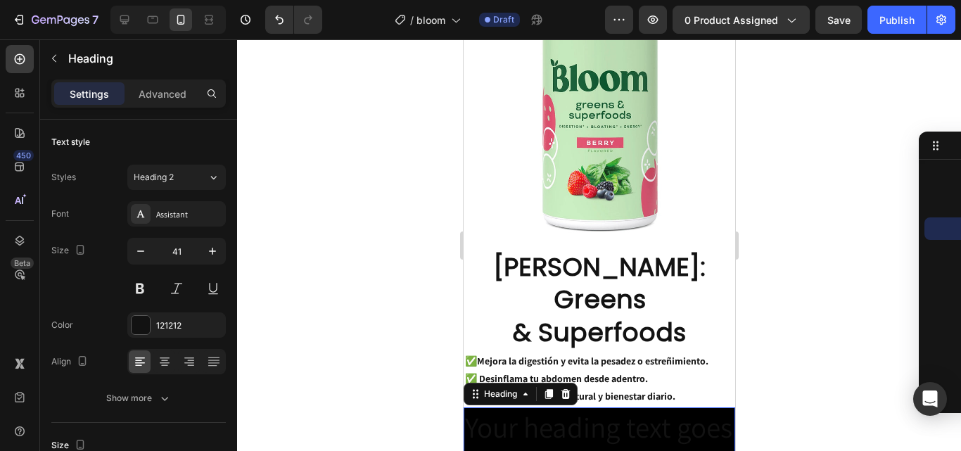
click at [569, 408] on h2 "Your heading text goes here" at bounding box center [599, 447] width 272 height 78
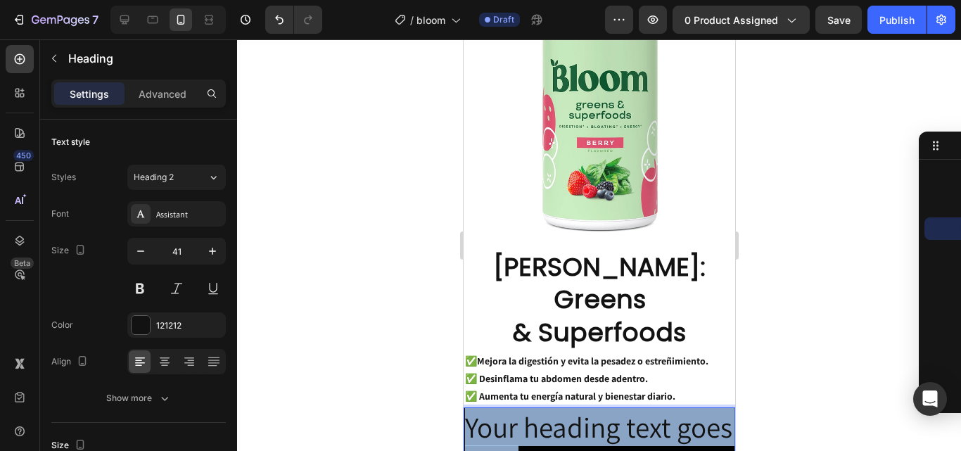
drag, startPoint x: 607, startPoint y: 401, endPoint x: 467, endPoint y: 359, distance: 146.1
click at [467, 409] on p "Your heading text goes here" at bounding box center [599, 446] width 269 height 75
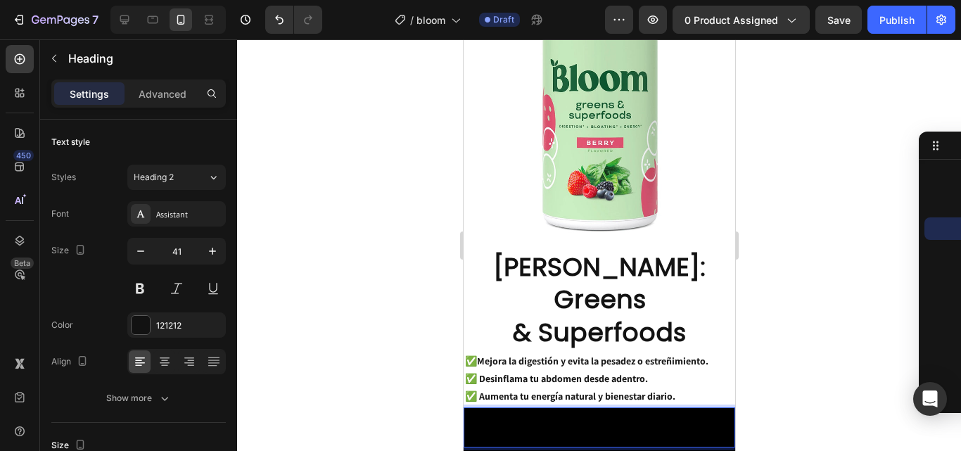
click at [510, 408] on h2 "Rich Text Editor. Editing area: main" at bounding box center [599, 428] width 272 height 40
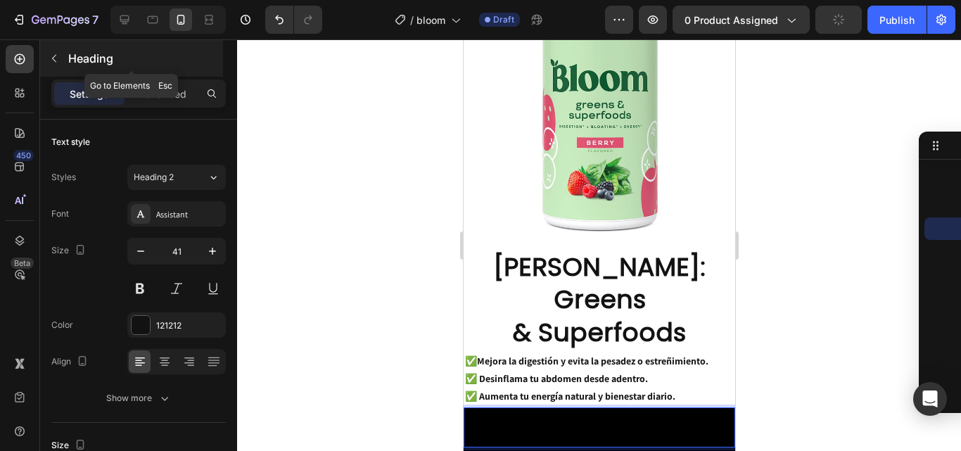
click at [54, 64] on button "button" at bounding box center [54, 58] width 23 height 23
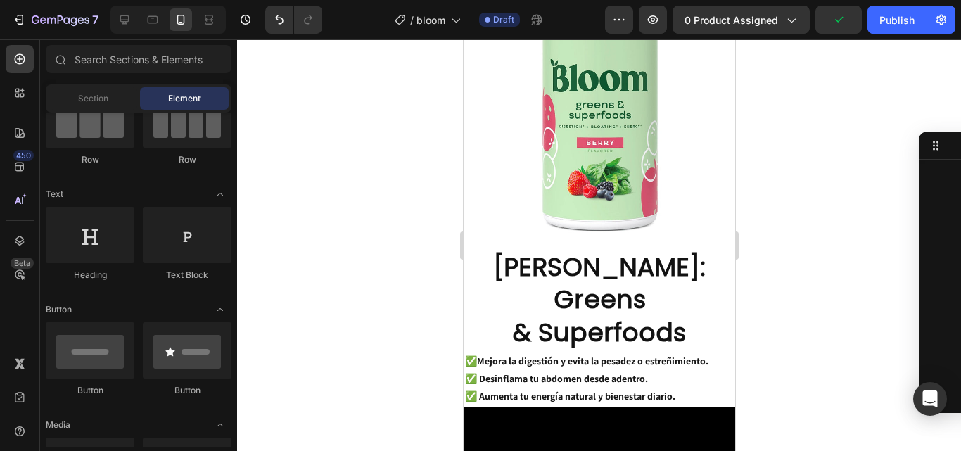
click at [221, 198] on icon "Toggle open" at bounding box center [220, 194] width 11 height 11
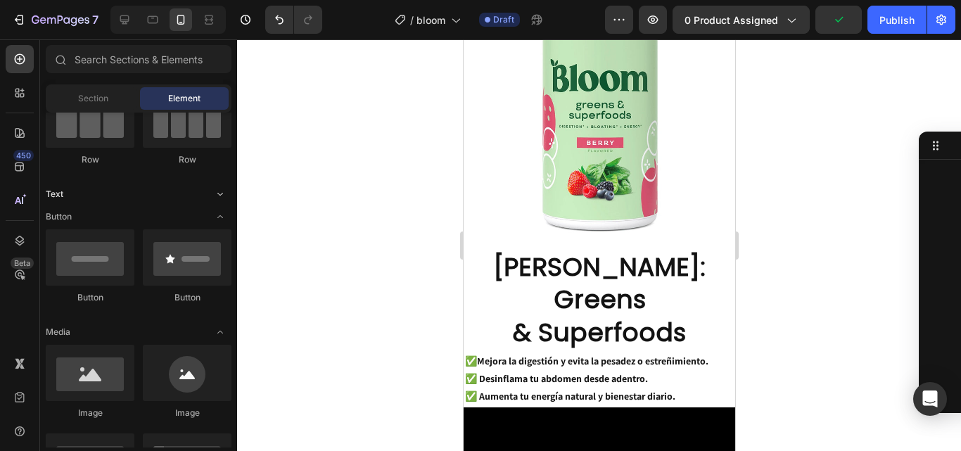
click at [220, 190] on icon "Toggle open" at bounding box center [220, 194] width 11 height 11
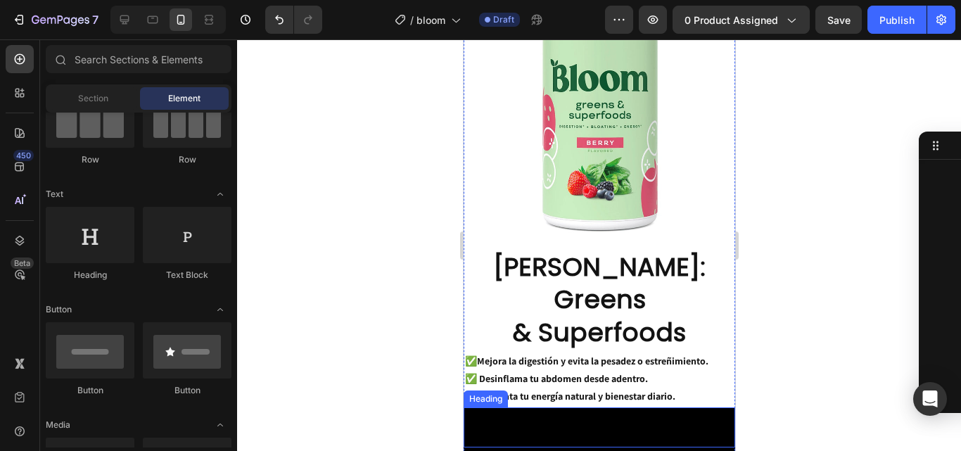
click at [628, 409] on p "Rich Text Editor. Editing area: main" at bounding box center [599, 427] width 269 height 37
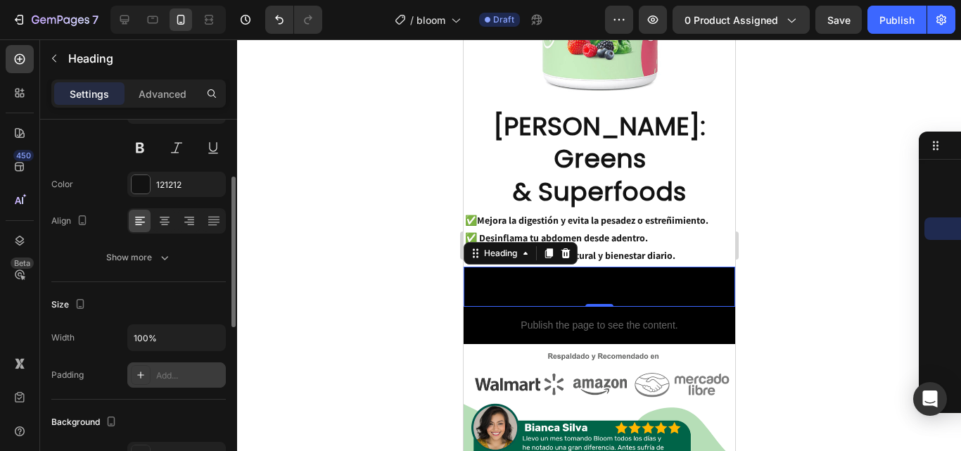
scroll to position [352, 0]
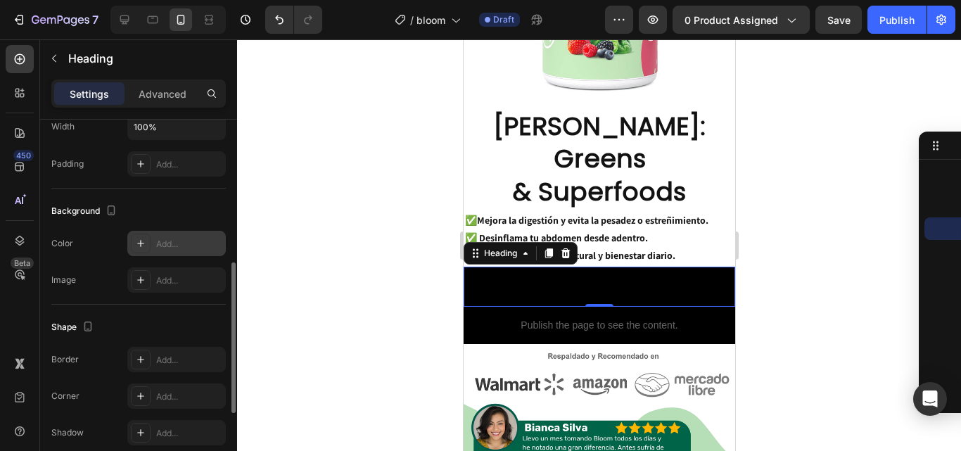
click at [158, 248] on div "Add..." at bounding box center [189, 244] width 66 height 13
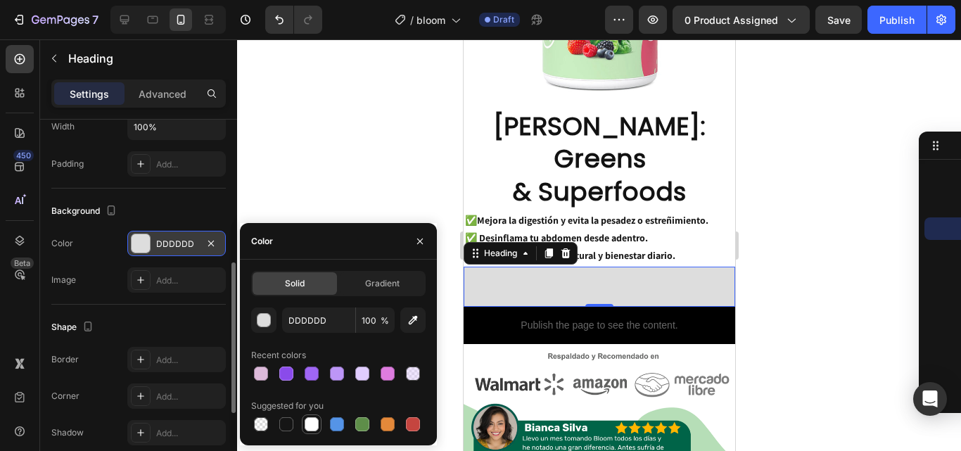
click at [320, 423] on div at bounding box center [311, 424] width 17 height 17
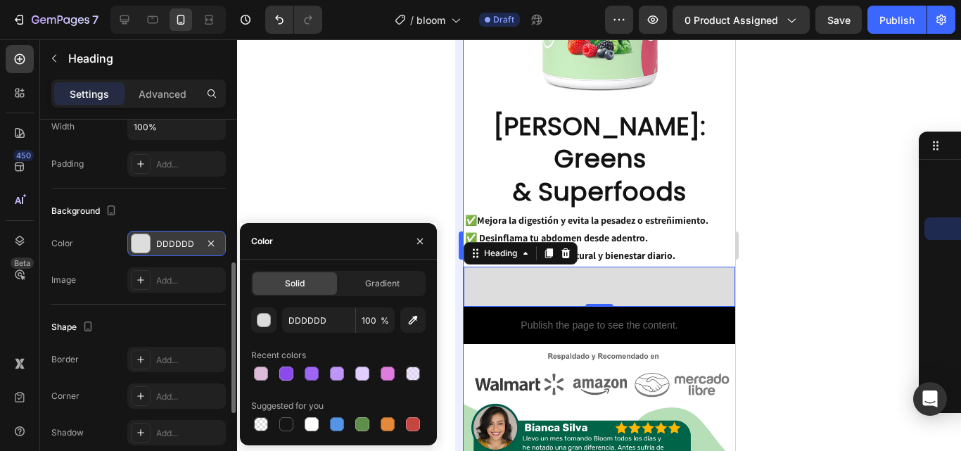
type input "FFFFFF"
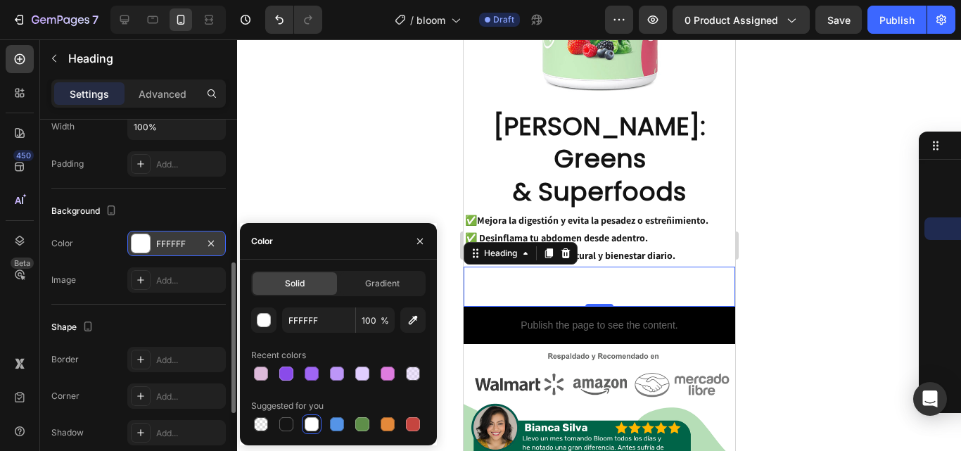
click at [810, 199] on div at bounding box center [599, 245] width 724 height 412
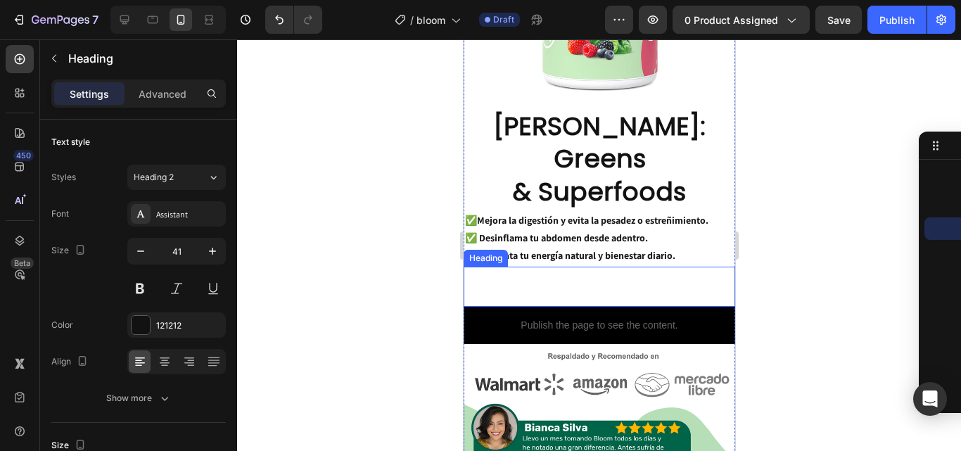
click at [624, 268] on p "Rich Text Editor. Editing area: main" at bounding box center [599, 286] width 269 height 37
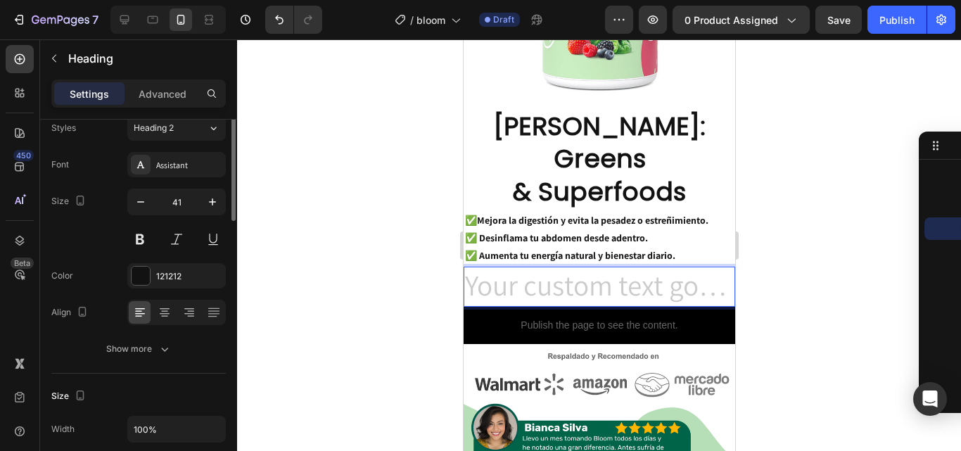
scroll to position [0, 0]
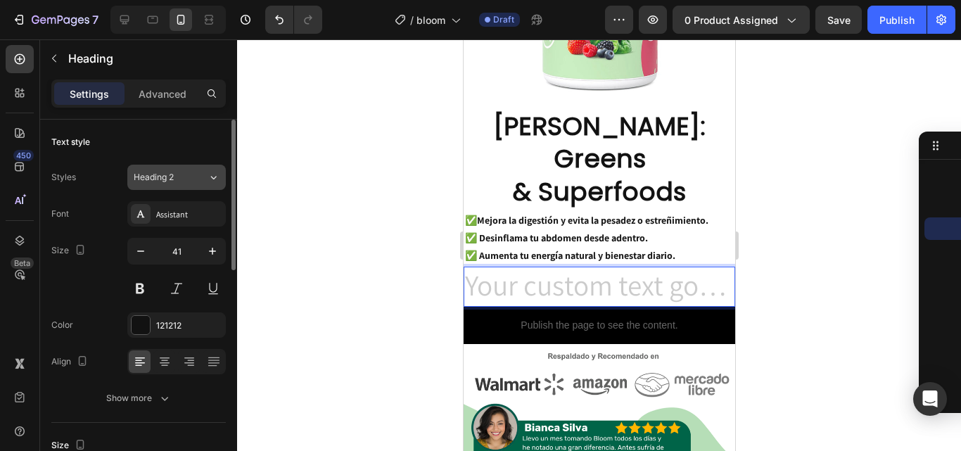
click at [199, 179] on div "Heading 2" at bounding box center [171, 177] width 74 height 13
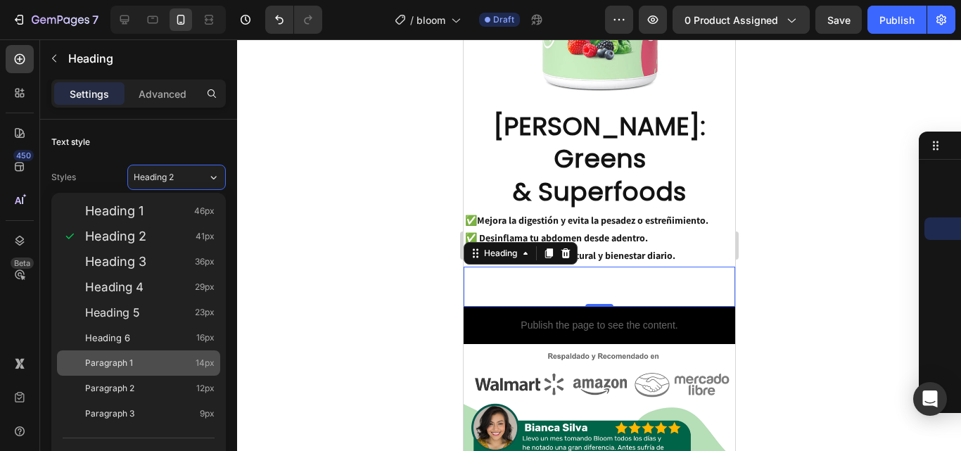
click at [151, 358] on div "Paragraph 1 14px" at bounding box center [150, 363] width 130 height 14
type input "14"
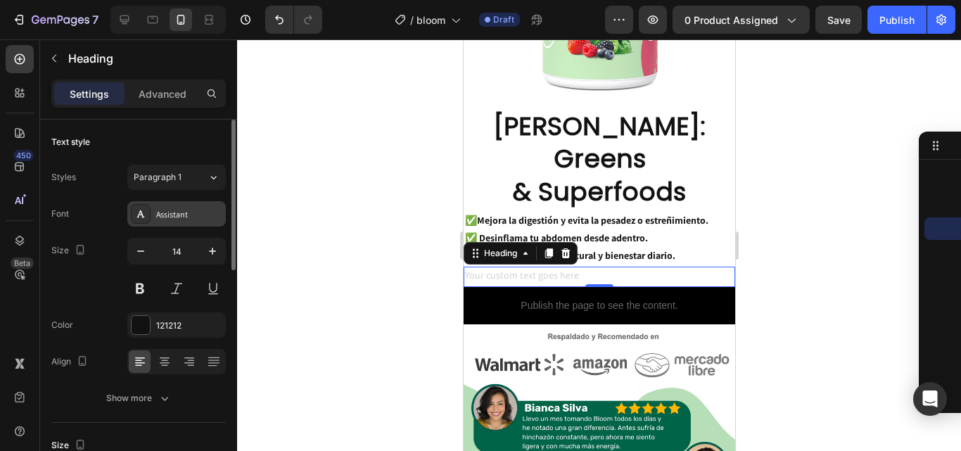
click at [208, 217] on div "Assistant" at bounding box center [189, 214] width 66 height 13
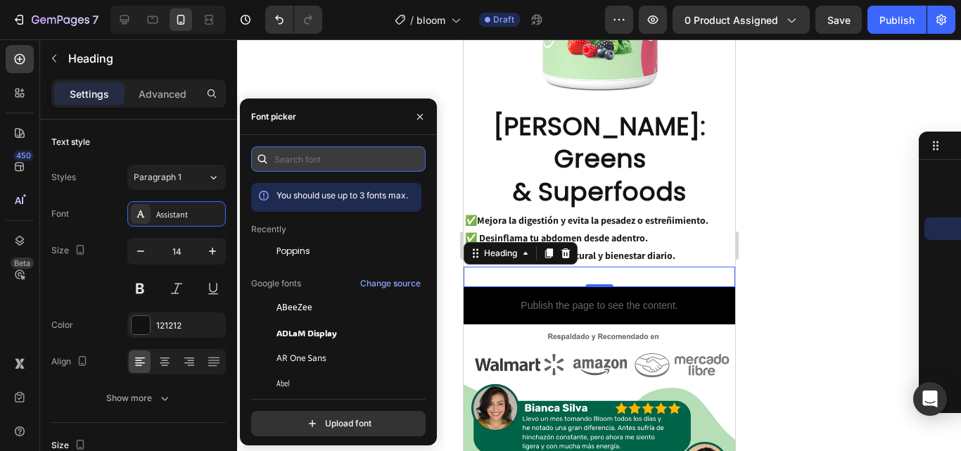
click at [311, 161] on input "text" at bounding box center [338, 158] width 175 height 25
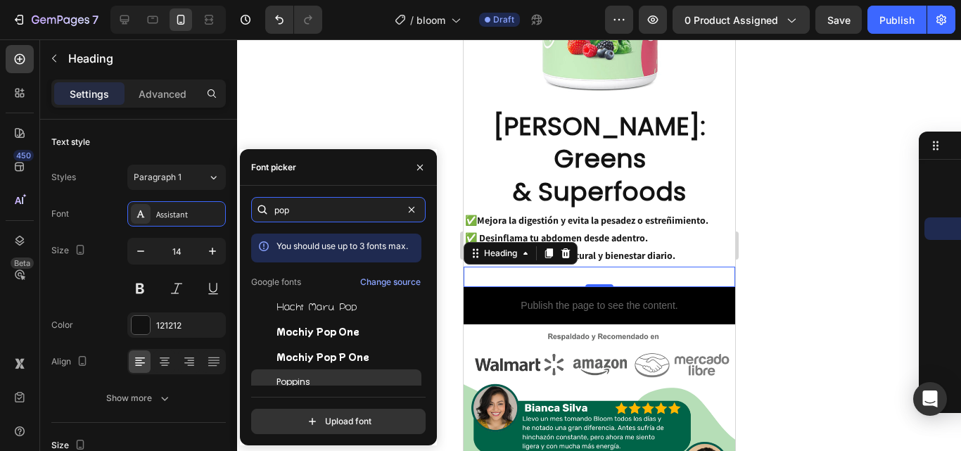
type input "pop"
click at [306, 377] on span "Poppins" at bounding box center [294, 382] width 34 height 13
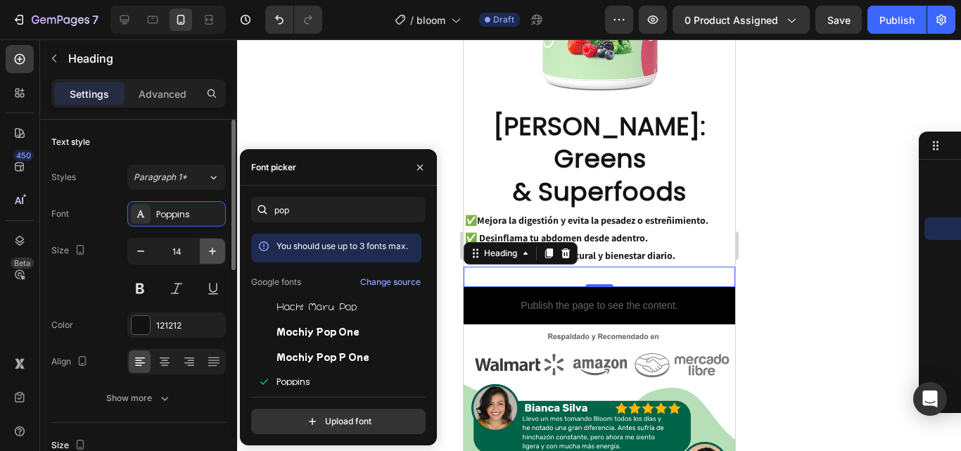
click at [216, 256] on icon "button" at bounding box center [213, 251] width 14 height 14
click at [215, 256] on icon "button" at bounding box center [213, 251] width 14 height 14
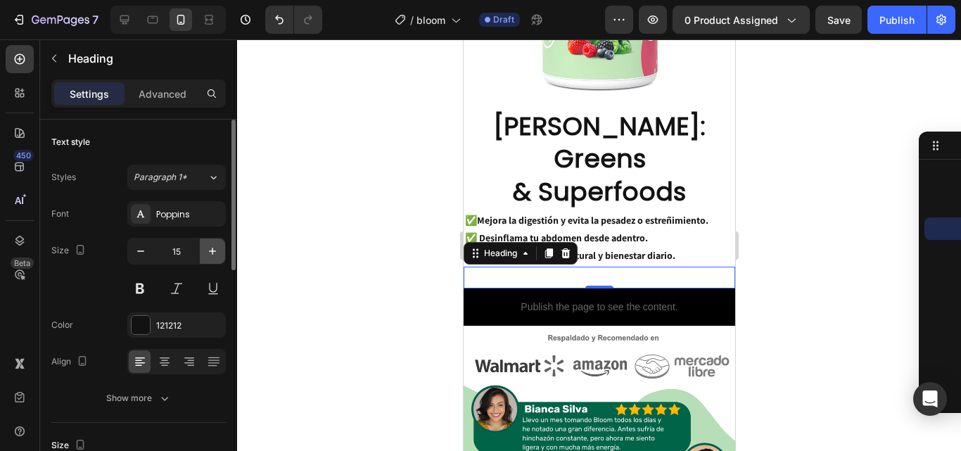
click at [215, 256] on icon "button" at bounding box center [213, 251] width 14 height 14
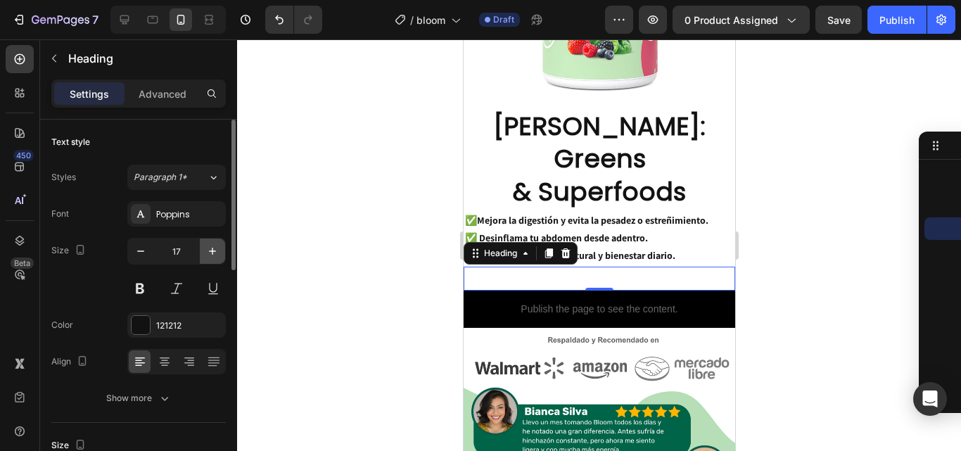
click at [215, 256] on icon "button" at bounding box center [213, 251] width 14 height 14
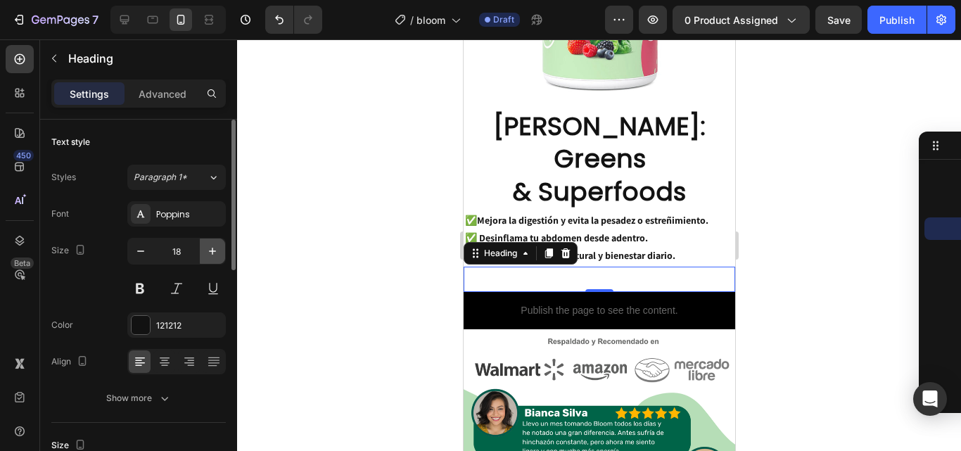
click at [215, 256] on icon "button" at bounding box center [213, 251] width 14 height 14
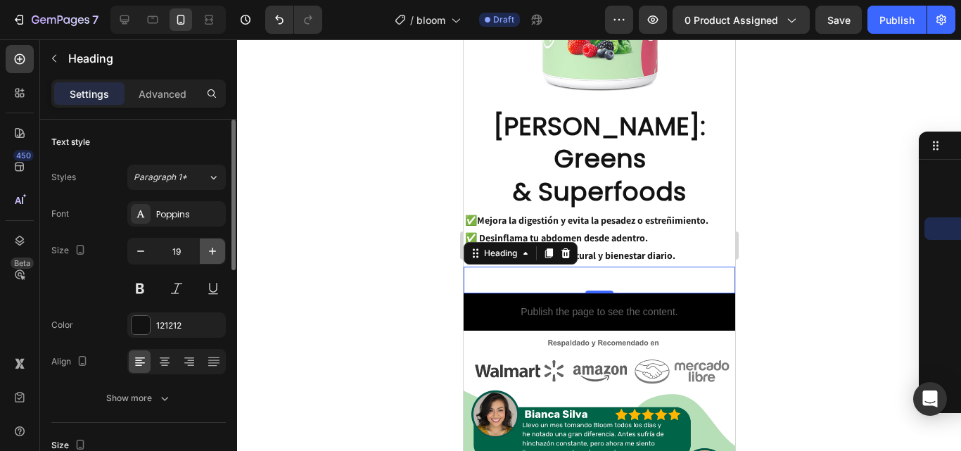
click at [215, 256] on icon "button" at bounding box center [213, 251] width 14 height 14
click at [215, 255] on icon "button" at bounding box center [213, 251] width 14 height 14
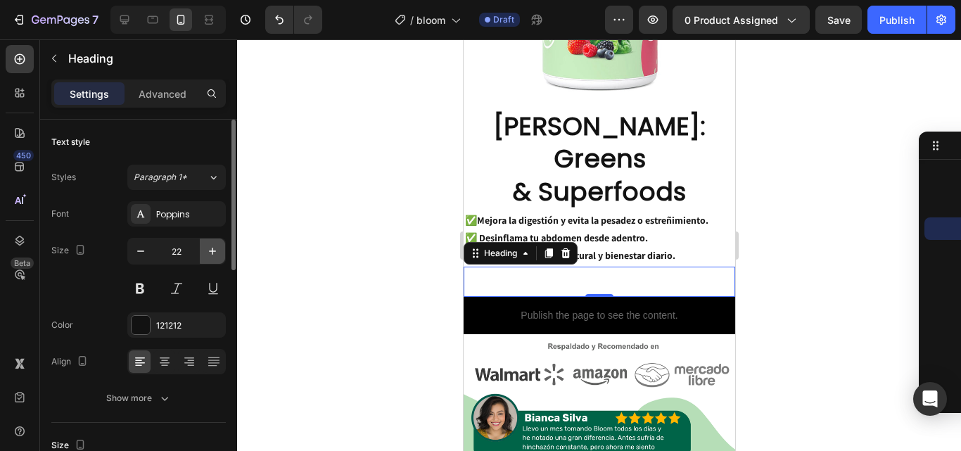
click at [215, 255] on icon "button" at bounding box center [213, 251] width 14 height 14
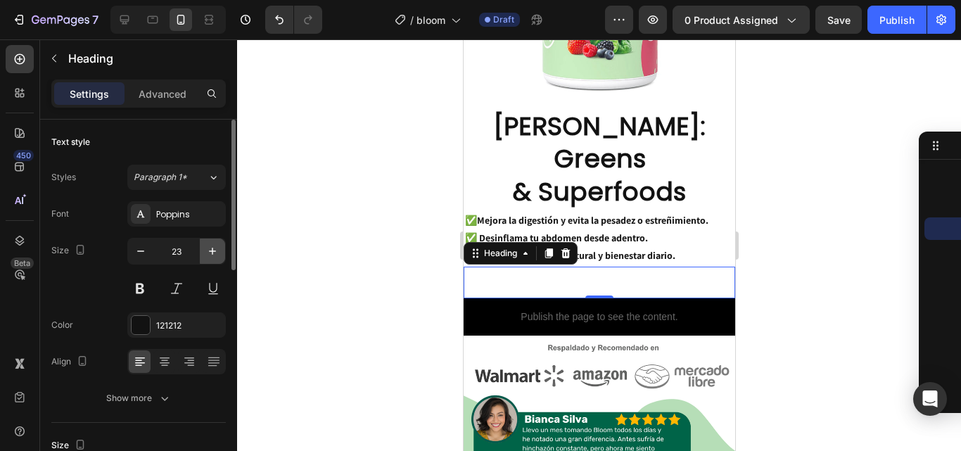
click at [215, 255] on icon "button" at bounding box center [213, 251] width 14 height 14
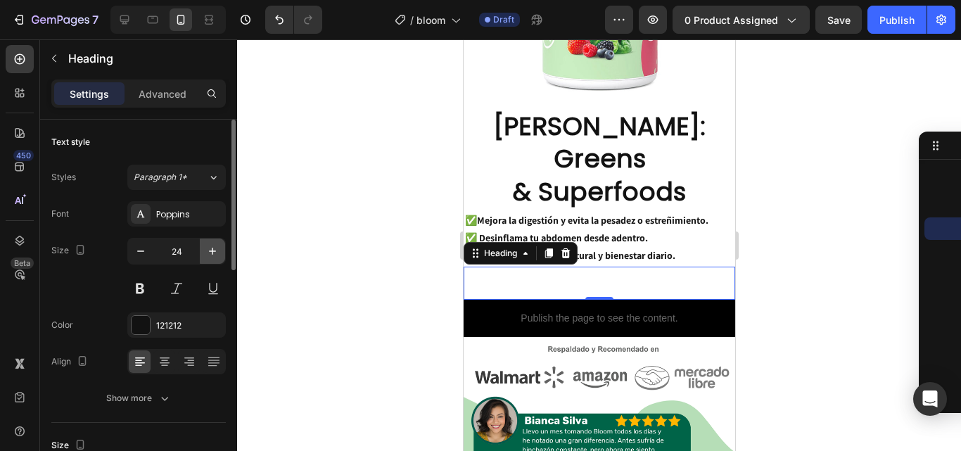
click at [215, 255] on icon "button" at bounding box center [213, 251] width 14 height 14
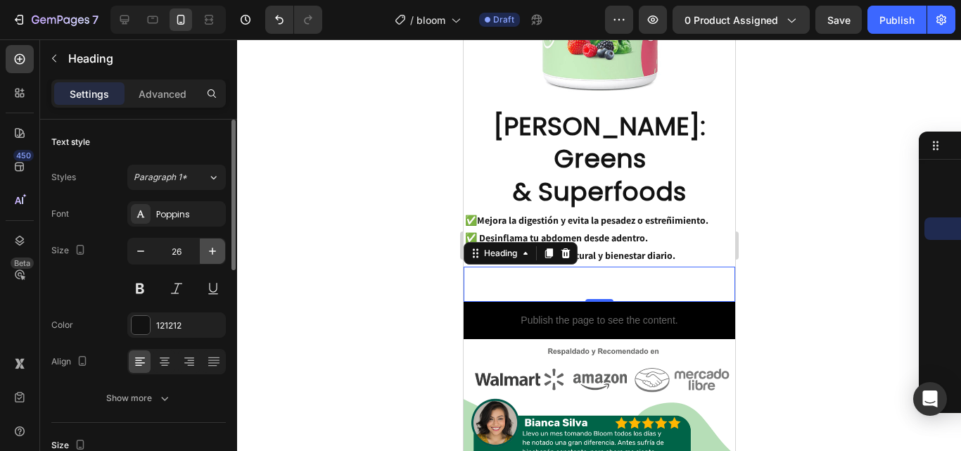
click at [215, 255] on icon "button" at bounding box center [213, 251] width 14 height 14
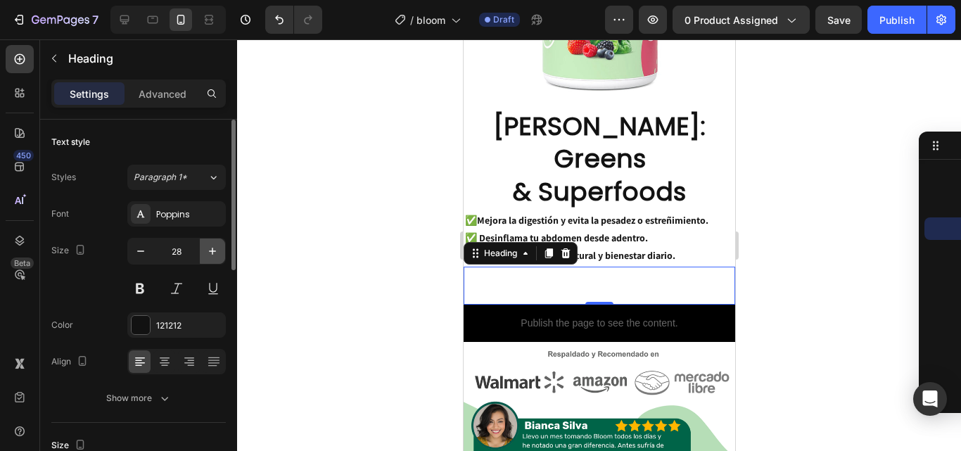
click at [215, 255] on icon "button" at bounding box center [213, 251] width 14 height 14
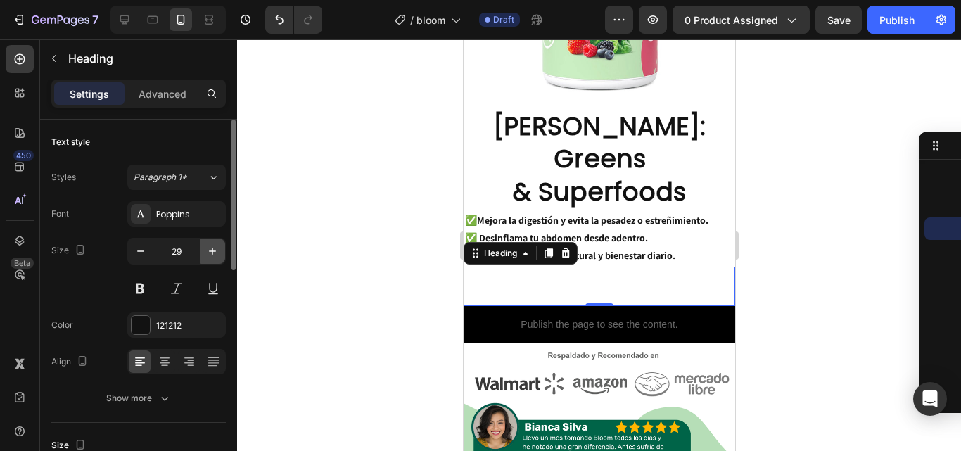
click at [215, 255] on icon "button" at bounding box center [213, 251] width 14 height 14
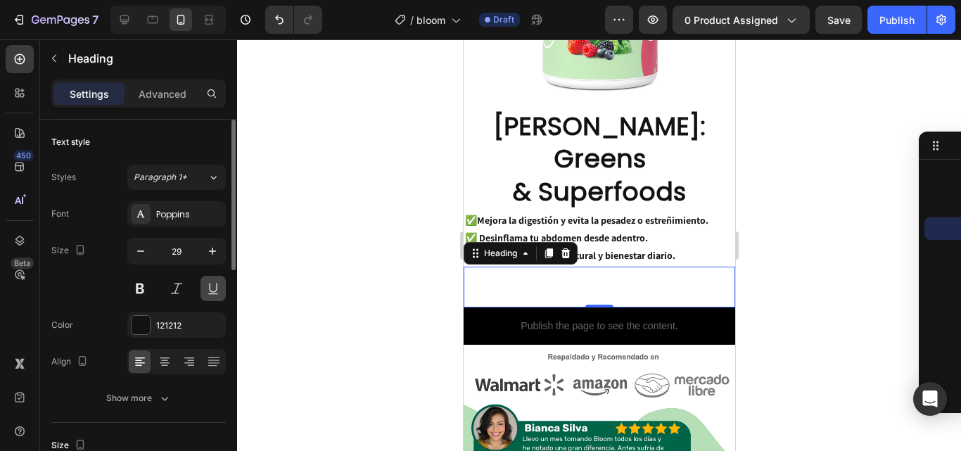
type input "30"
click at [195, 332] on div "121212" at bounding box center [176, 326] width 41 height 13
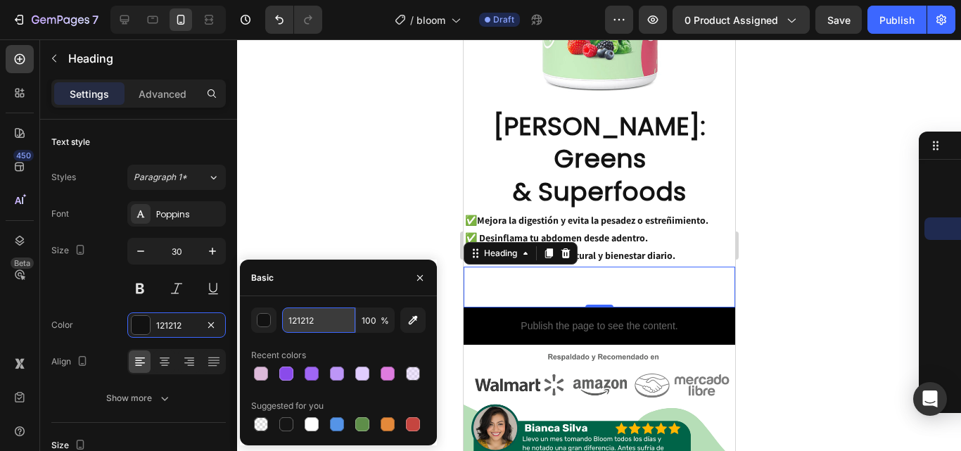
click at [317, 312] on input "121212" at bounding box center [318, 320] width 73 height 25
paste input "008200"
type input "008200"
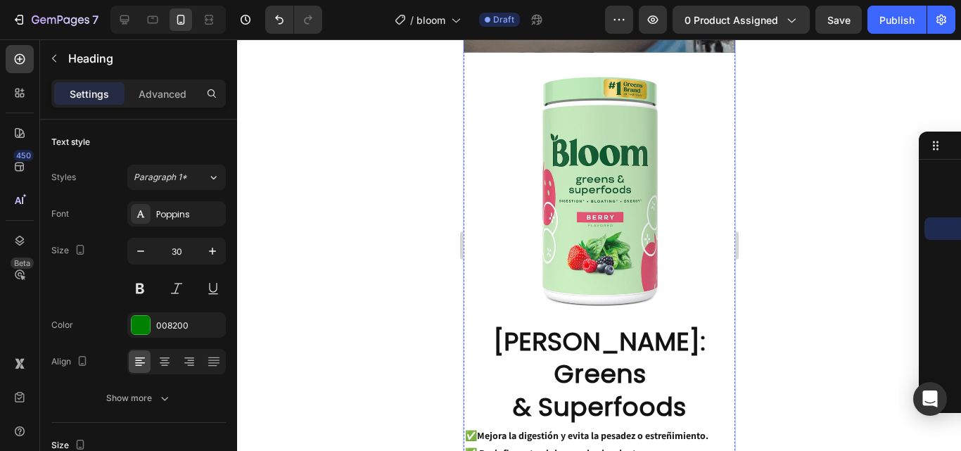
scroll to position [728, 0]
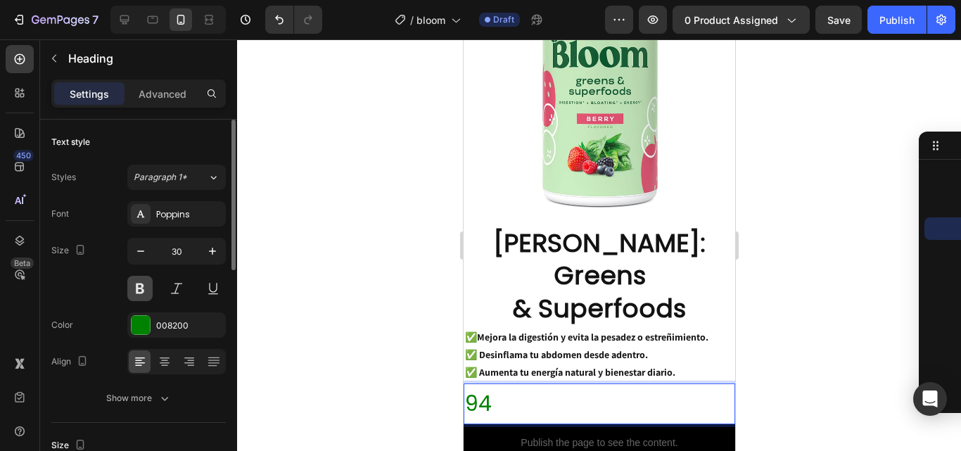
click at [137, 286] on button at bounding box center [139, 288] width 25 height 25
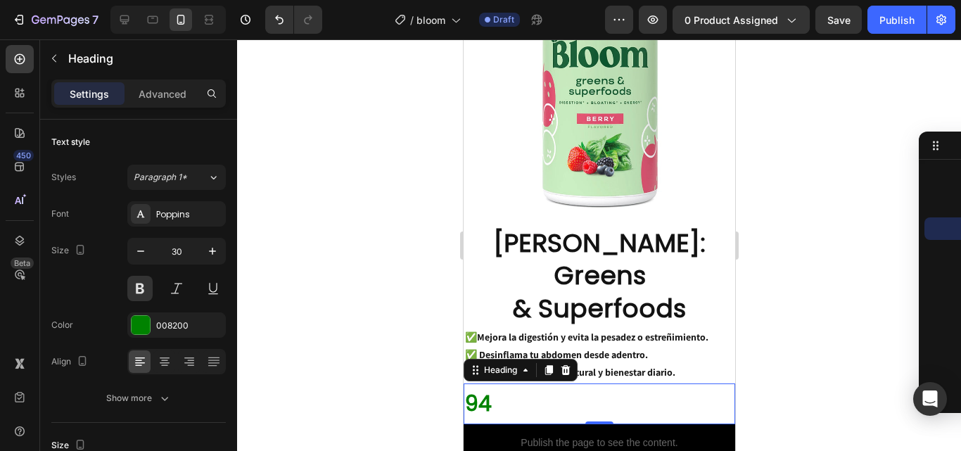
click at [503, 385] on p "94" at bounding box center [599, 404] width 269 height 38
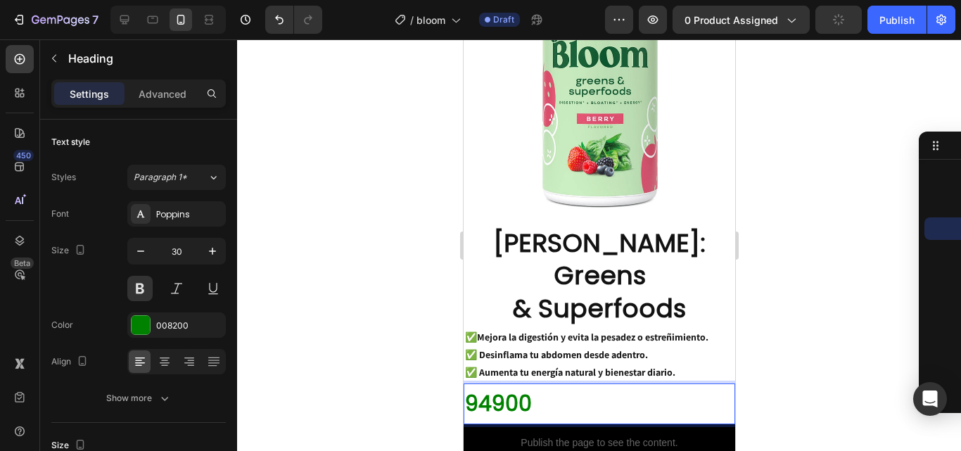
click at [488, 385] on p "94900" at bounding box center [599, 404] width 269 height 38
click at [469, 385] on p "94,900" at bounding box center [599, 404] width 269 height 38
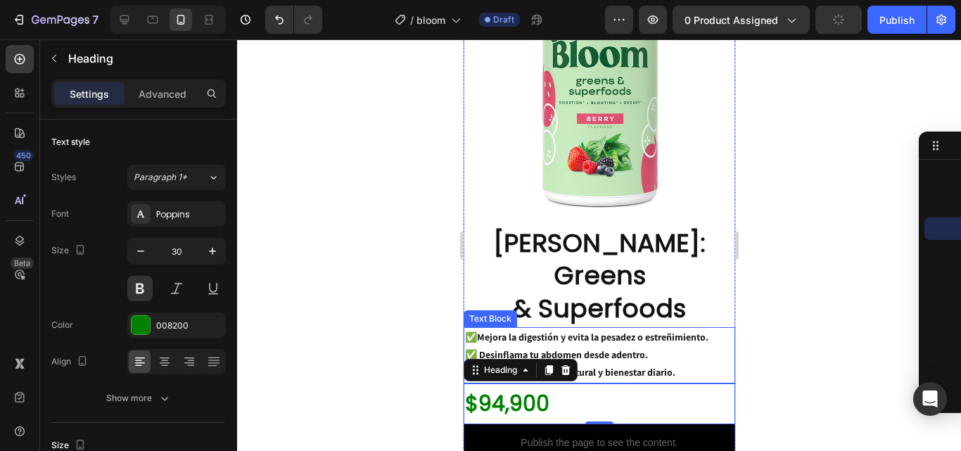
click at [826, 251] on div at bounding box center [599, 245] width 724 height 412
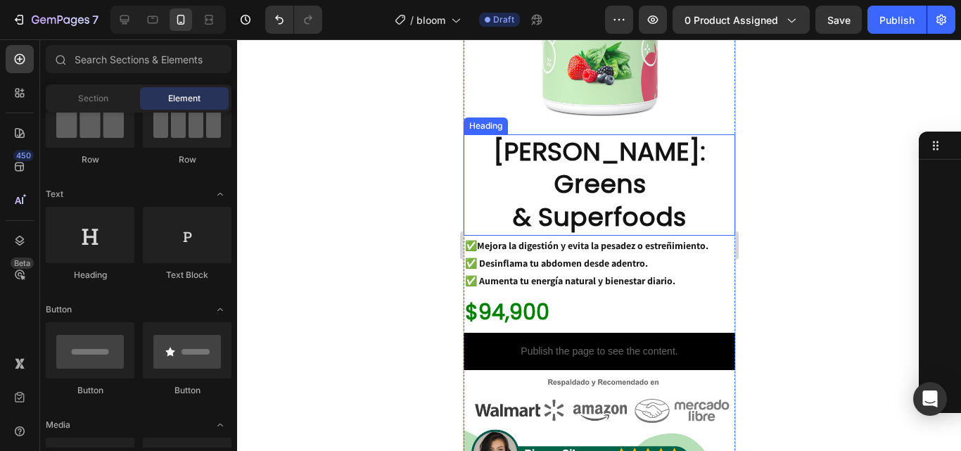
scroll to position [845, 0]
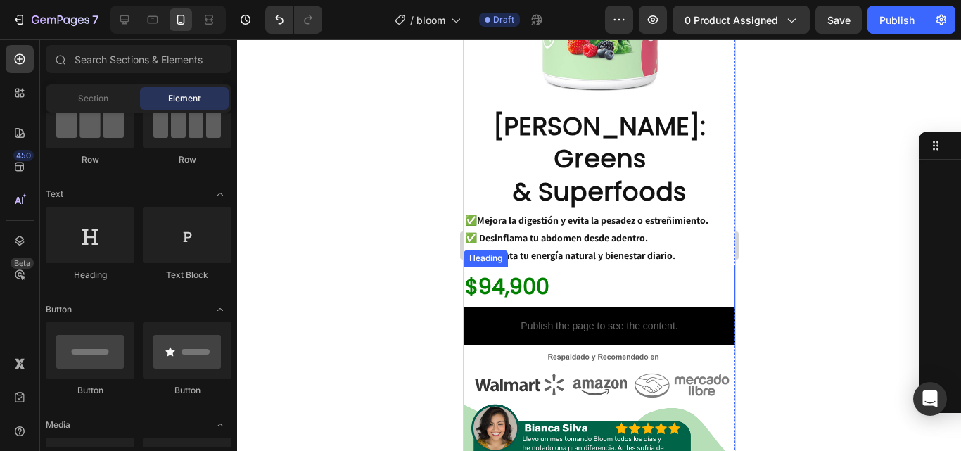
click at [537, 268] on p "$94,900" at bounding box center [599, 287] width 269 height 38
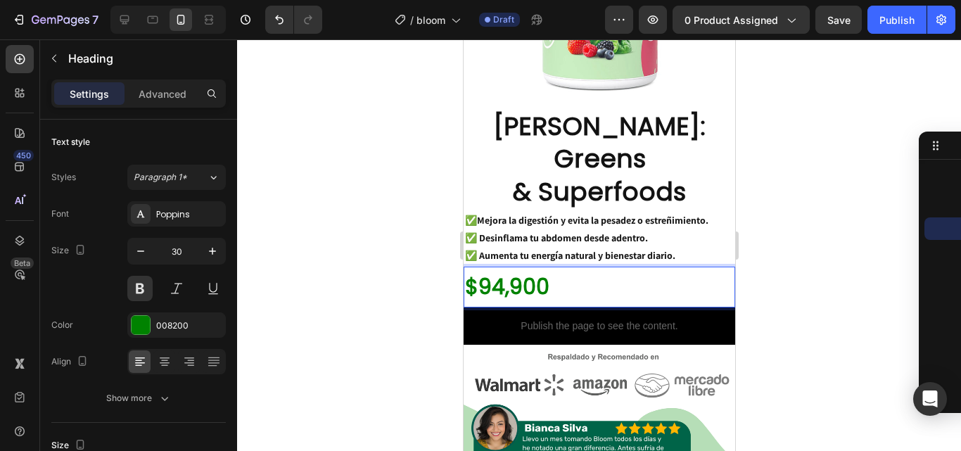
click at [783, 224] on div at bounding box center [599, 245] width 724 height 412
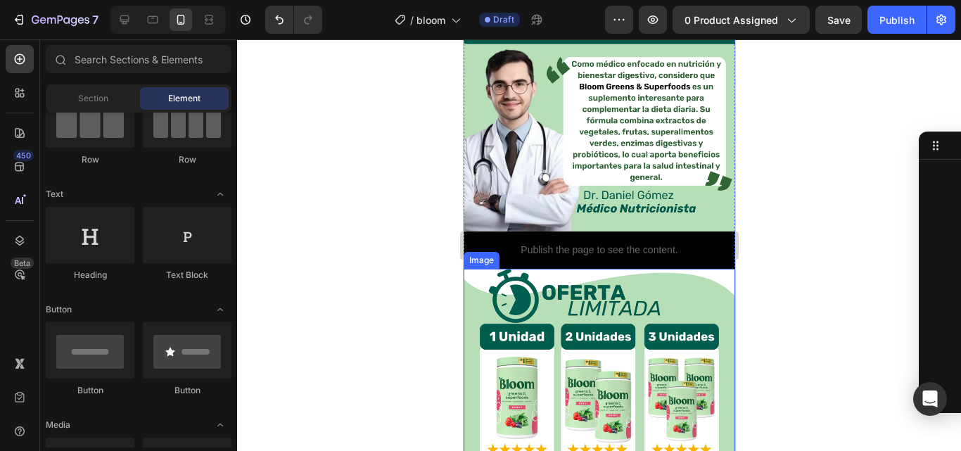
scroll to position [1643, 0]
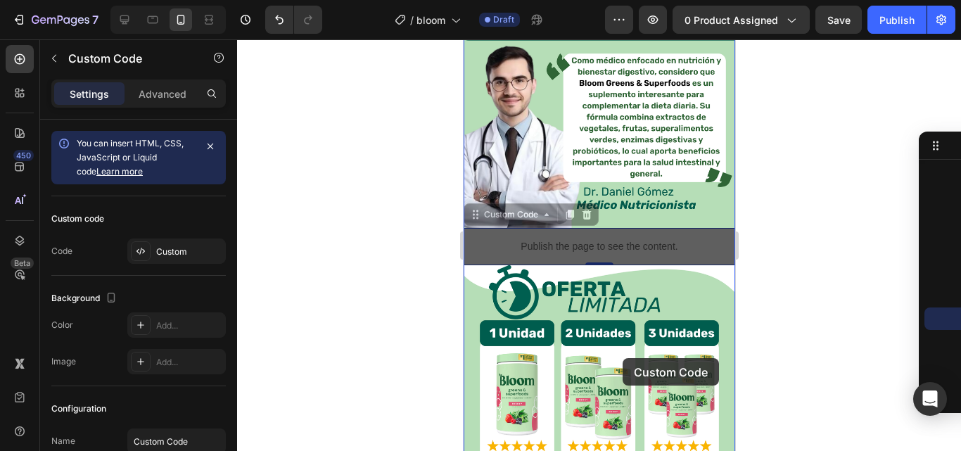
drag, startPoint x: 624, startPoint y: 149, endPoint x: 622, endPoint y: 358, distance: 209.8
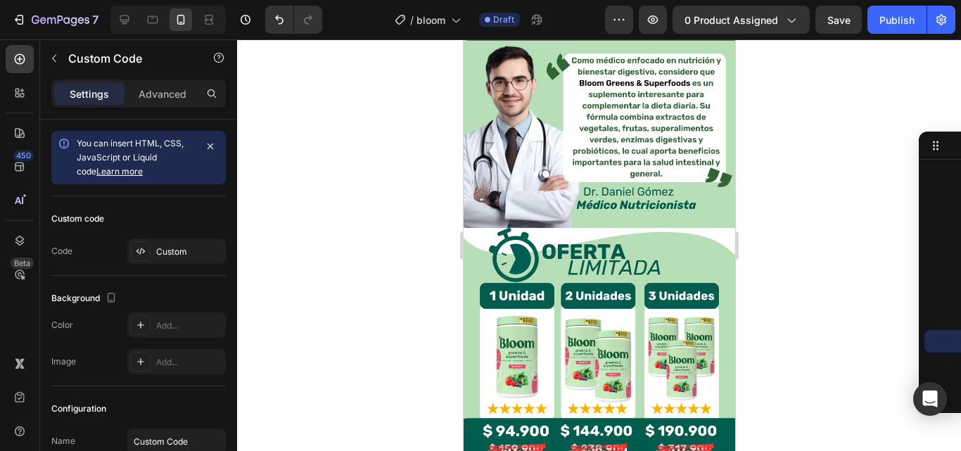
click at [807, 199] on div at bounding box center [599, 245] width 724 height 412
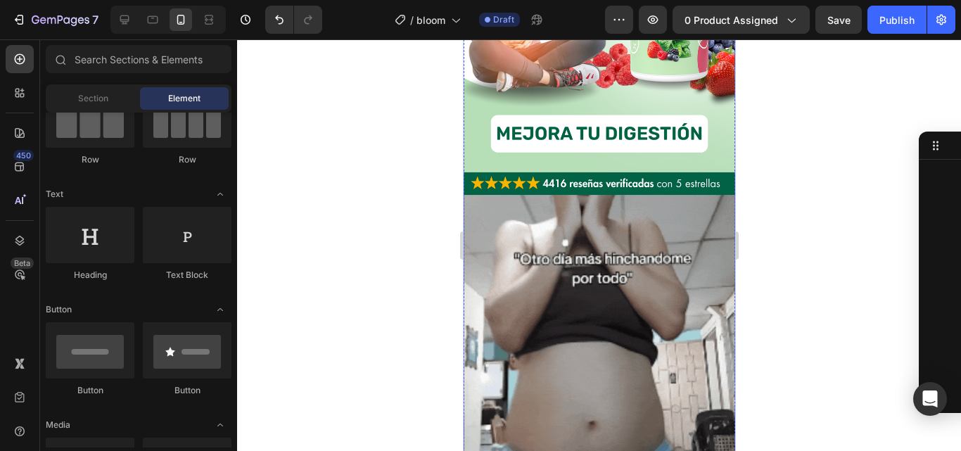
scroll to position [94, 0]
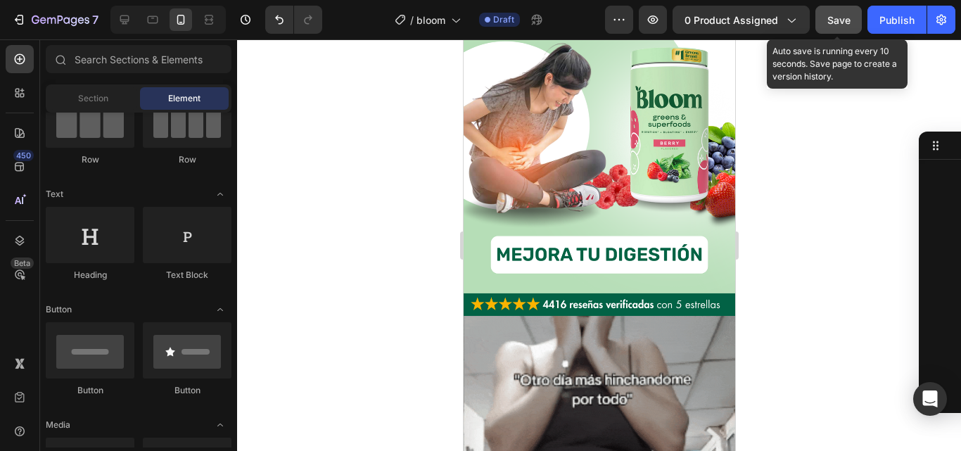
click at [833, 20] on span "Save" at bounding box center [839, 20] width 23 height 12
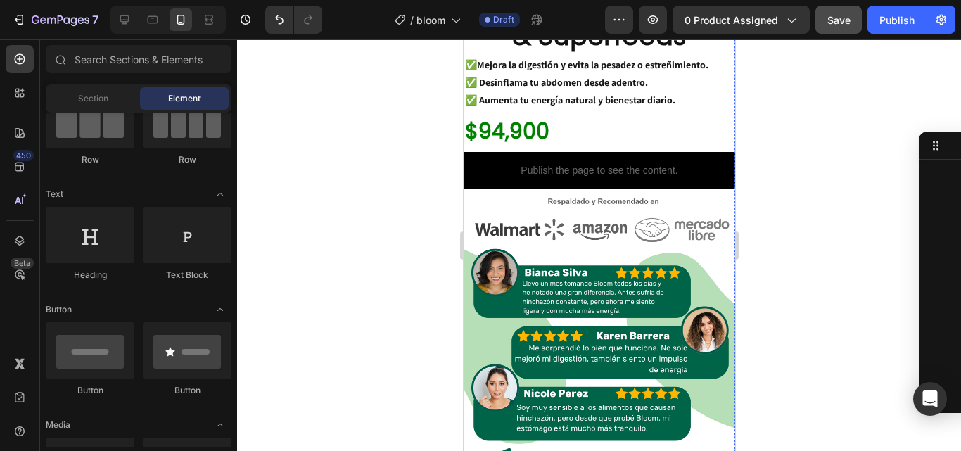
scroll to position [845, 0]
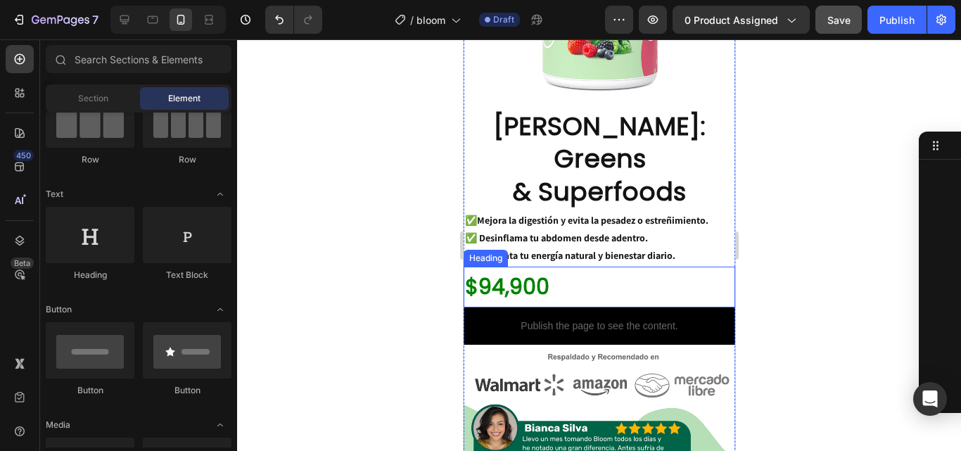
click at [624, 268] on p "$94,900" at bounding box center [599, 287] width 269 height 38
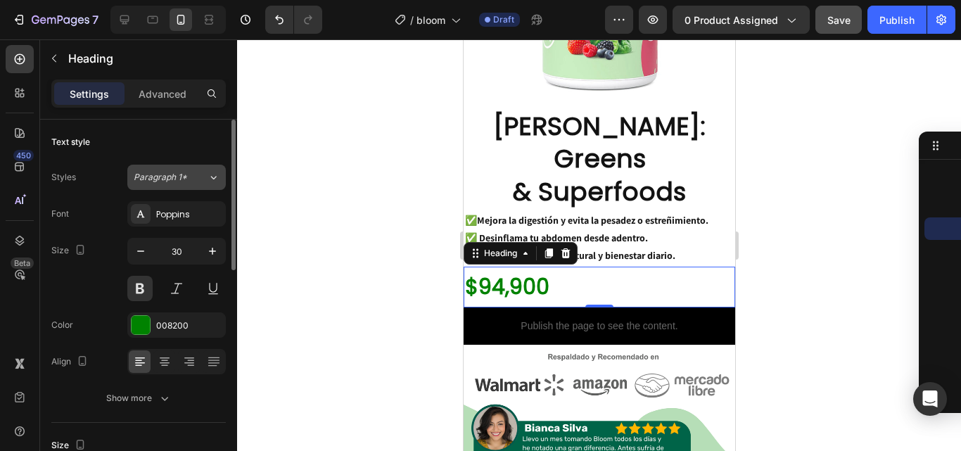
click at [216, 182] on icon at bounding box center [214, 177] width 12 height 14
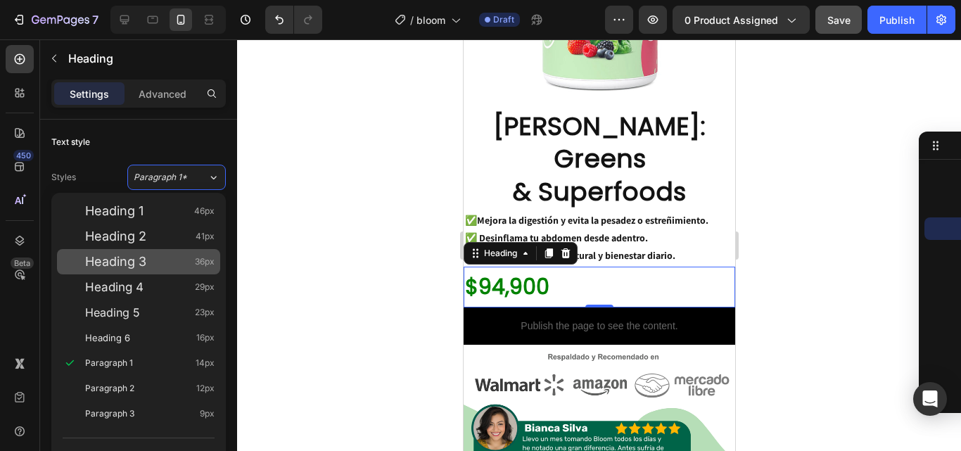
click at [179, 265] on div "Heading 3 36px" at bounding box center [150, 262] width 130 height 14
type input "36"
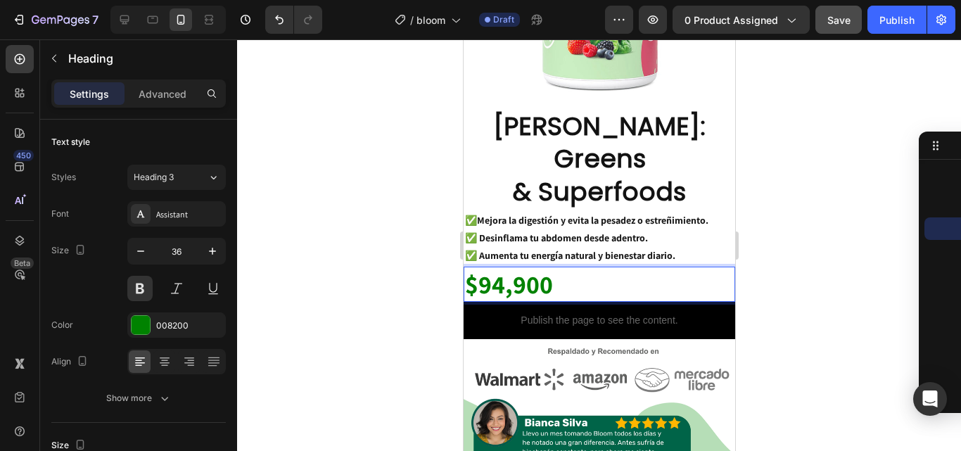
click at [539, 268] on p "$94,900" at bounding box center [599, 284] width 269 height 33
click at [188, 179] on div "Heading 3" at bounding box center [162, 177] width 57 height 13
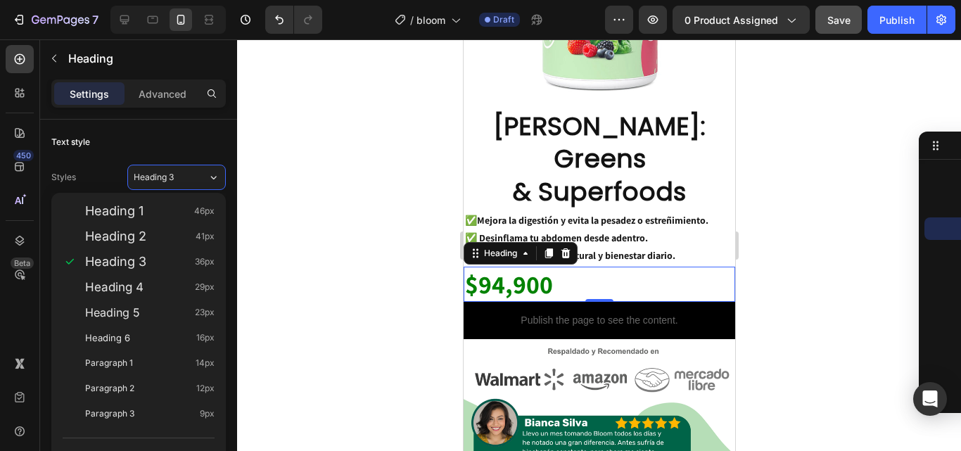
click at [324, 229] on div at bounding box center [599, 245] width 724 height 412
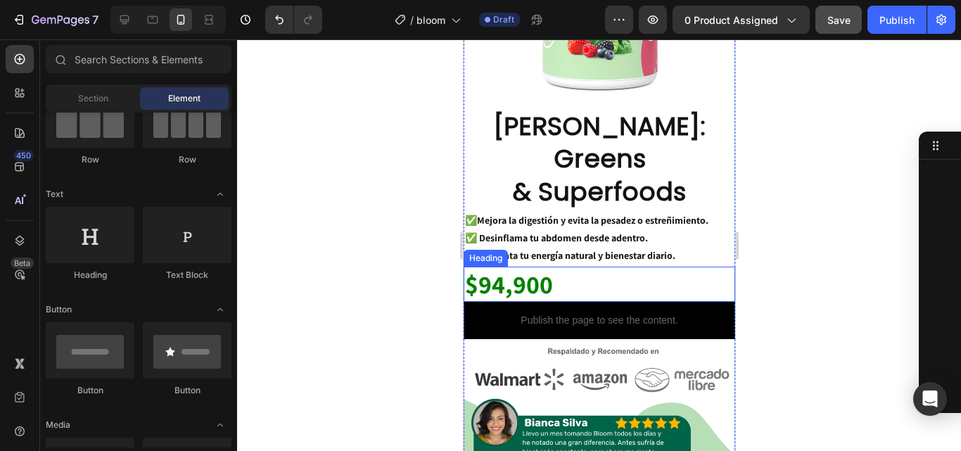
click at [579, 268] on p "$94,900" at bounding box center [599, 284] width 269 height 33
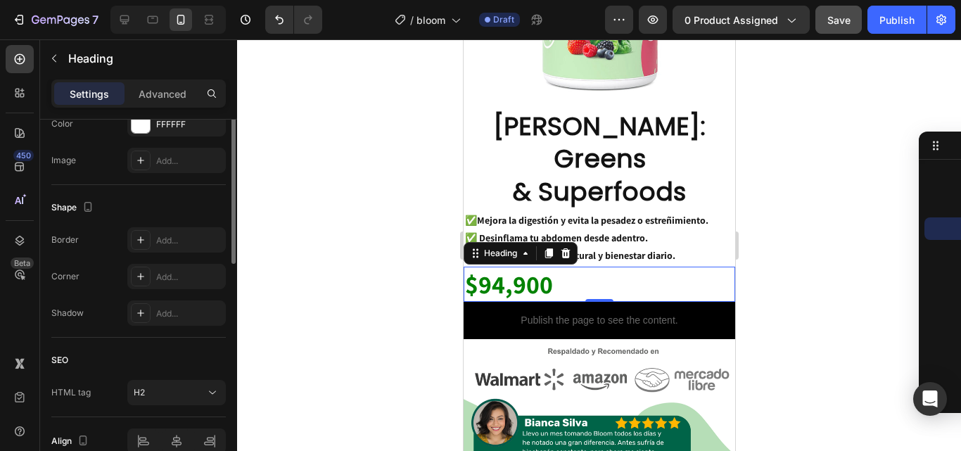
scroll to position [331, 0]
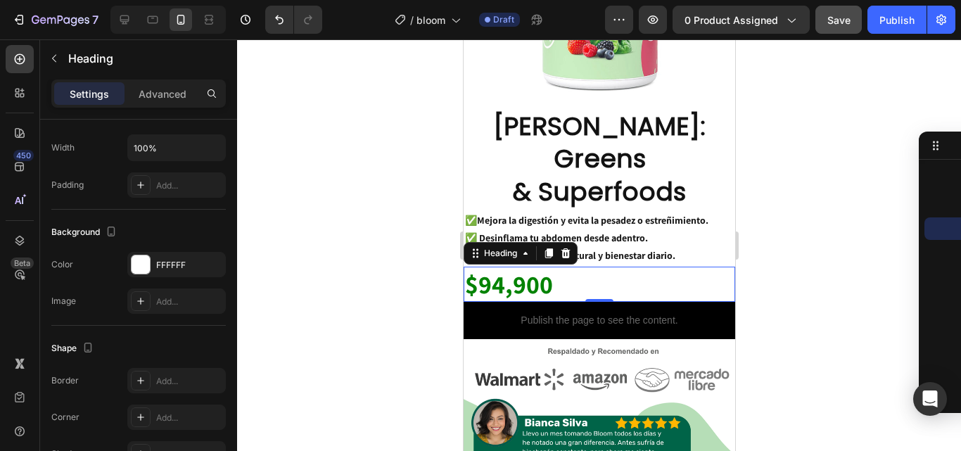
click at [785, 198] on div at bounding box center [599, 245] width 724 height 412
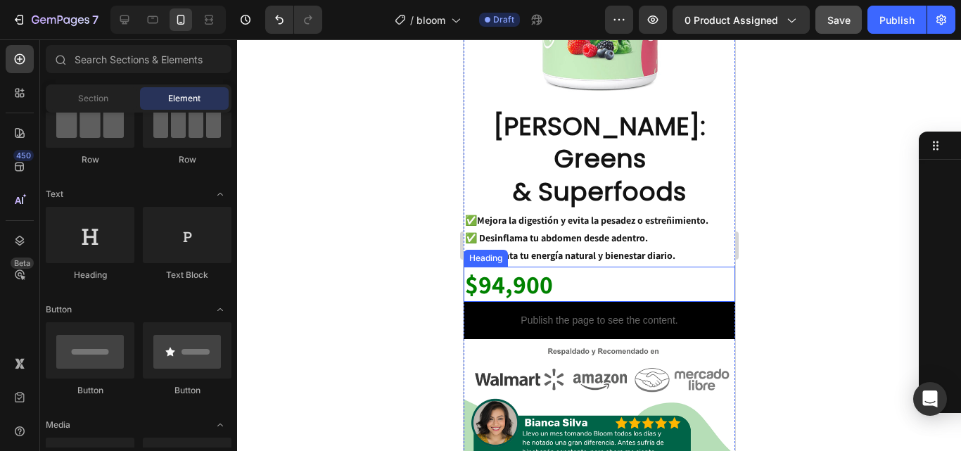
click at [614, 268] on p "$94,900" at bounding box center [599, 284] width 269 height 33
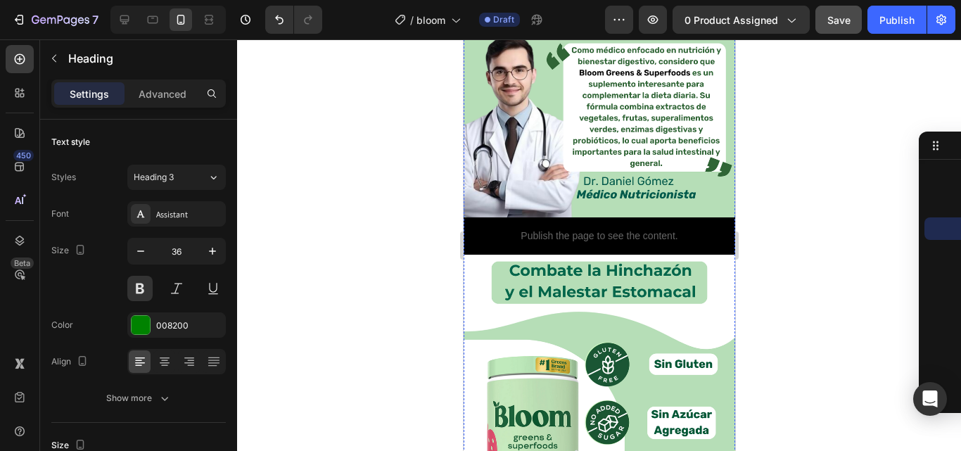
scroll to position [1900, 0]
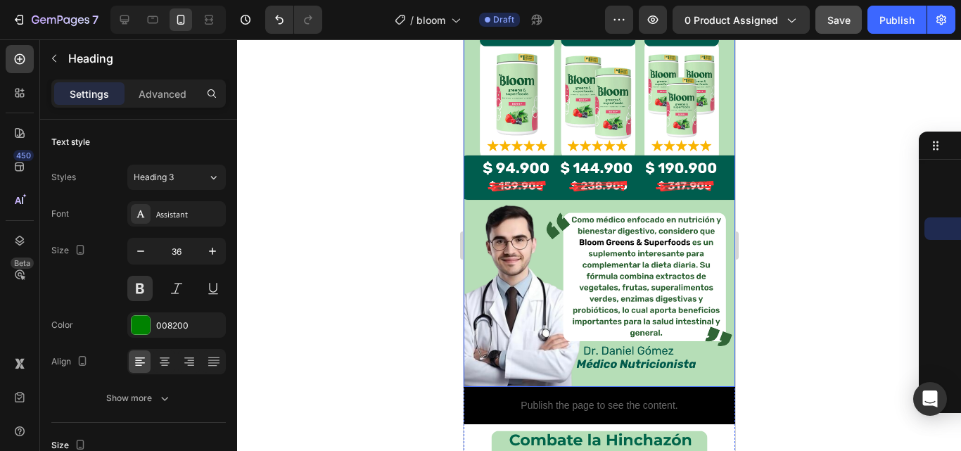
click at [578, 178] on img at bounding box center [599, 177] width 272 height 422
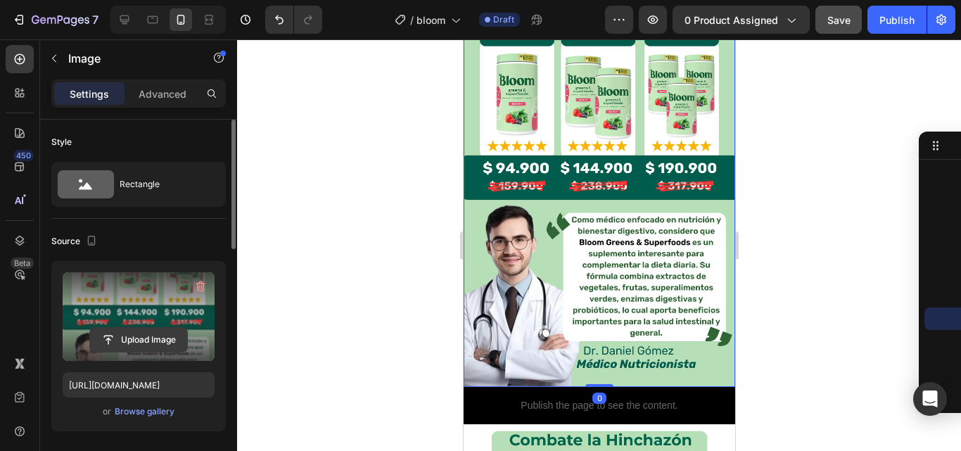
click at [153, 333] on input "file" at bounding box center [138, 340] width 97 height 24
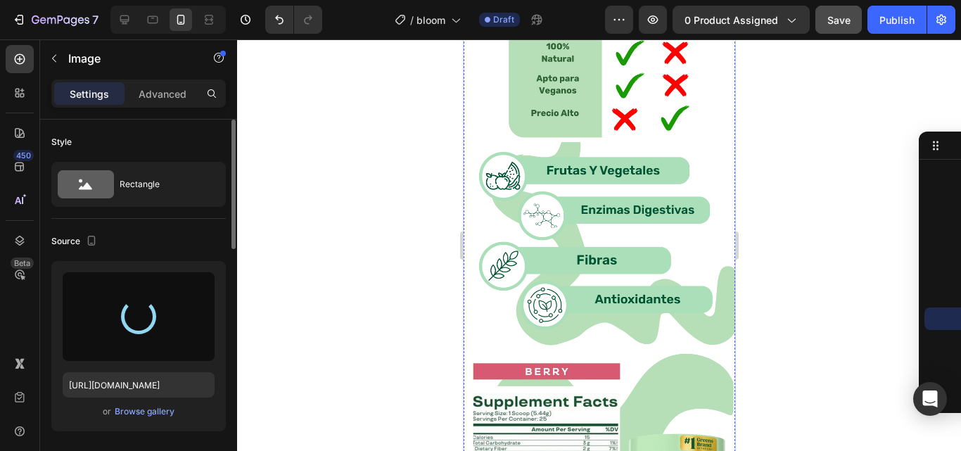
scroll to position [2816, 0]
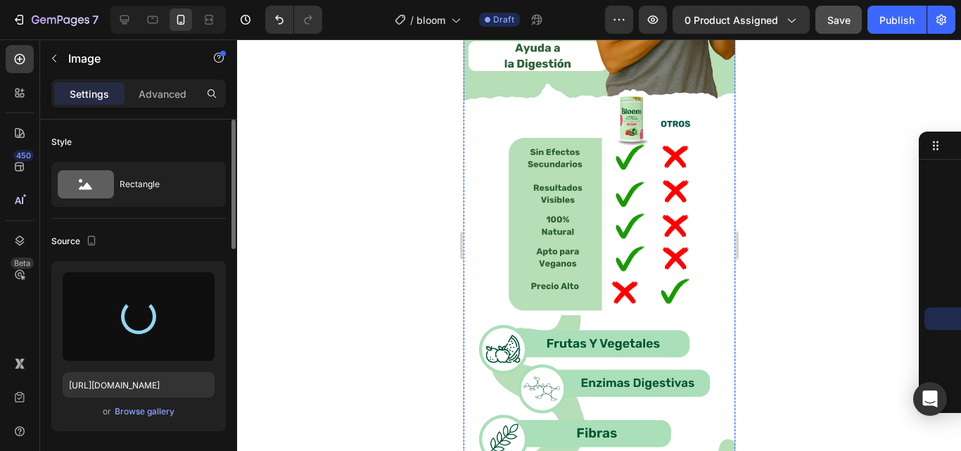
type input "[URL][DOMAIN_NAME]"
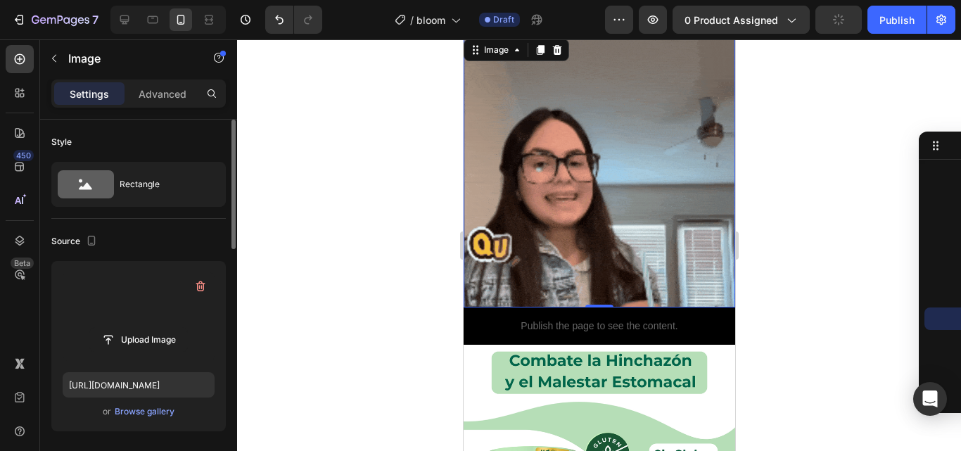
scroll to position [1619, 0]
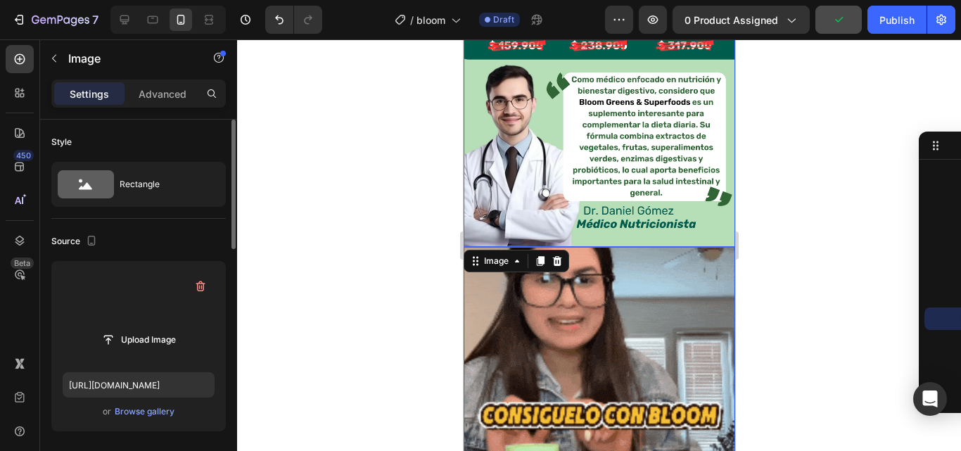
click at [605, 114] on img at bounding box center [599, 36] width 272 height 422
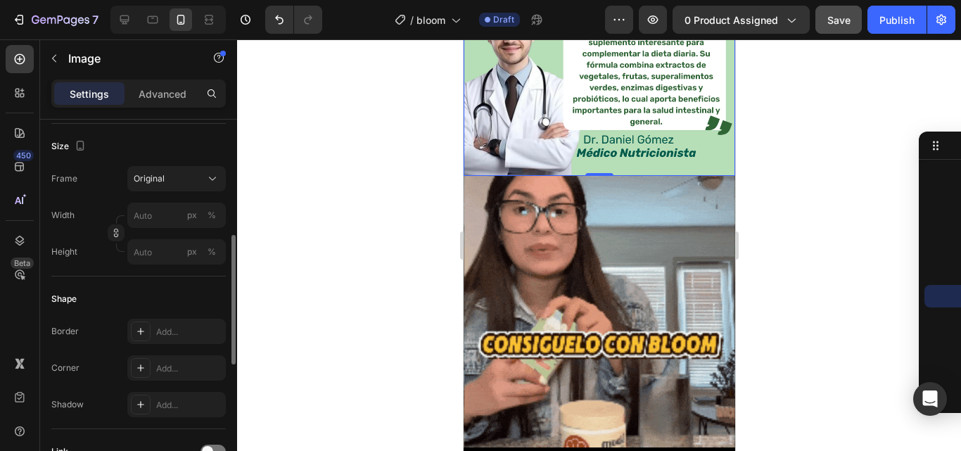
scroll to position [1689, 0]
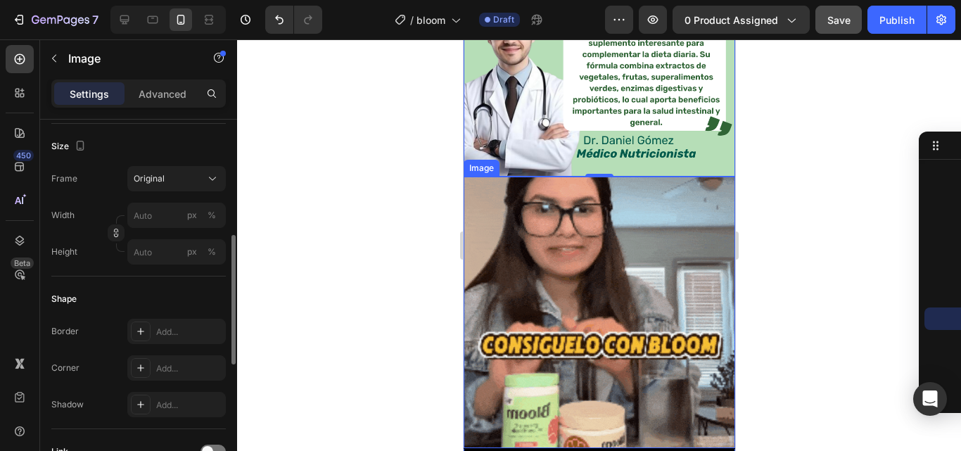
click at [592, 293] on img at bounding box center [599, 313] width 272 height 272
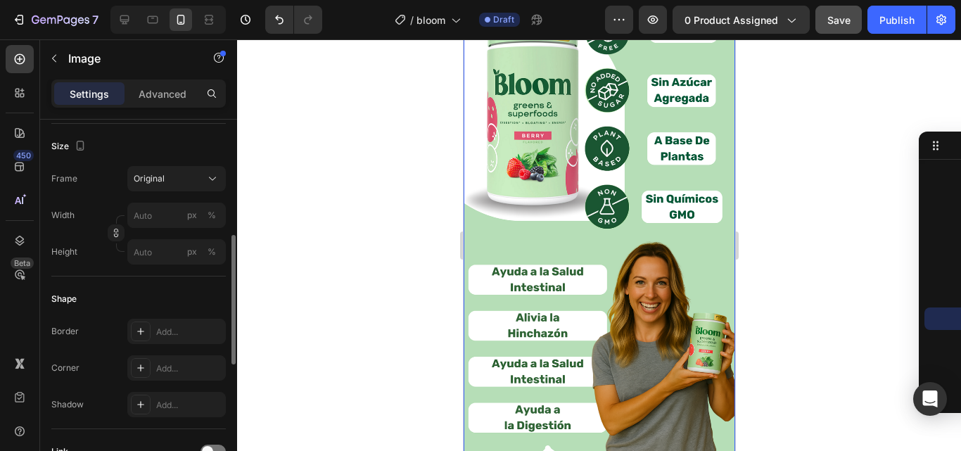
click at [617, 213] on img at bounding box center [599, 300] width 272 height 755
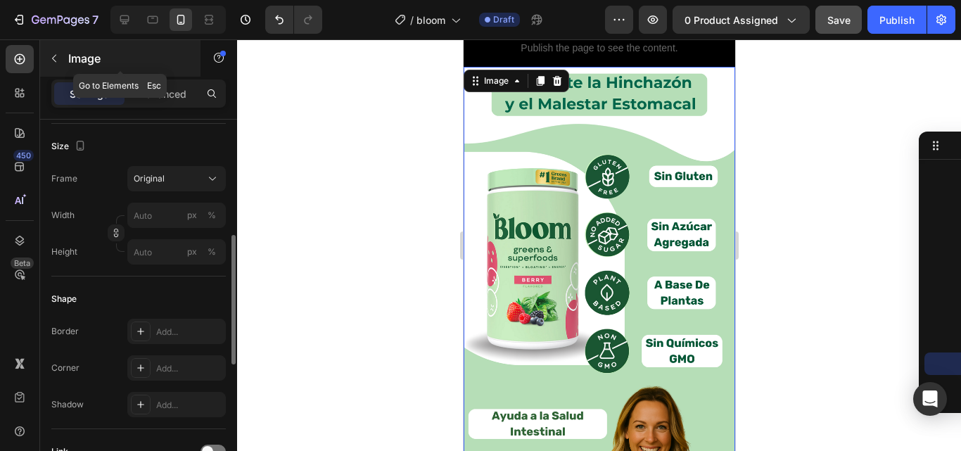
click at [44, 56] on button "button" at bounding box center [54, 58] width 23 height 23
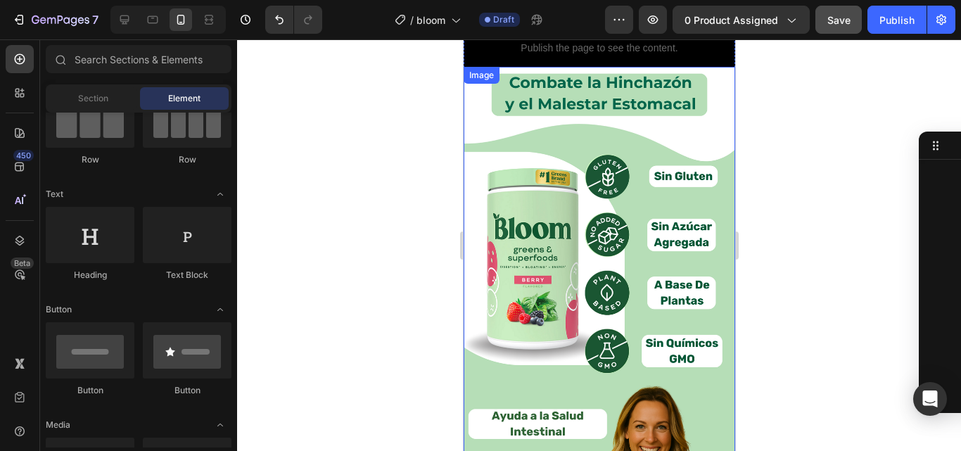
click at [573, 201] on img at bounding box center [599, 444] width 272 height 755
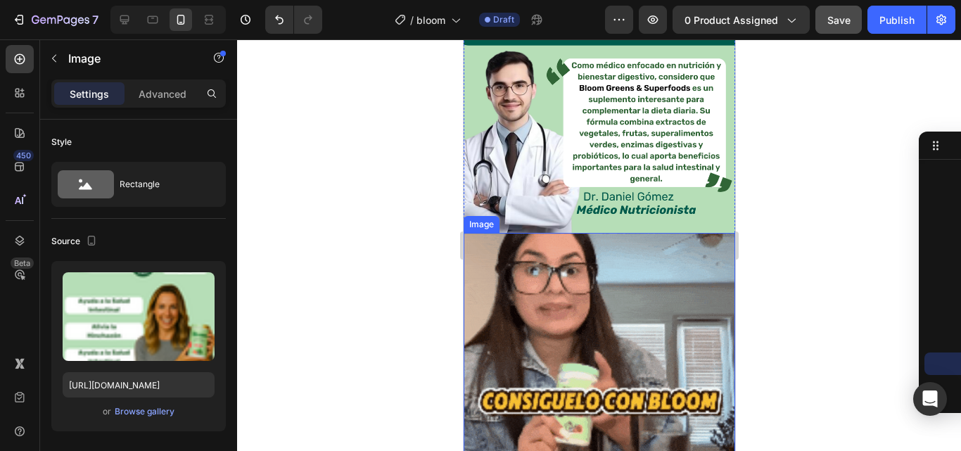
scroll to position [1545, 0]
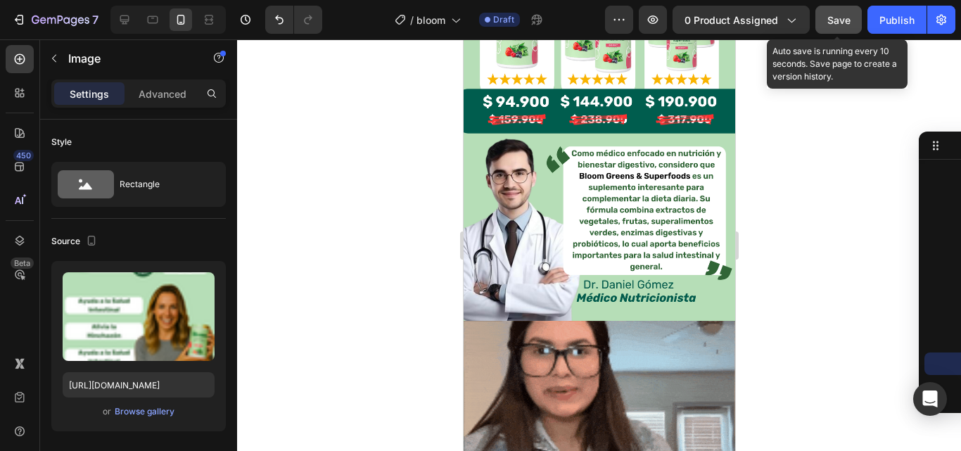
click at [835, 15] on span "Save" at bounding box center [839, 20] width 23 height 12
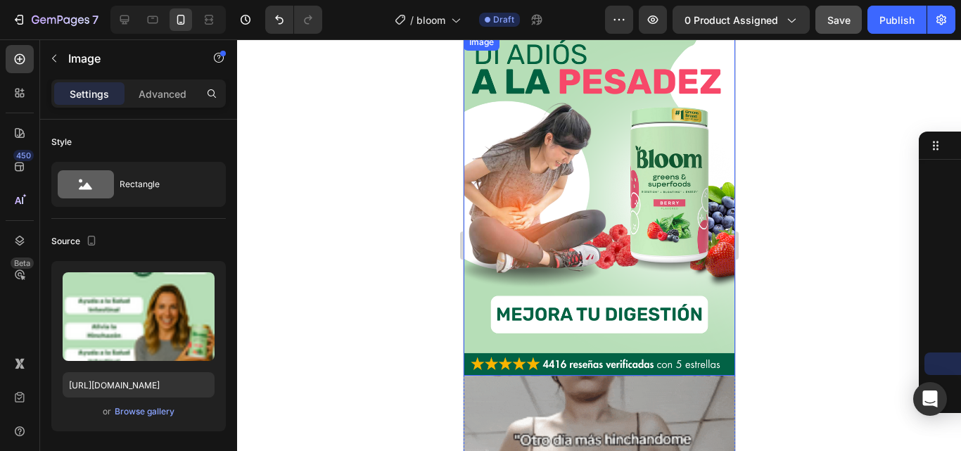
scroll to position [0, 0]
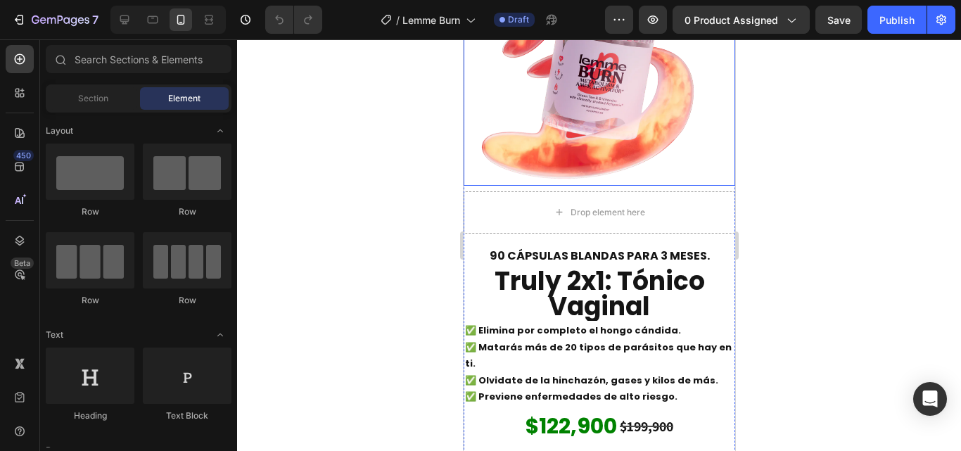
scroll to position [915, 0]
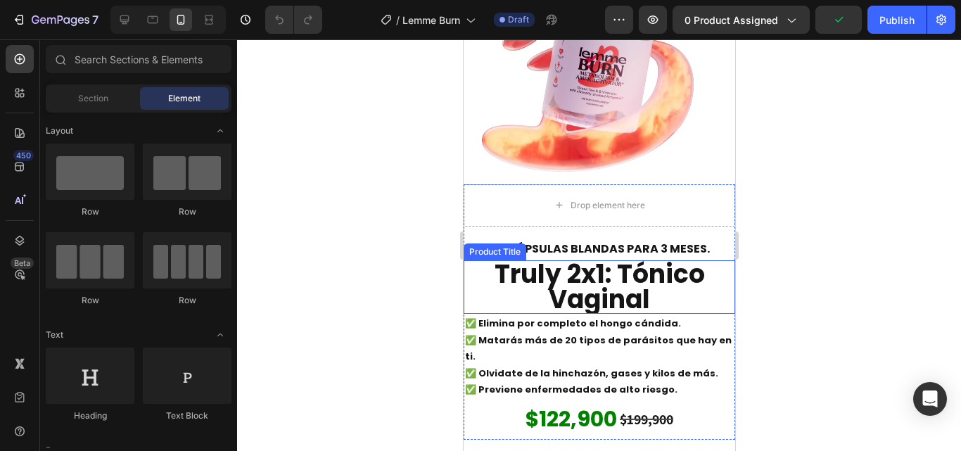
click at [610, 260] on h2 "Truly 2x1: Tónico Vaginal" at bounding box center [599, 286] width 272 height 53
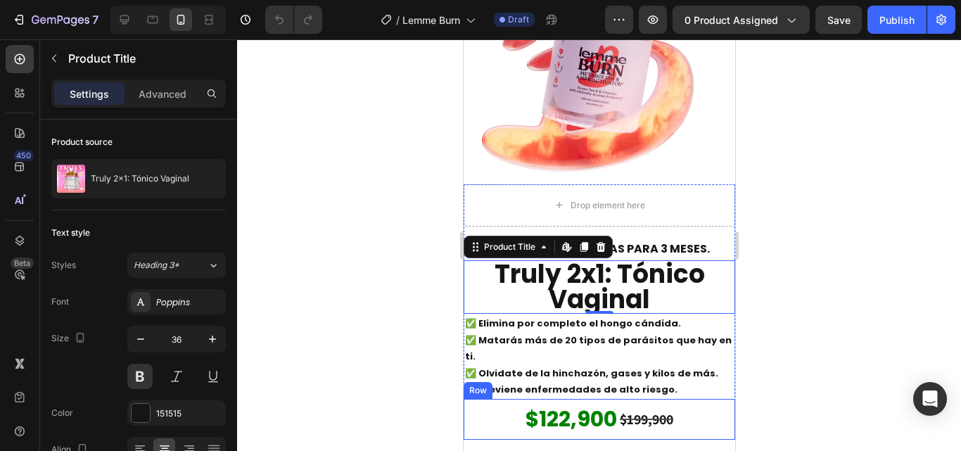
click at [683, 399] on div "$122,900 Product Price Product Price $199,900 Product Price Product Price Row" at bounding box center [599, 419] width 272 height 41
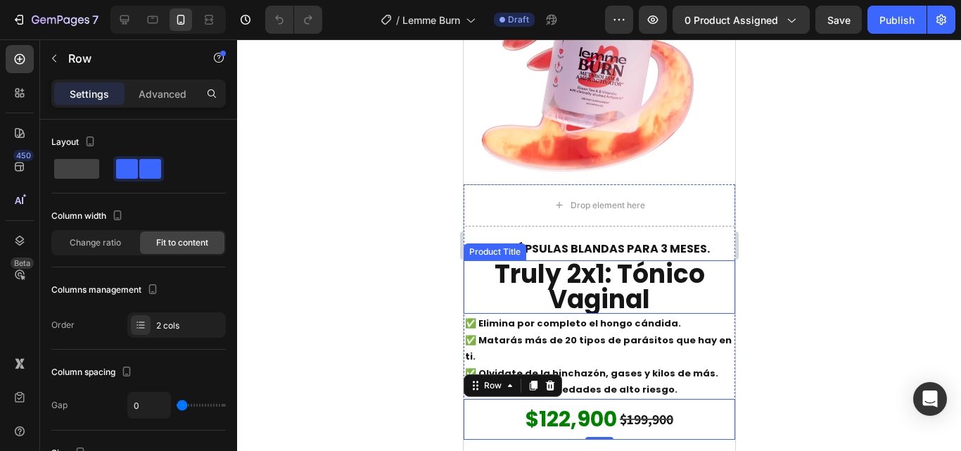
click at [690, 260] on h2 "Truly 2x1: Tónico Vaginal" at bounding box center [599, 286] width 272 height 53
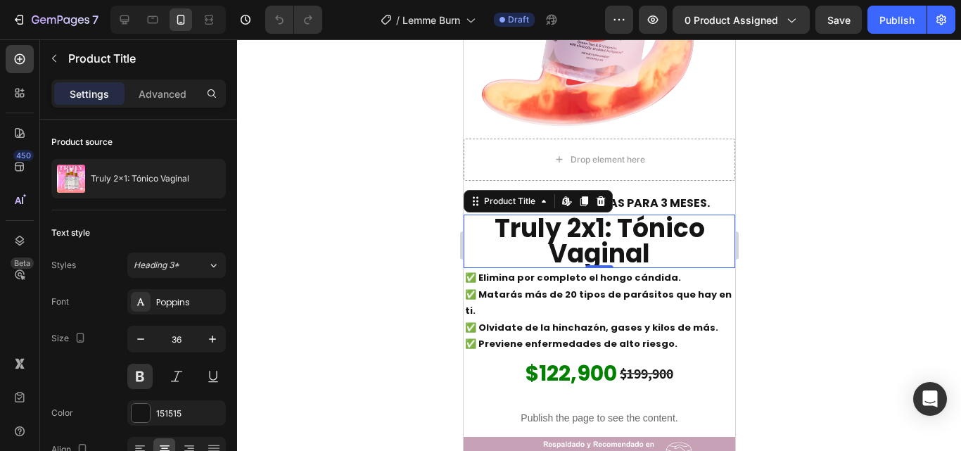
scroll to position [1056, 0]
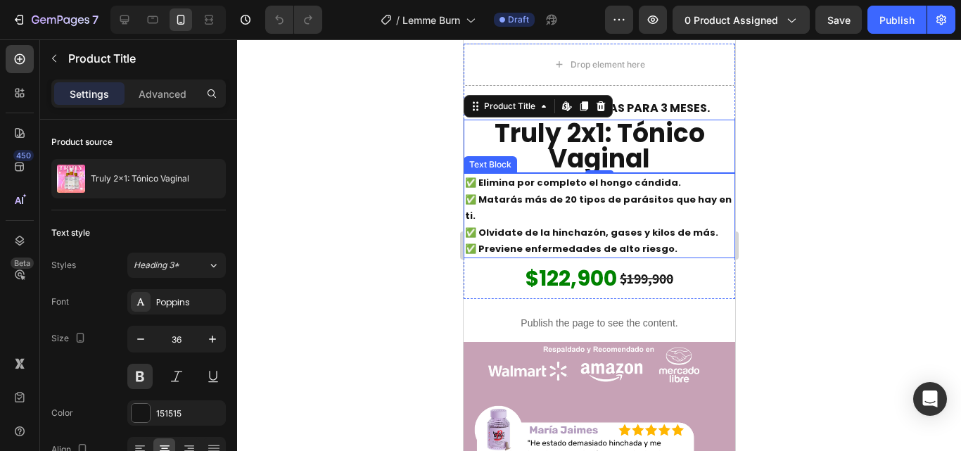
click at [473, 175] on p "✅ Elimina por completo el hongo cándida. ✅ Matarás más de 20 tipos de parásitos…" at bounding box center [599, 216] width 269 height 82
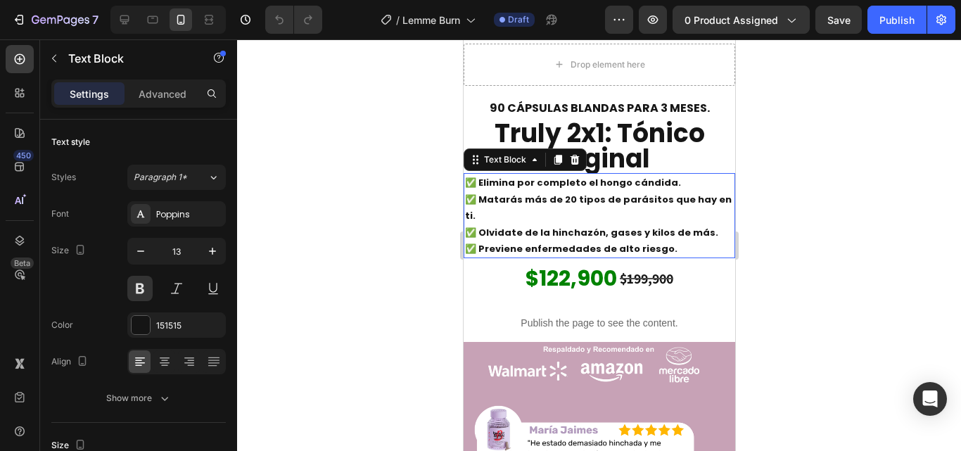
click at [475, 175] on p "✅ Elimina por completo el hongo cándida. ✅ Matarás más de 20 tipos de parásitos…" at bounding box center [599, 216] width 269 height 82
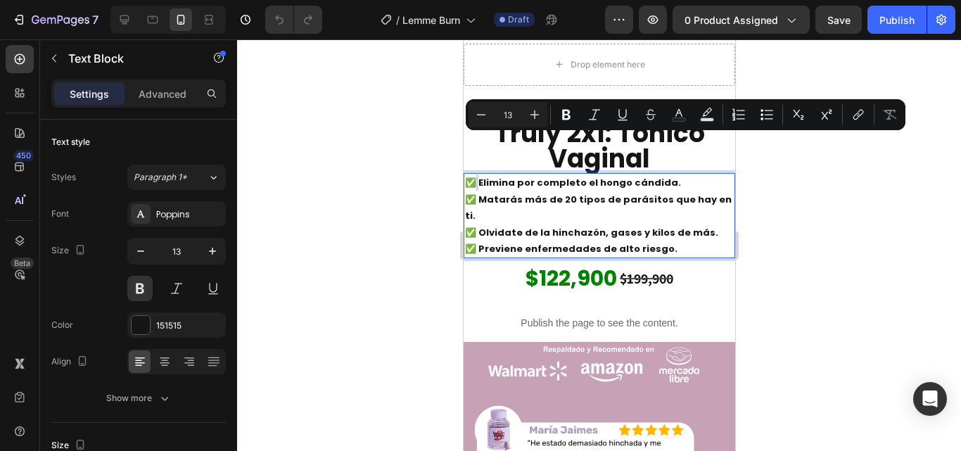
click at [475, 175] on p "✅ Elimina por completo el hongo cándida. ✅ Matarás más de 20 tipos de parásitos…" at bounding box center [599, 216] width 269 height 82
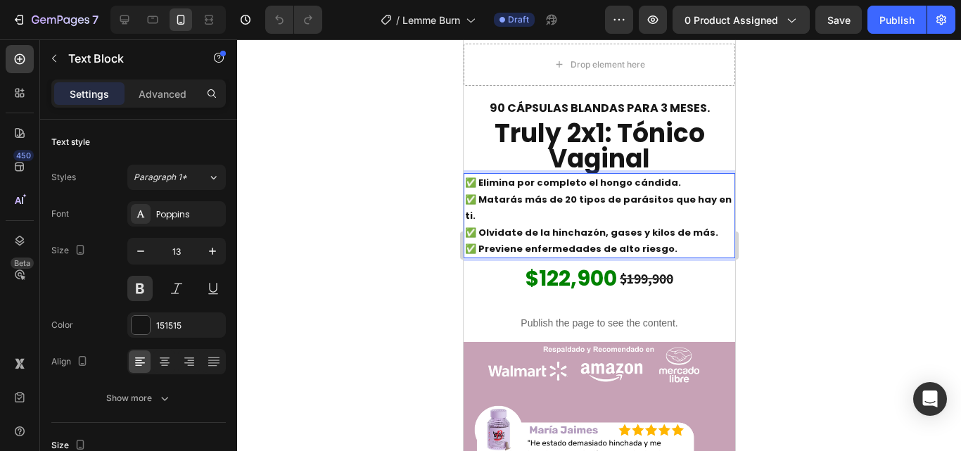
click at [468, 175] on p "✅ Elimina por completo el hongo cándida. ✅ Matarás más de 20 tipos de parásitos…" at bounding box center [599, 216] width 269 height 82
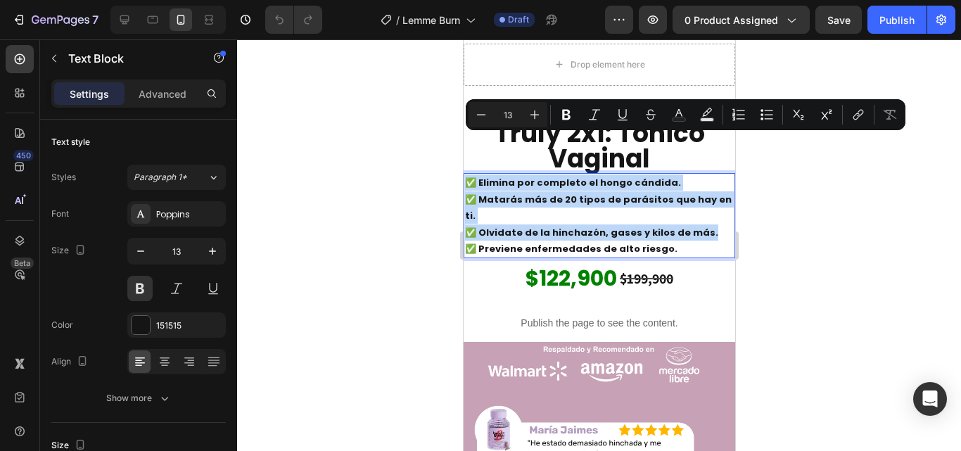
drag, startPoint x: 468, startPoint y: 142, endPoint x: 702, endPoint y: 170, distance: 236.1
click at [700, 175] on p "✅ Elimina por completo el hongo cándida. ✅ Matarás más de 20 tipos de parásitos…" at bounding box center [599, 216] width 269 height 82
copy p "✅ Elimina por completo el hongo cándida. ✅ Matarás más de 20 tipos de parásitos…"
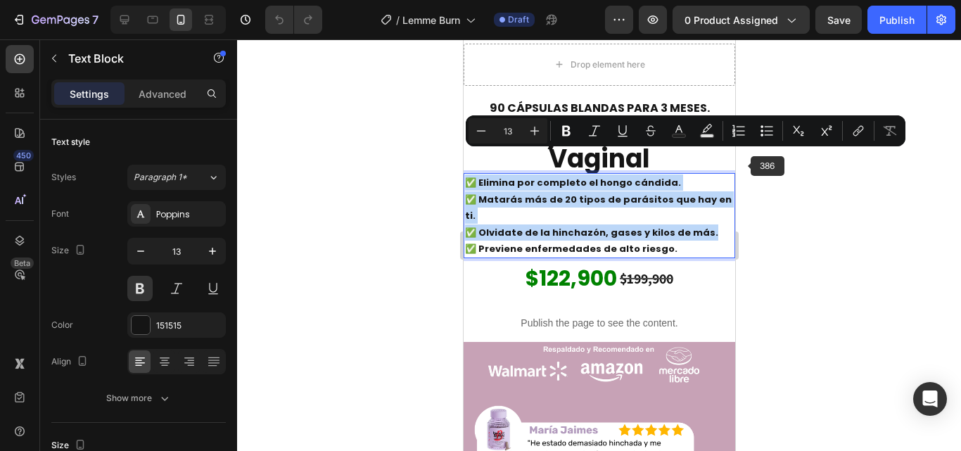
scroll to position [985, 0]
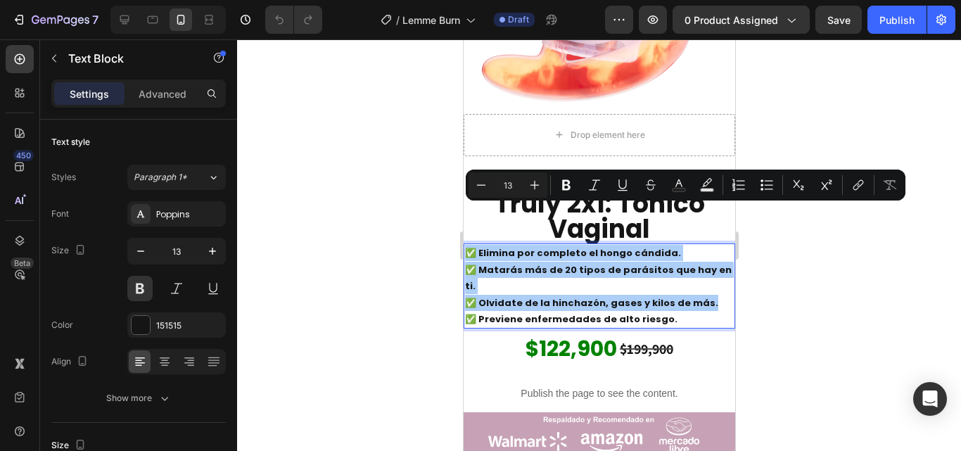
click at [850, 254] on div at bounding box center [599, 245] width 724 height 412
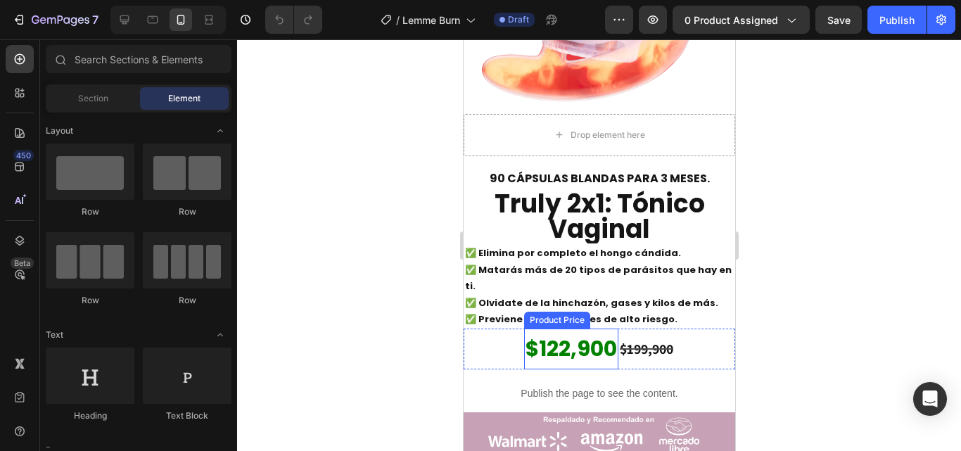
click at [552, 329] on div "$122,900" at bounding box center [571, 349] width 94 height 41
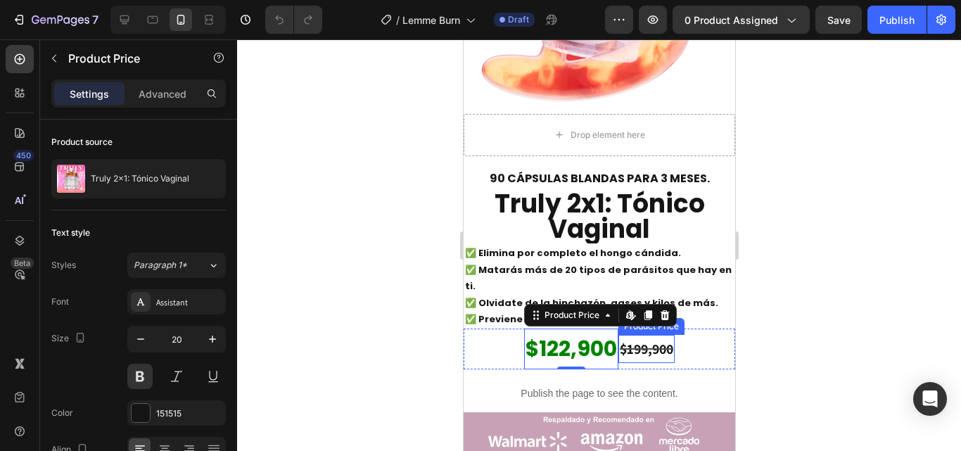
click at [645, 335] on div "$199,900" at bounding box center [646, 349] width 56 height 28
click at [584, 329] on div "$122,900" at bounding box center [571, 349] width 94 height 41
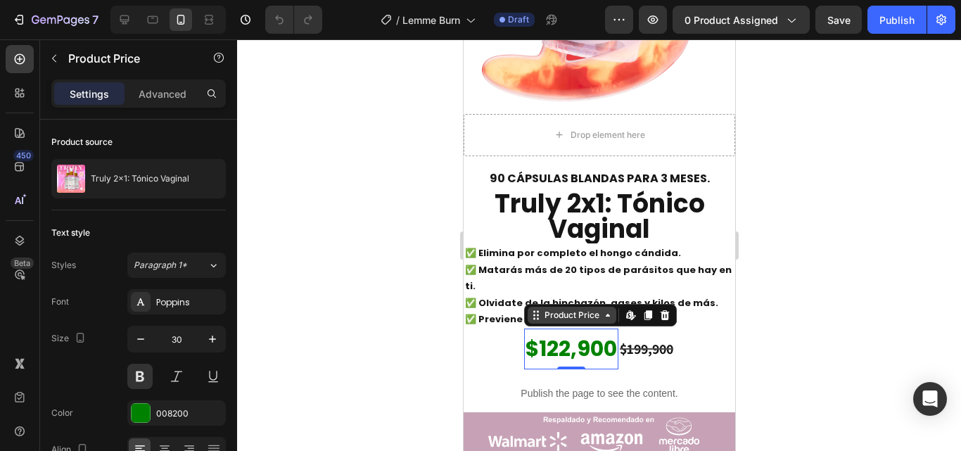
click at [604, 310] on icon at bounding box center [607, 315] width 11 height 11
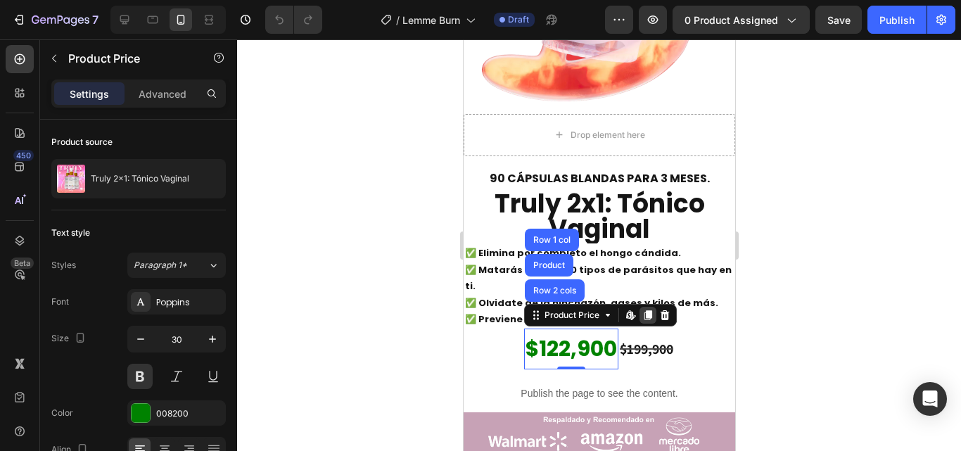
click at [647, 307] on div at bounding box center [647, 315] width 17 height 17
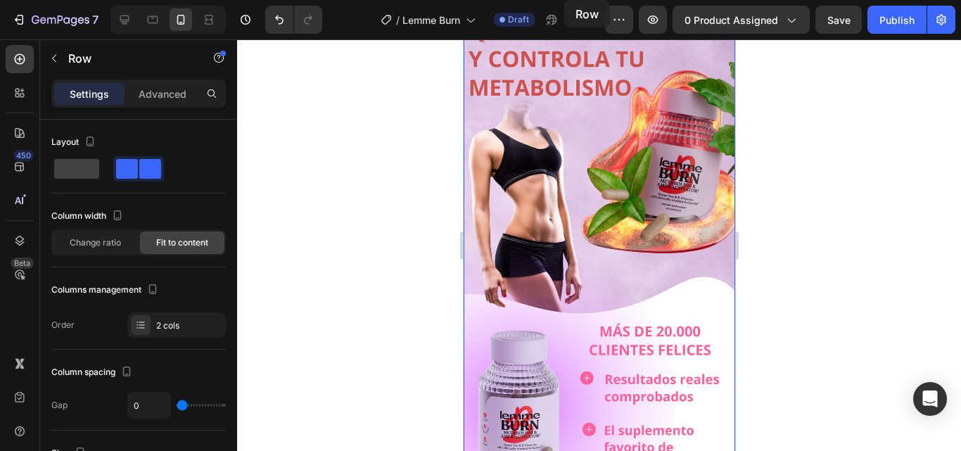
scroll to position [0, 0]
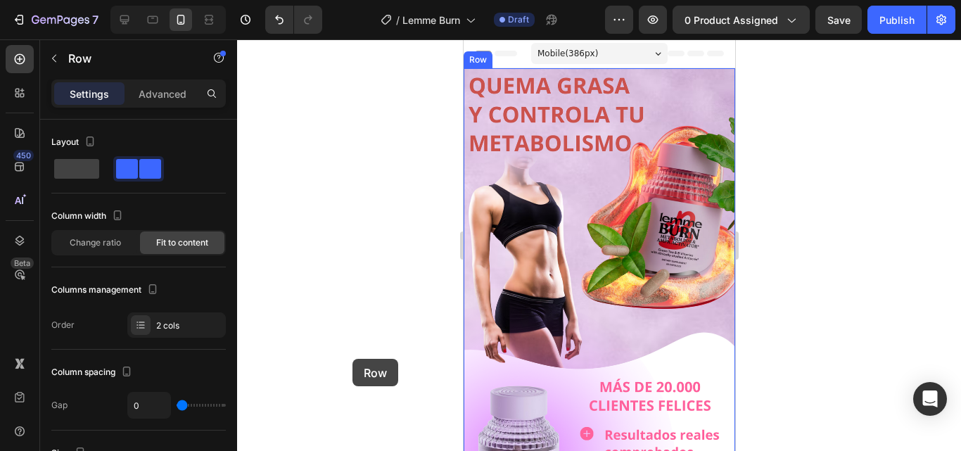
drag, startPoint x: 480, startPoint y: 289, endPoint x: 816, endPoint y: 398, distance: 353.0
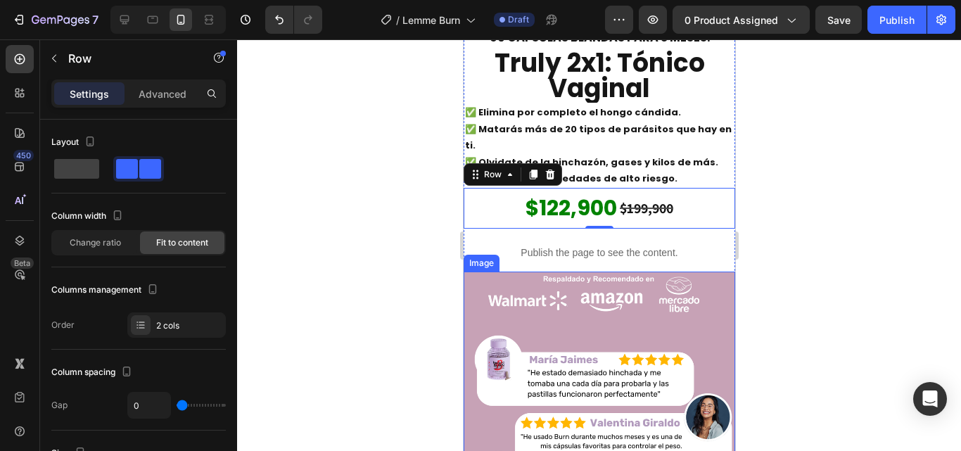
scroll to position [1056, 0]
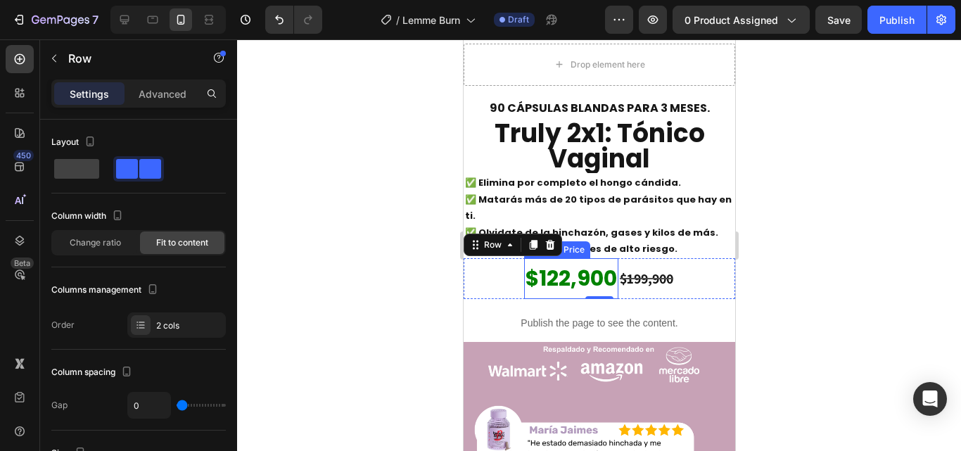
click at [557, 258] on div "$122,900" at bounding box center [571, 278] width 94 height 41
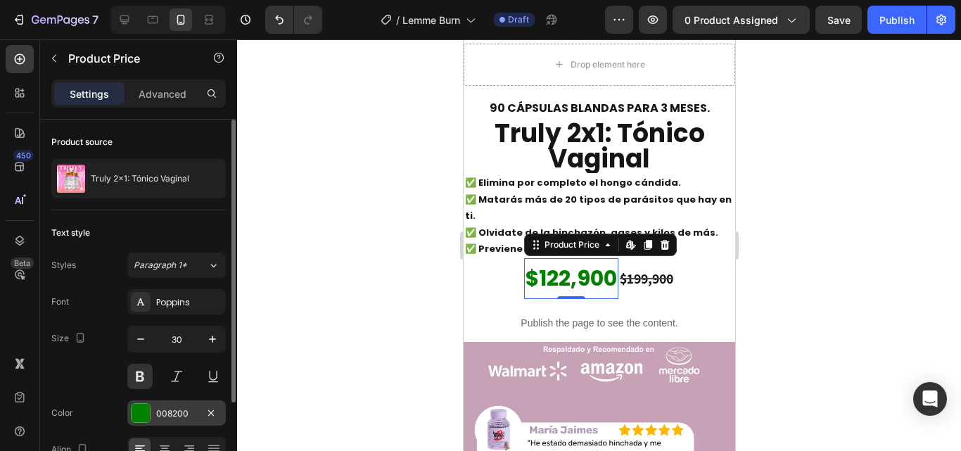
click at [212, 403] on div "008200" at bounding box center [176, 413] width 99 height 25
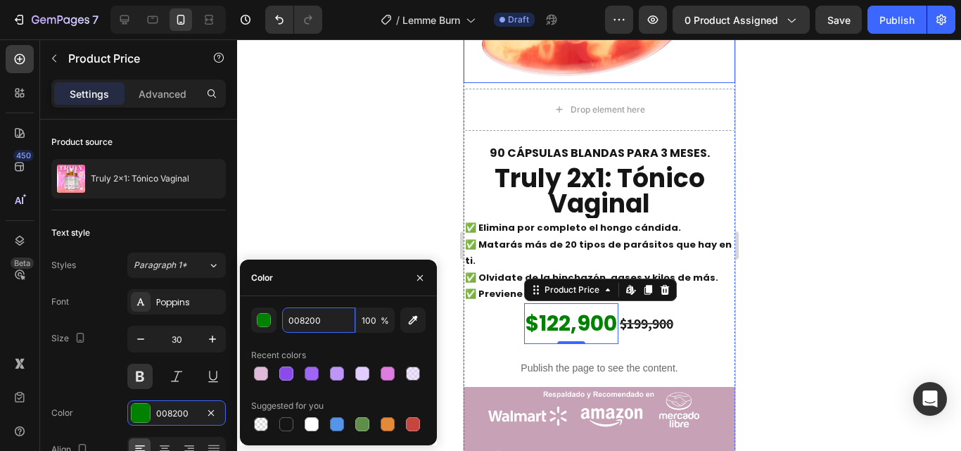
scroll to position [915, 0]
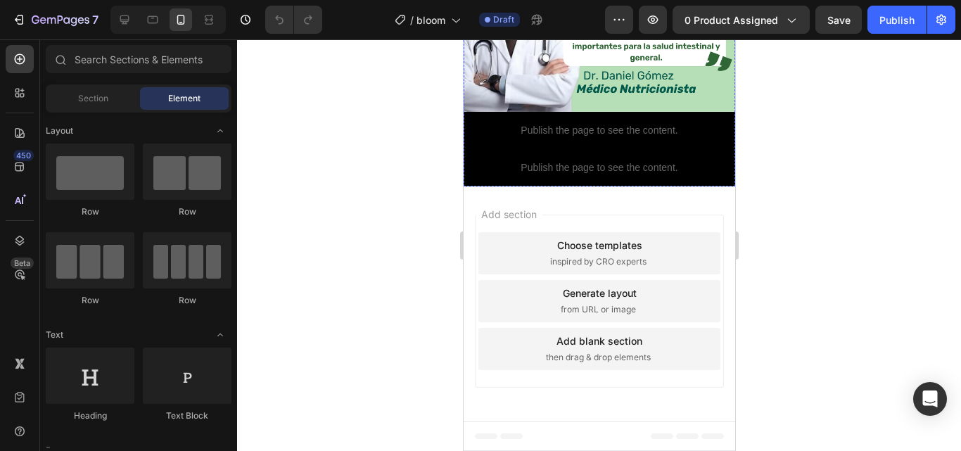
scroll to position [1689, 0]
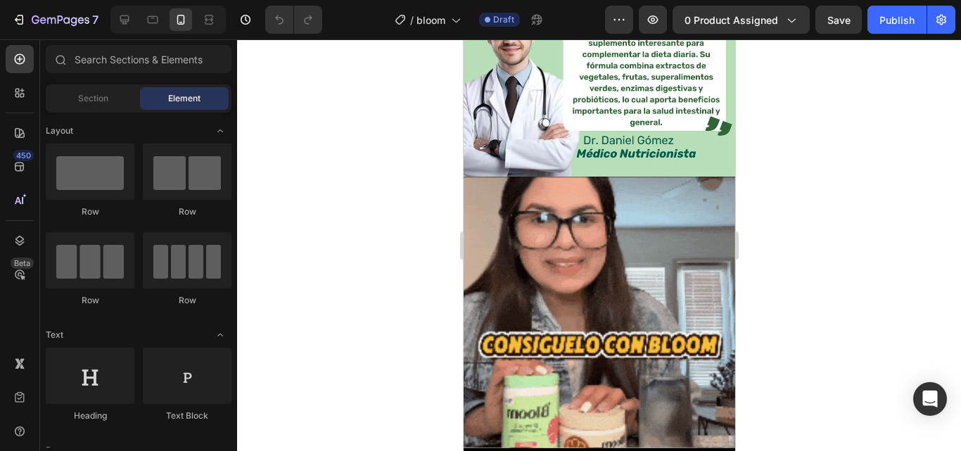
click at [957, 206] on div at bounding box center [599, 245] width 724 height 412
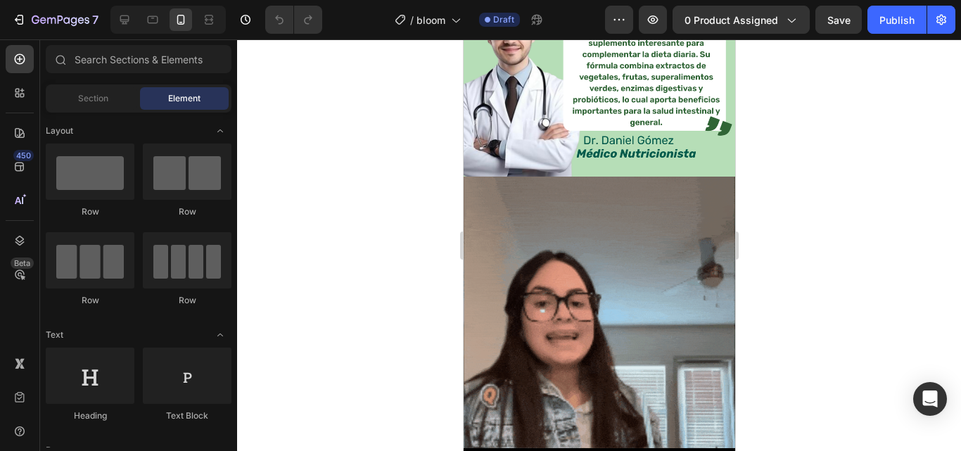
scroll to position [0, 0]
